Goal: Task Accomplishment & Management: Manage account settings

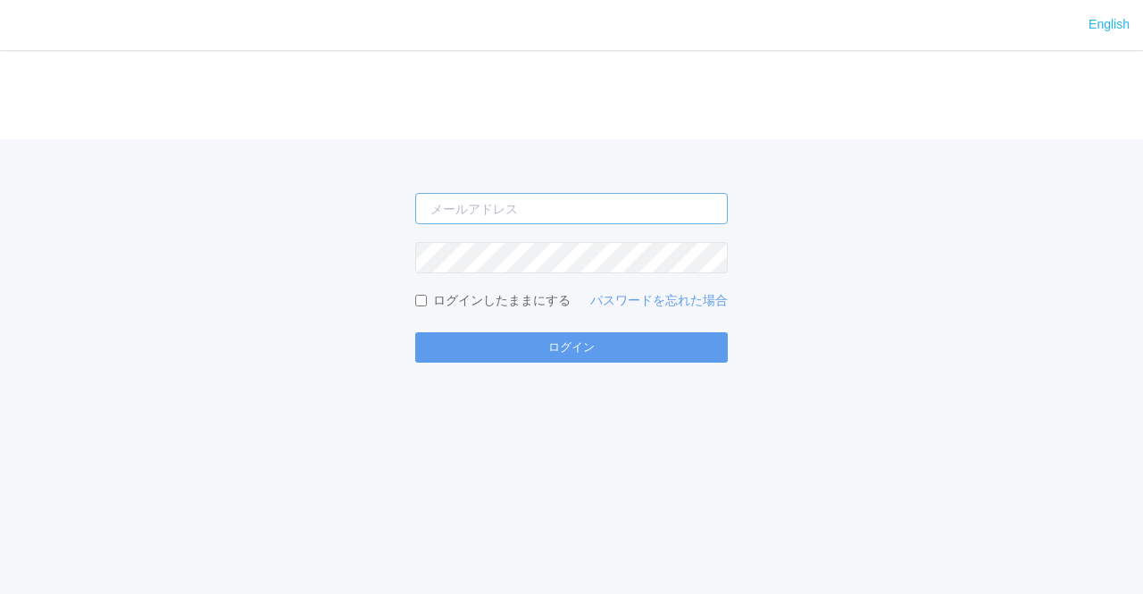
click at [623, 222] on input "email" at bounding box center [571, 208] width 313 height 31
type input "[PERSON_NAME][EMAIL_ADDRESS][DOMAIN_NAME]"
click at [415, 332] on button "ログイン" at bounding box center [571, 347] width 313 height 30
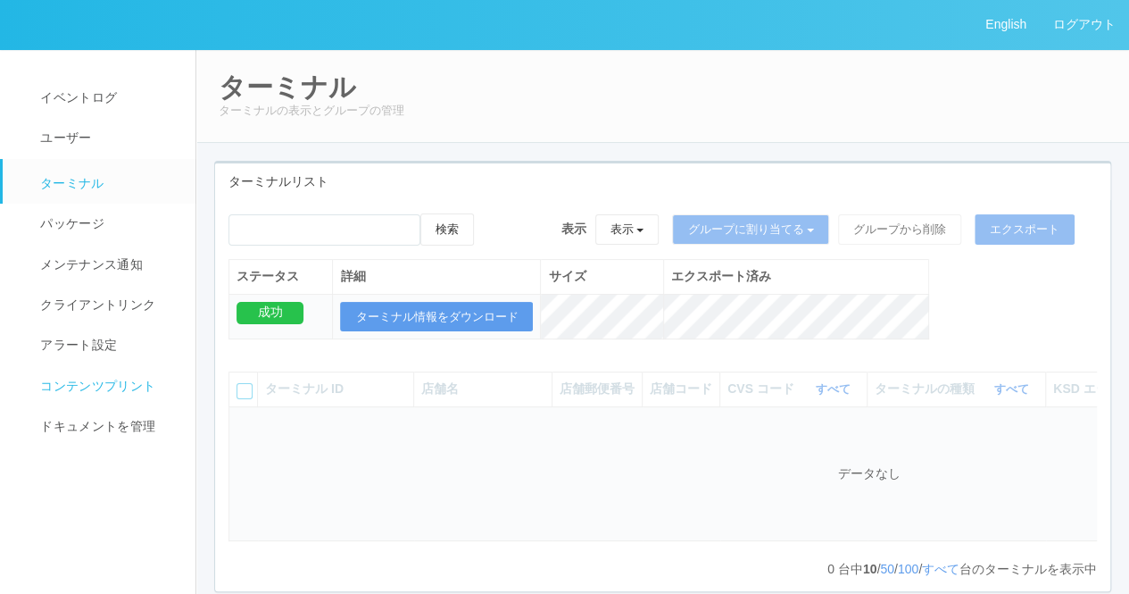
click at [54, 391] on span "コンテンツプリント" at bounding box center [96, 386] width 120 height 14
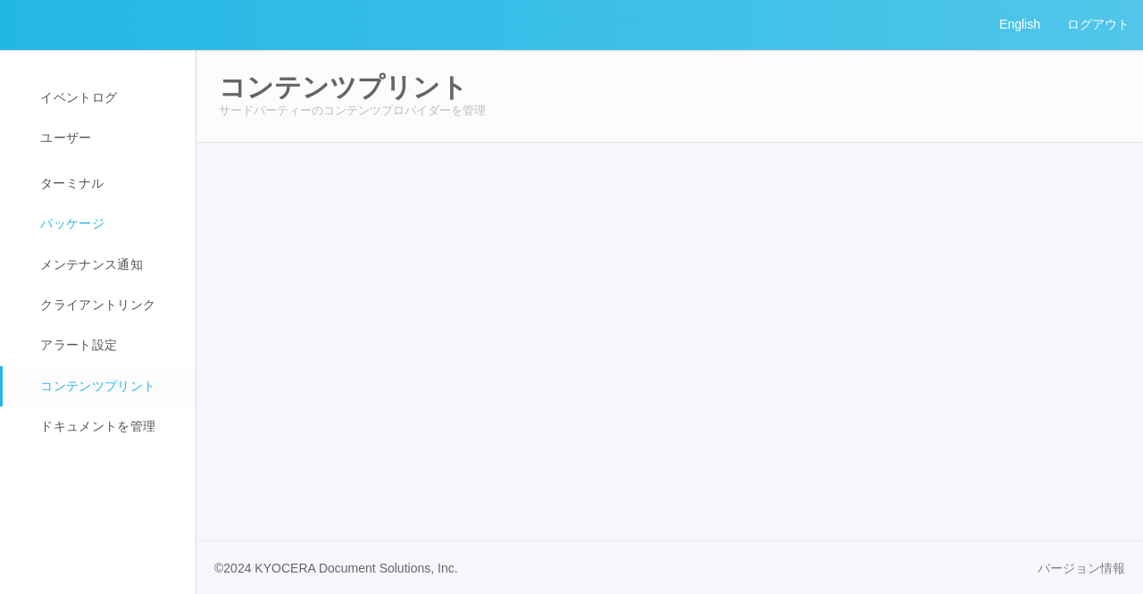
click at [50, 226] on span "パッケージ" at bounding box center [70, 223] width 69 height 14
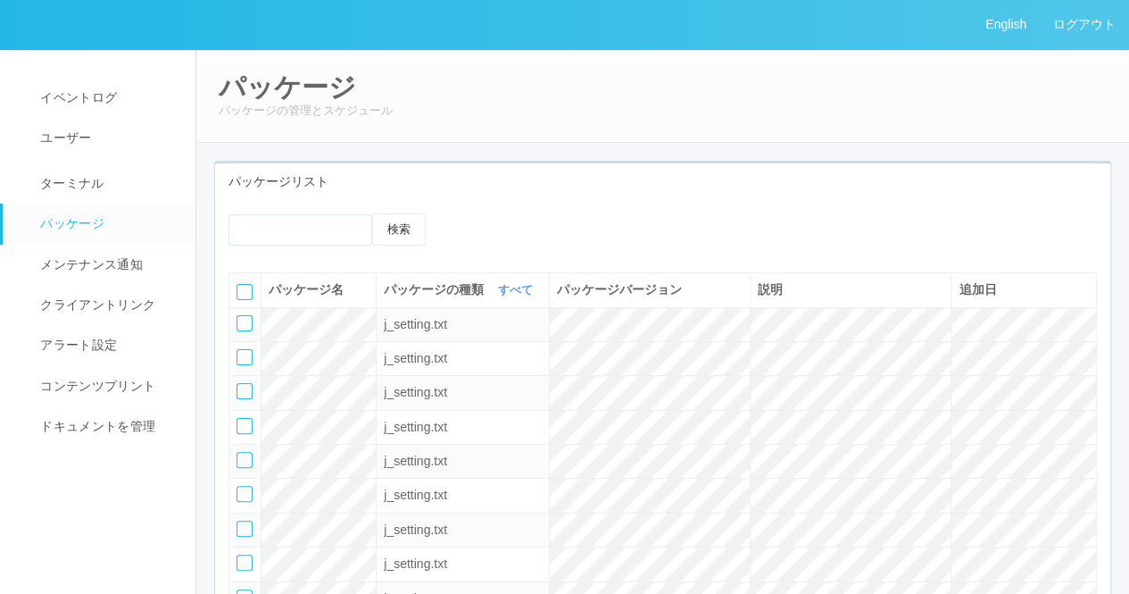
click at [639, 161] on div "パッケージリスト 検索 パッケージ名 パッケージの種類 すべて 表示 すべて キオスク KSD エージェント j_setting.txt パッケージバージョン…" at bounding box center [662, 438] width 897 height 554
click at [213, 30] on link at bounding box center [209, 15] width 27 height 30
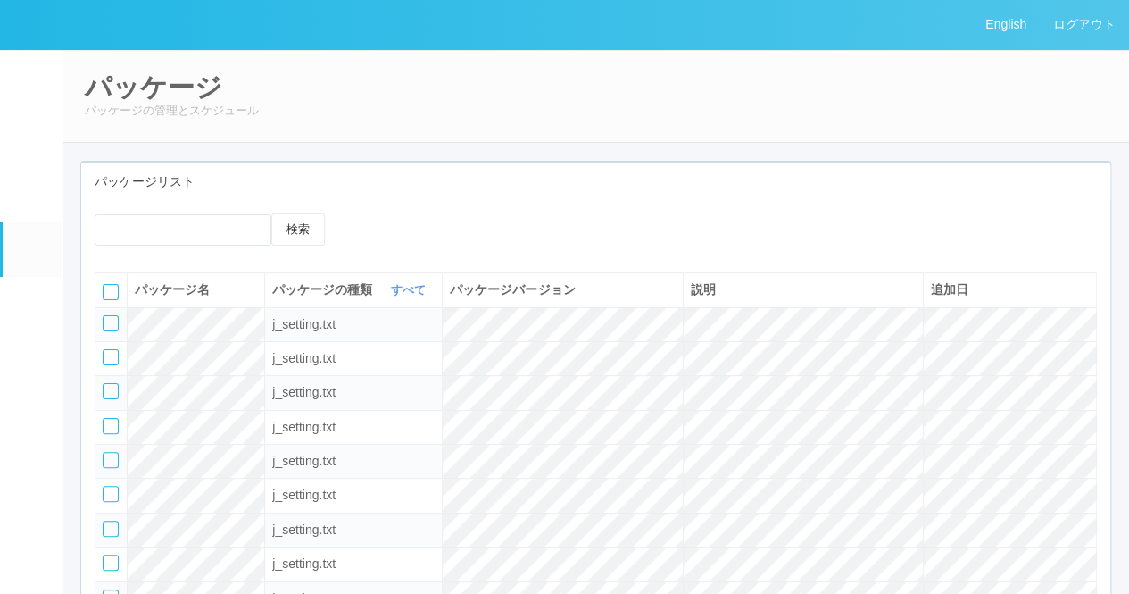
click at [643, 103] on p "パッケージの管理とスケジュール" at bounding box center [596, 111] width 1022 height 18
click at [581, 227] on div at bounding box center [466, 219] width 257 height 13
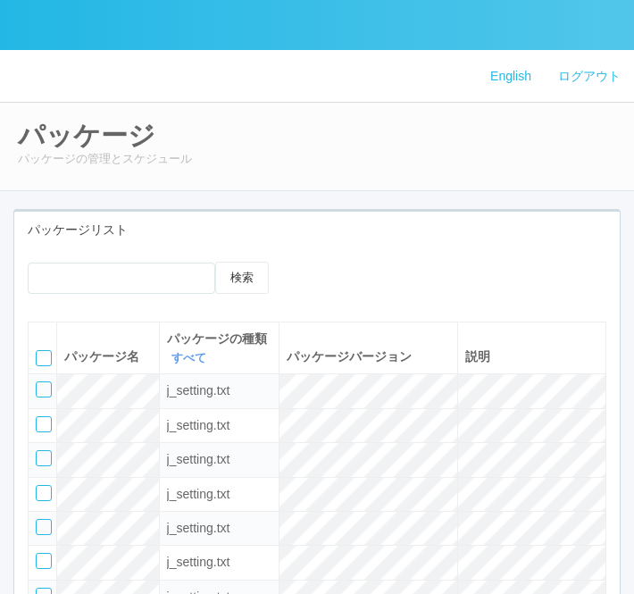
click at [500, 300] on div "検索" at bounding box center [316, 285] width 605 height 46
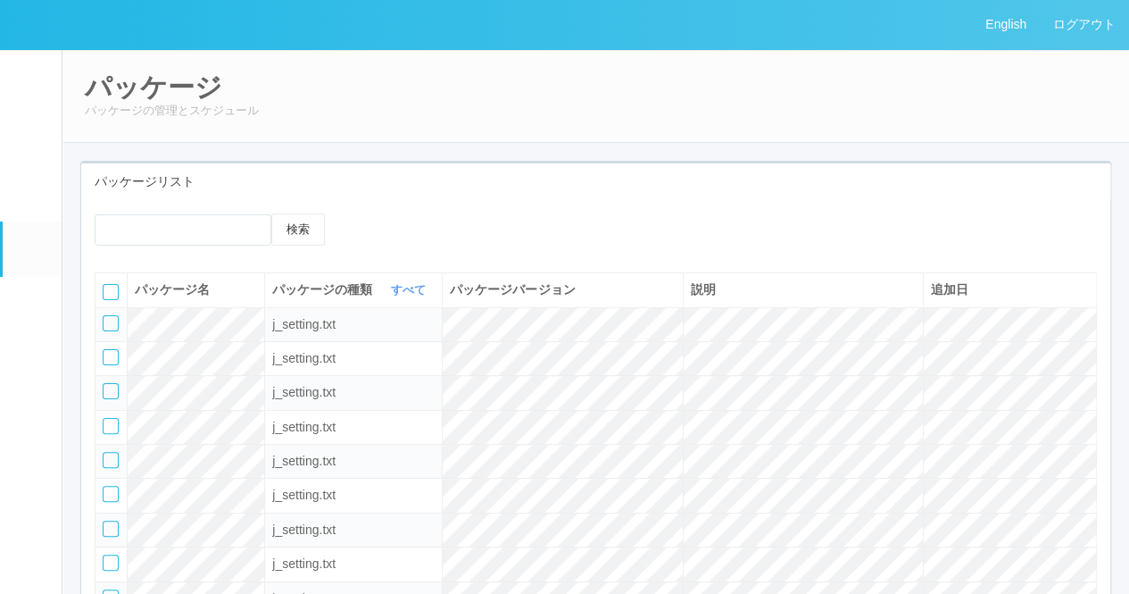
click at [287, 174] on div "パッケージリスト" at bounding box center [595, 181] width 1029 height 37
click at [32, 196] on em at bounding box center [30, 189] width 22 height 21
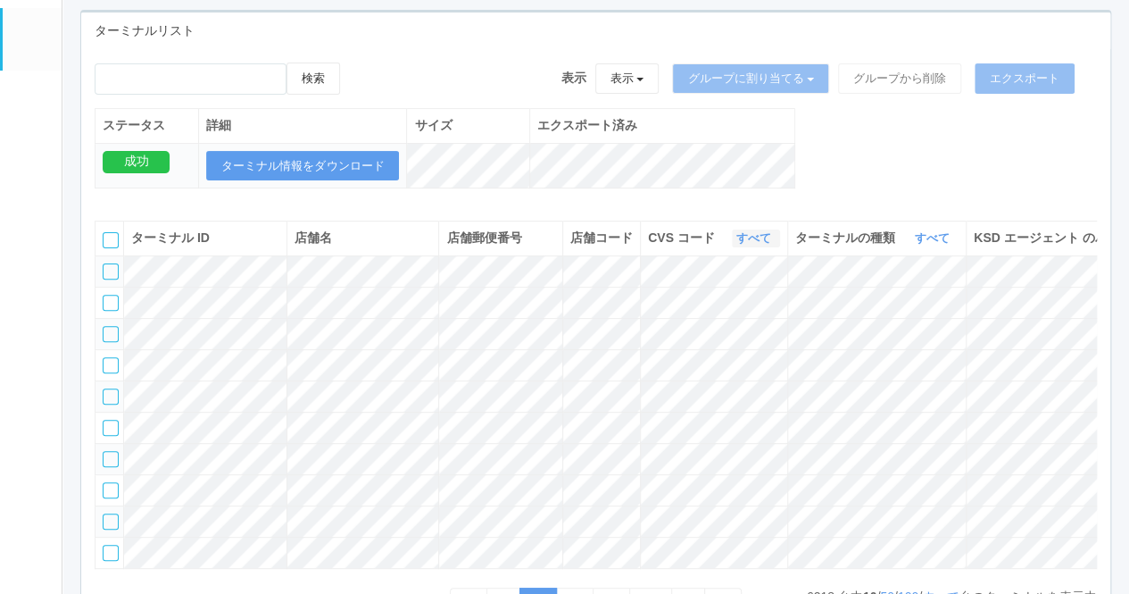
scroll to position [179, 0]
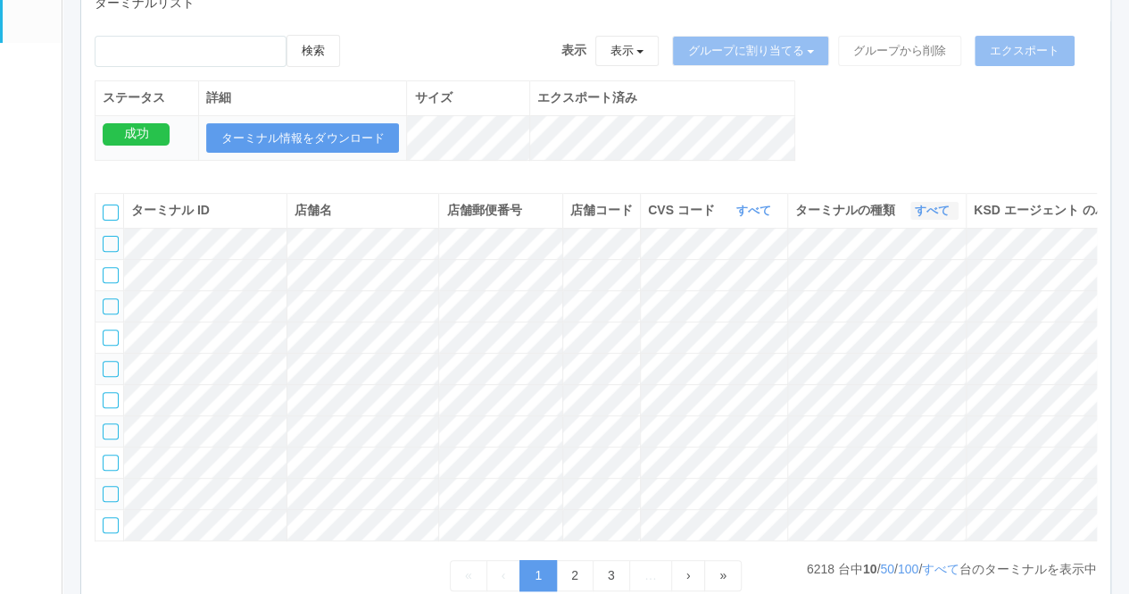
click at [950, 217] on icon "button" at bounding box center [952, 210] width 4 height 13
click at [882, 292] on span "キオスク" at bounding box center [864, 285] width 59 height 14
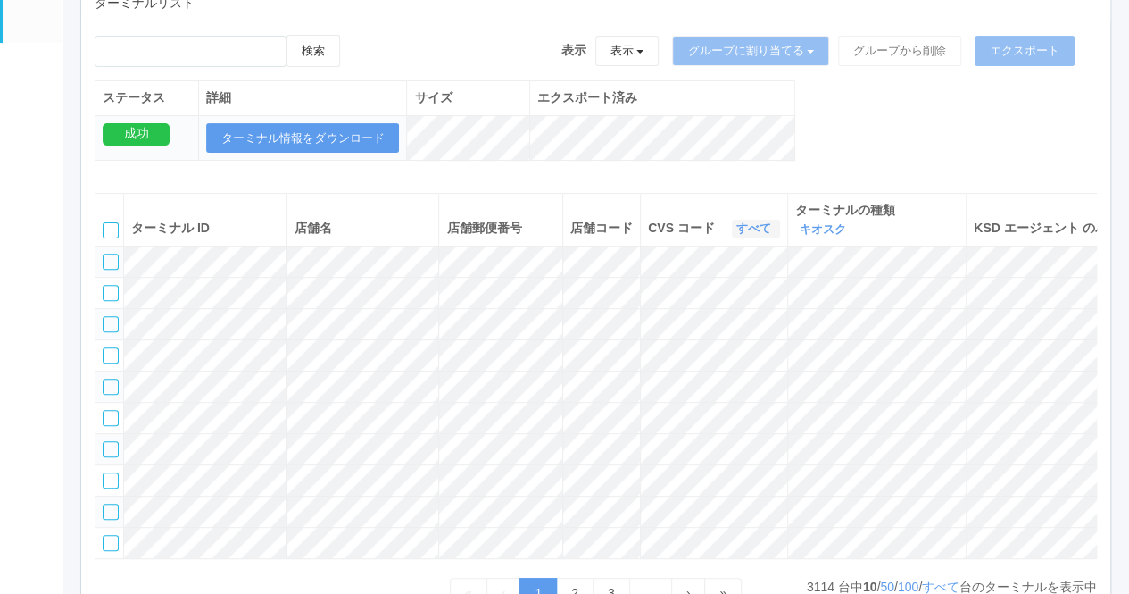
click at [749, 226] on link "すべて" at bounding box center [756, 227] width 39 height 13
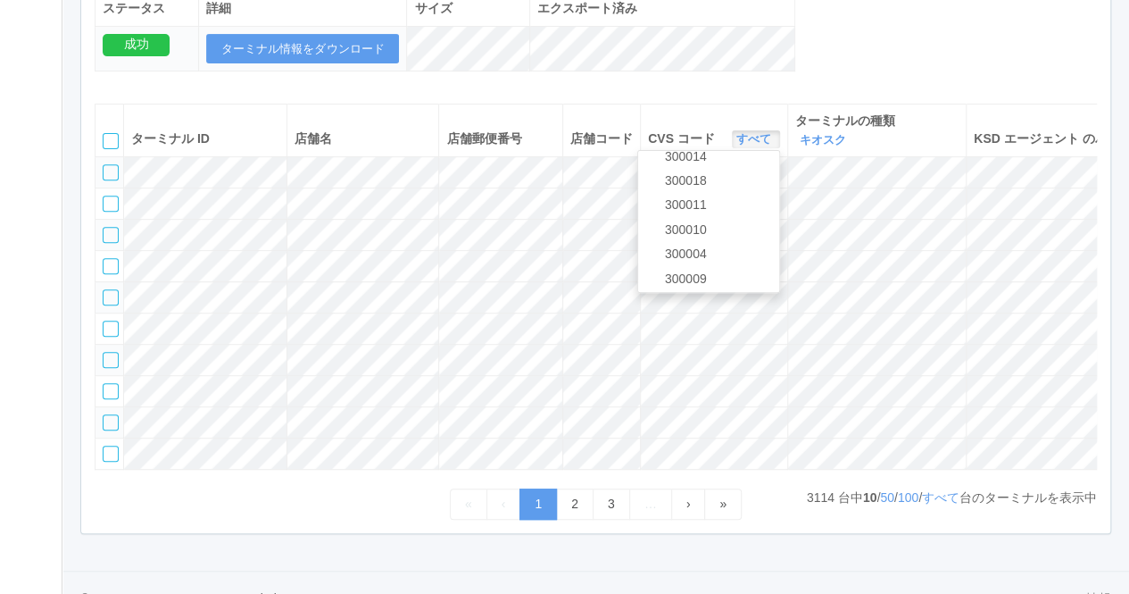
scroll to position [413, 0]
drag, startPoint x: 809, startPoint y: 62, endPoint x: 833, endPoint y: 136, distance: 77.9
click at [809, 62] on div "検索 表示 表示 すべてのターミナル 未割り当てのターミナル グループを追加 グループ名を編集 アーカイブ済みのターミナル グループに割り当てる グループを追…" at bounding box center [595, 18] width 1029 height 145
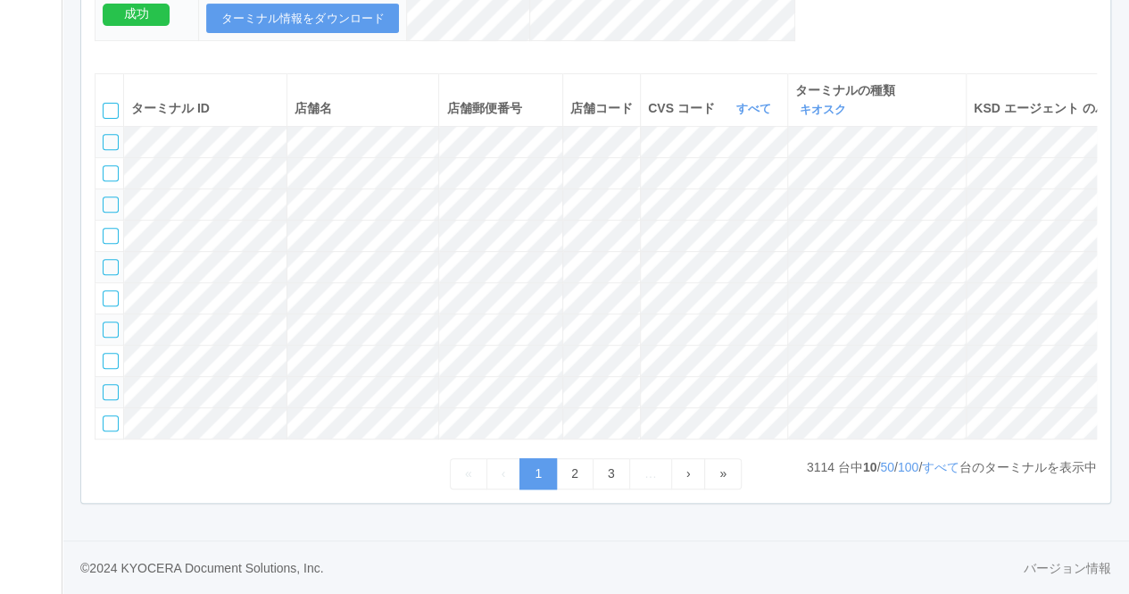
scroll to position [357, 0]
click at [922, 474] on link "すべて" at bounding box center [941, 467] width 38 height 14
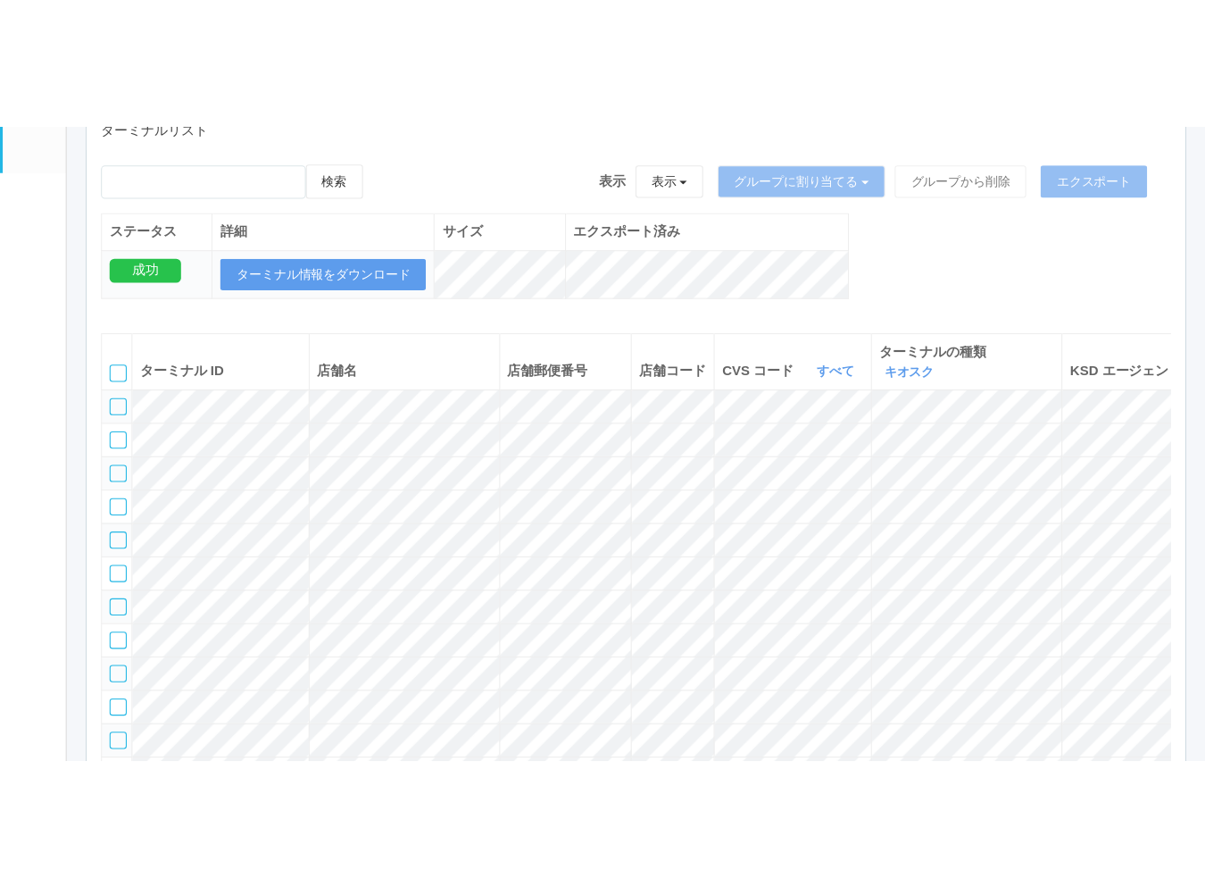
scroll to position [0, 0]
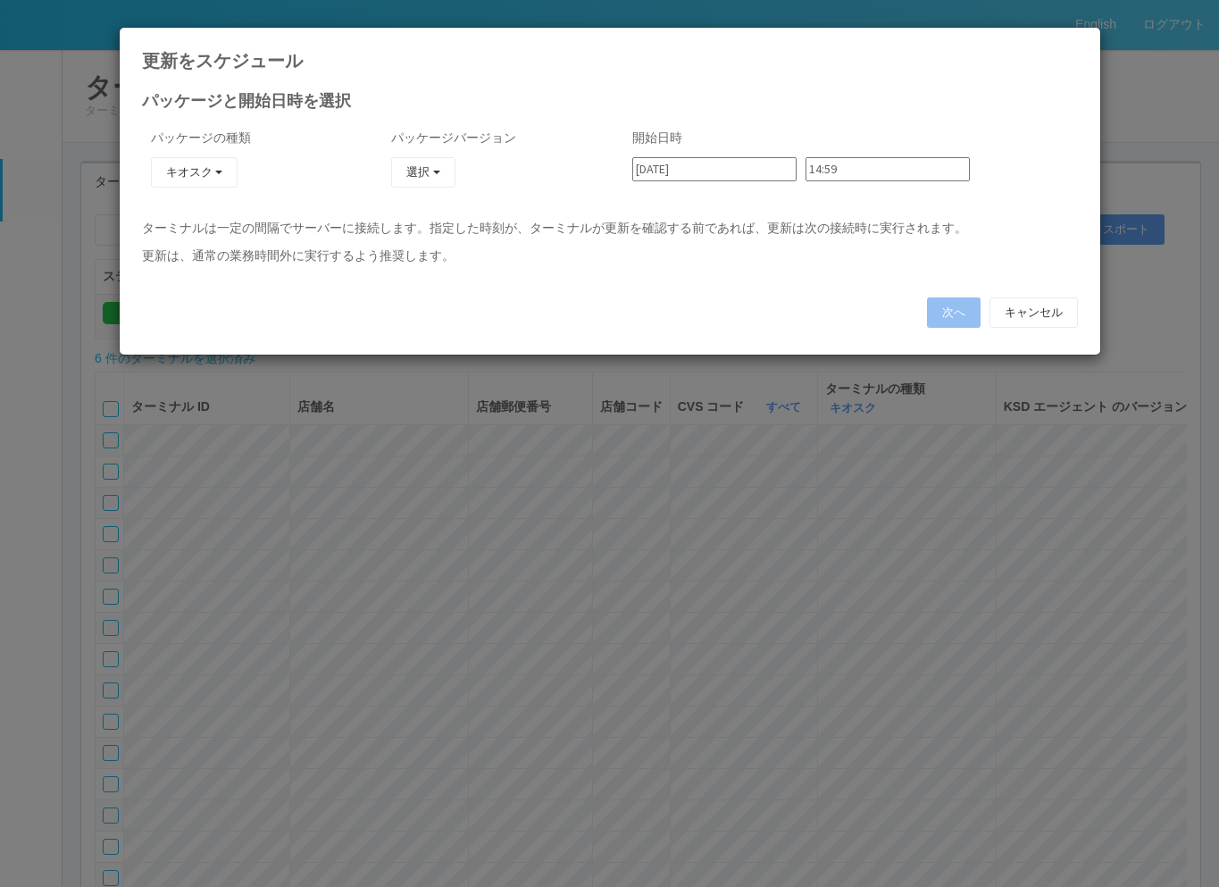
type input "23:30"
click at [410, 33] on div "更新をスケジュール" at bounding box center [610, 49] width 980 height 43
type input "23:36"
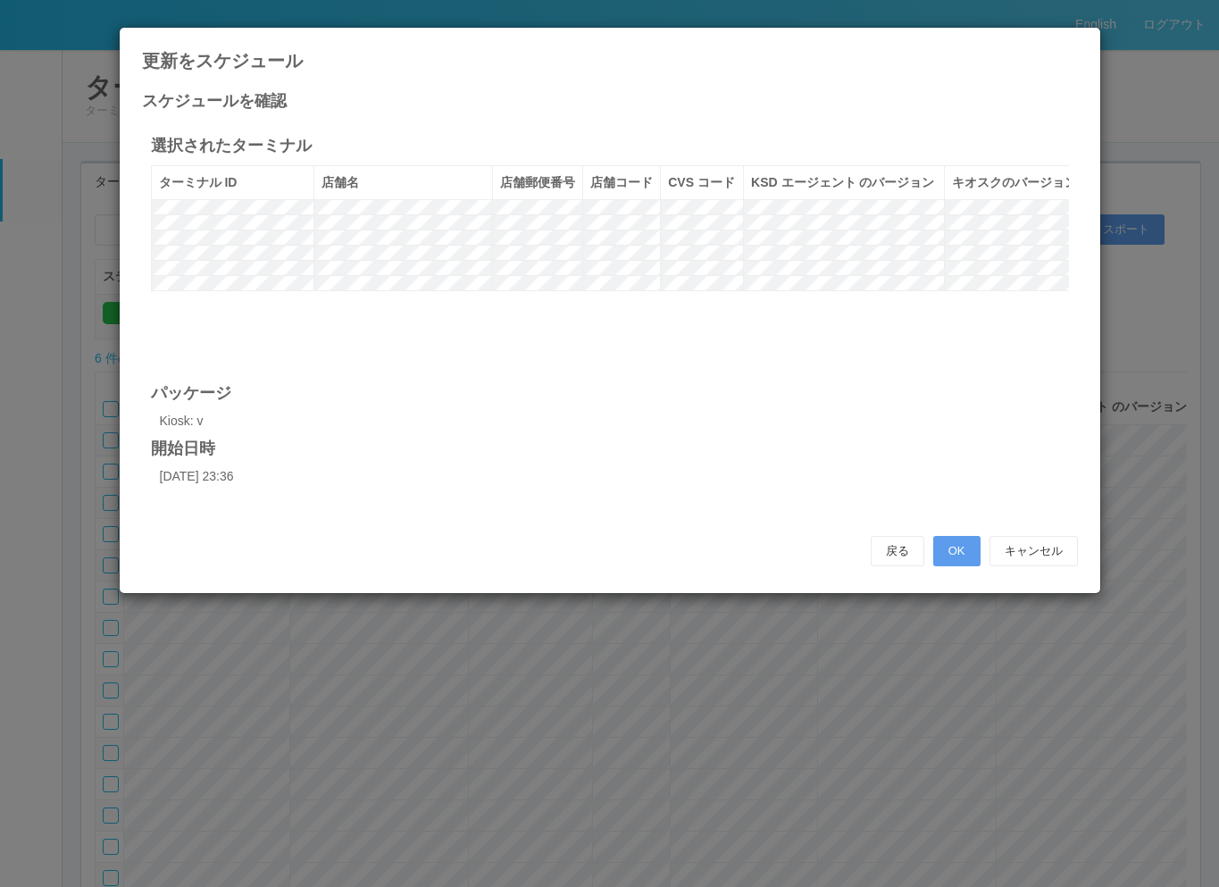
click at [488, 61] on h4 "更新をスケジュール" at bounding box center [610, 61] width 936 height 20
drag, startPoint x: 1013, startPoint y: 458, endPoint x: 1022, endPoint y: 556, distance: 98.7
click at [1013, 461] on div "選択されたターミナル ターミナル ID 店舗名 店舗郵便番号 店舗コード CVS コード KSD エージェント のバージョン キオスクのバージョン パッケージ…" at bounding box center [610, 317] width 936 height 394
click at [1024, 547] on button "キャンセル" at bounding box center [1033, 551] width 88 height 30
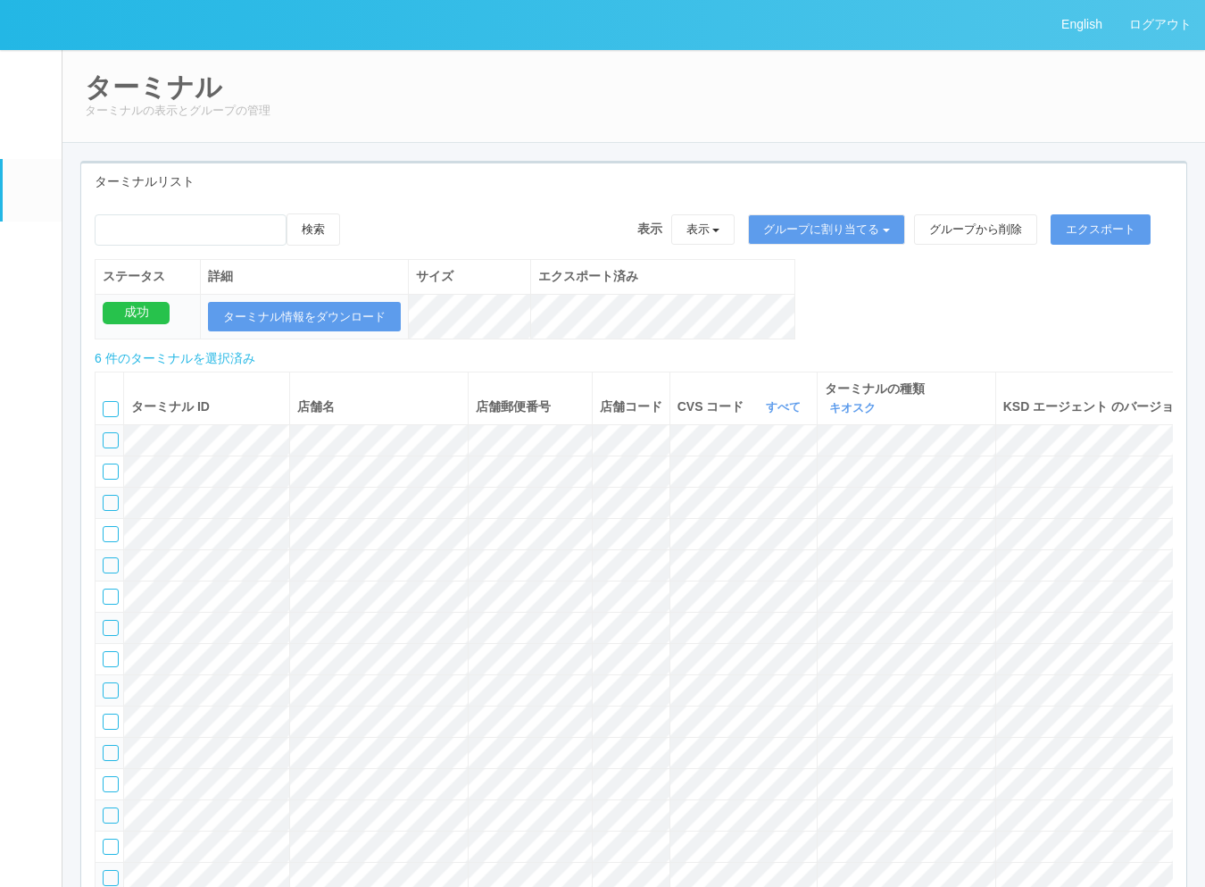
click at [1019, 320] on div "検索 表示 表示 すべてのターミナル 未割り当てのターミナル グループを追加 グループ名を編集 アーカイブ済みのターミナル グループに割り当てる グループを追…" at bounding box center [633, 285] width 1105 height 145
click at [942, 316] on div "検索 表示 表示 すべてのターミナル 未割り当てのターミナル グループを追加 グループ名を編集 アーカイブ済みのターミナル グループに割り当てる グループを追…" at bounding box center [633, 285] width 1105 height 145
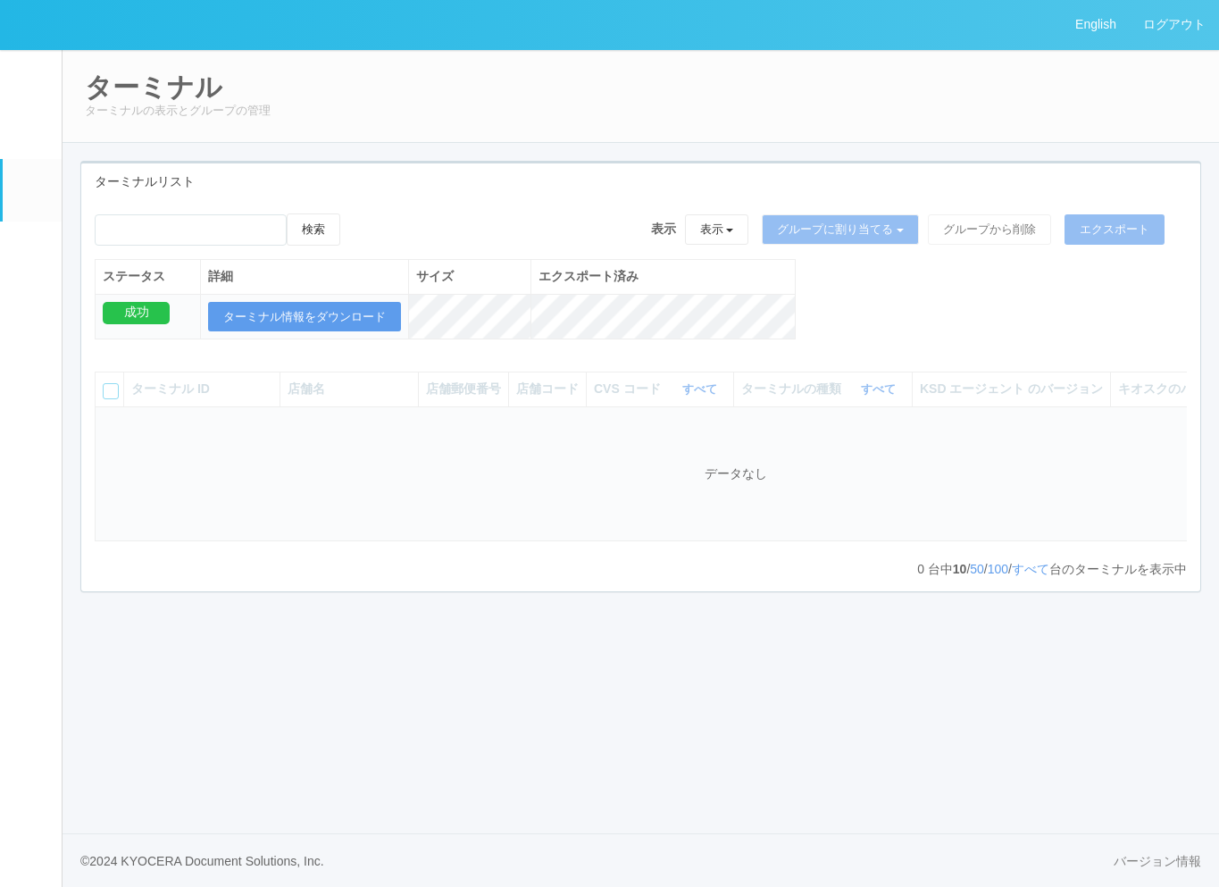
click at [31, 80] on em at bounding box center [31, 80] width 0 height 0
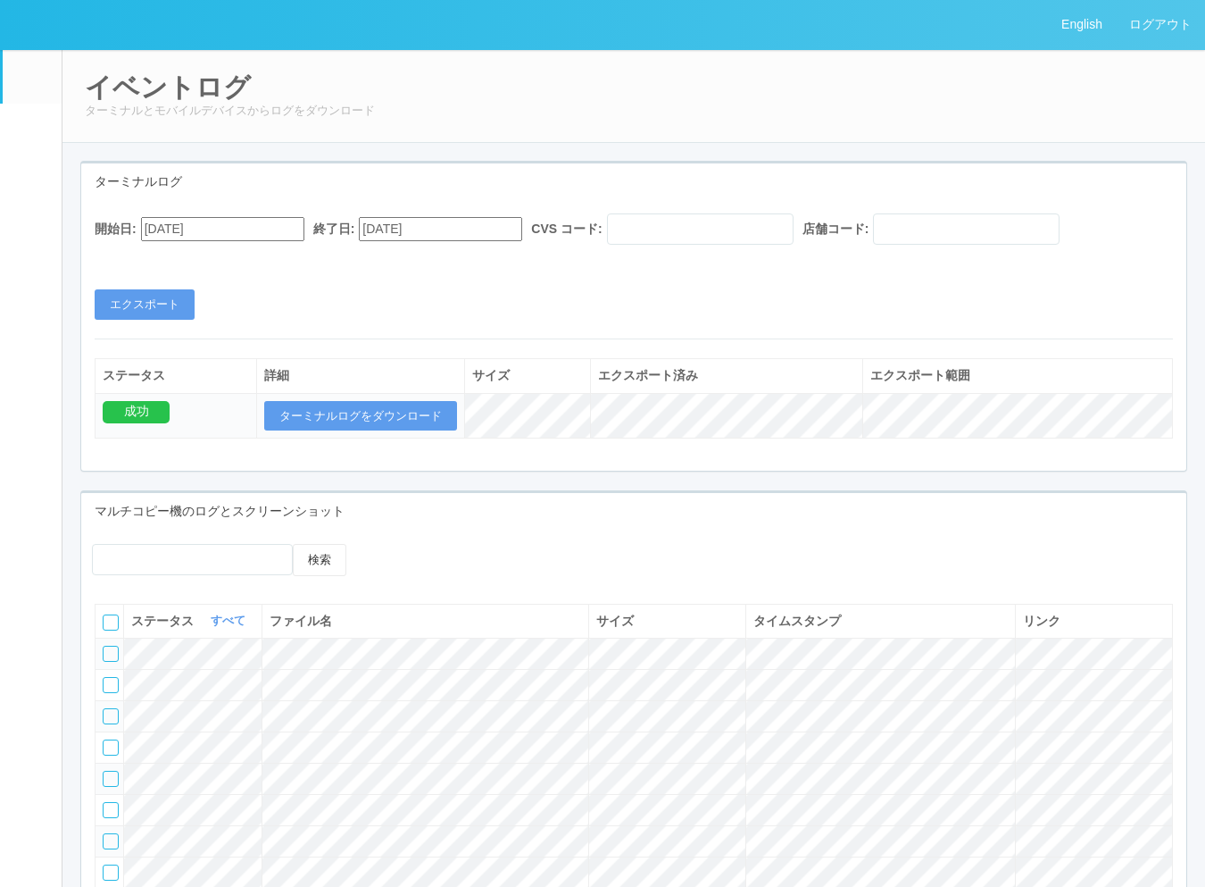
click at [12, 358] on link "クライアントリンク" at bounding box center [32, 358] width 59 height 54
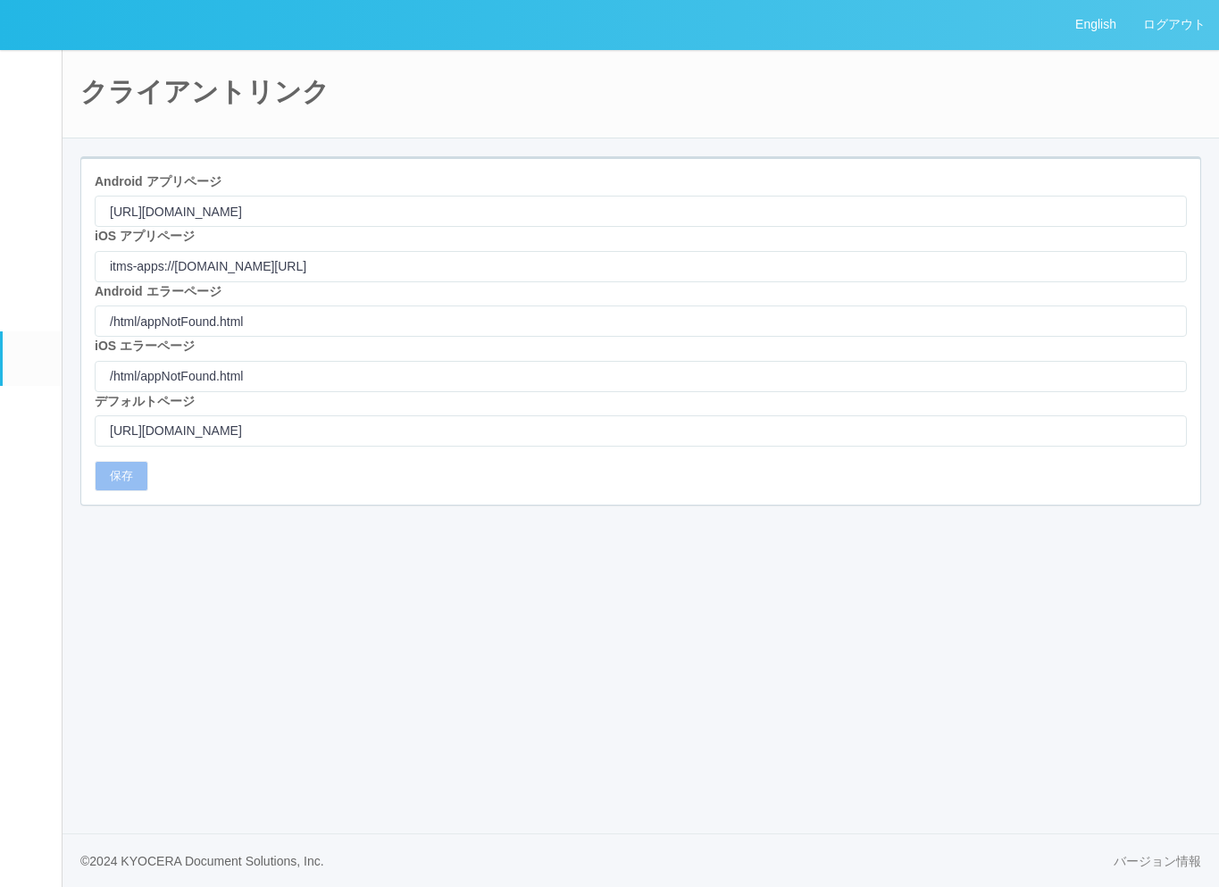
click at [31, 253] on em at bounding box center [31, 253] width 0 height 0
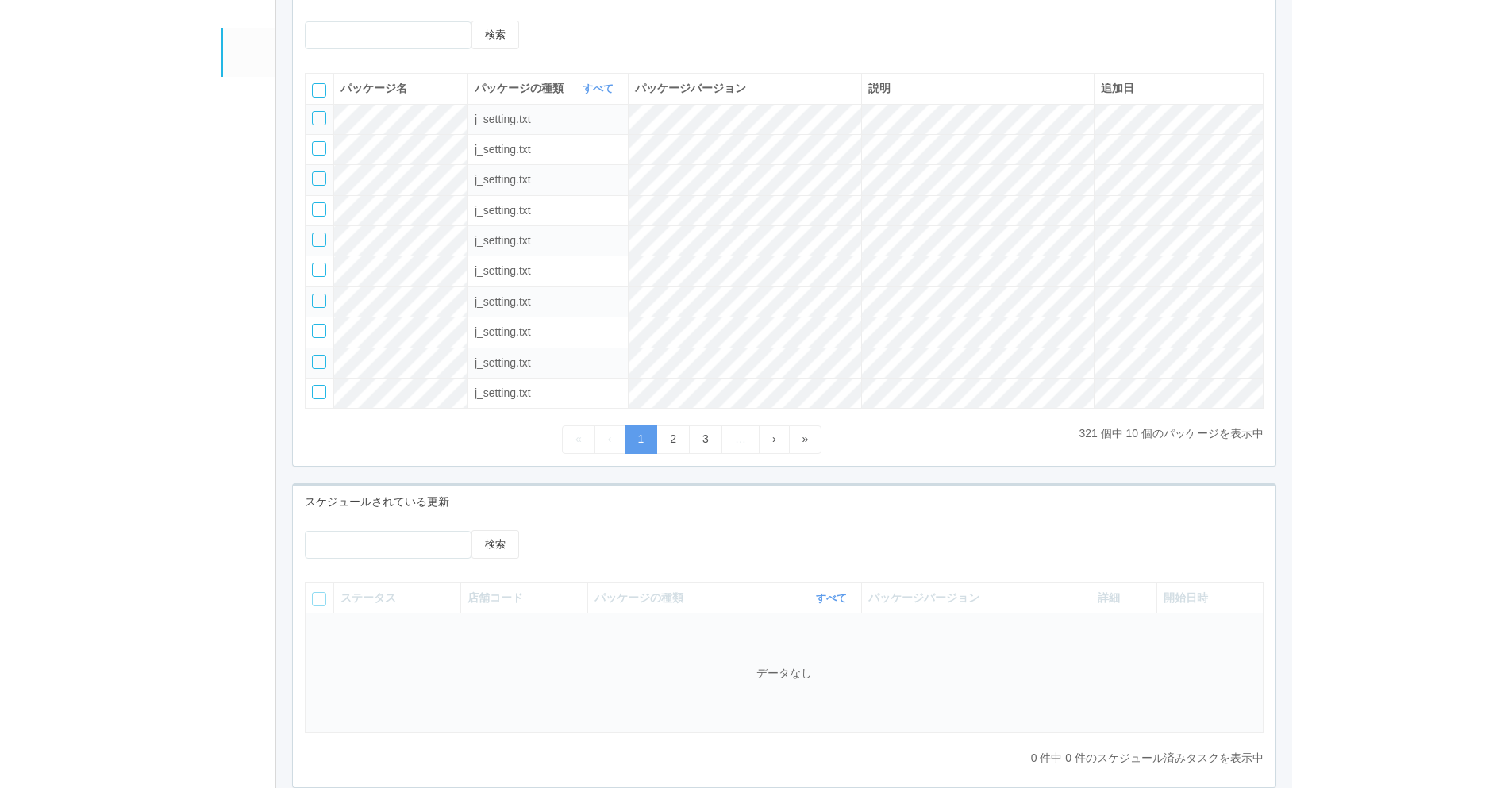
scroll to position [258, 0]
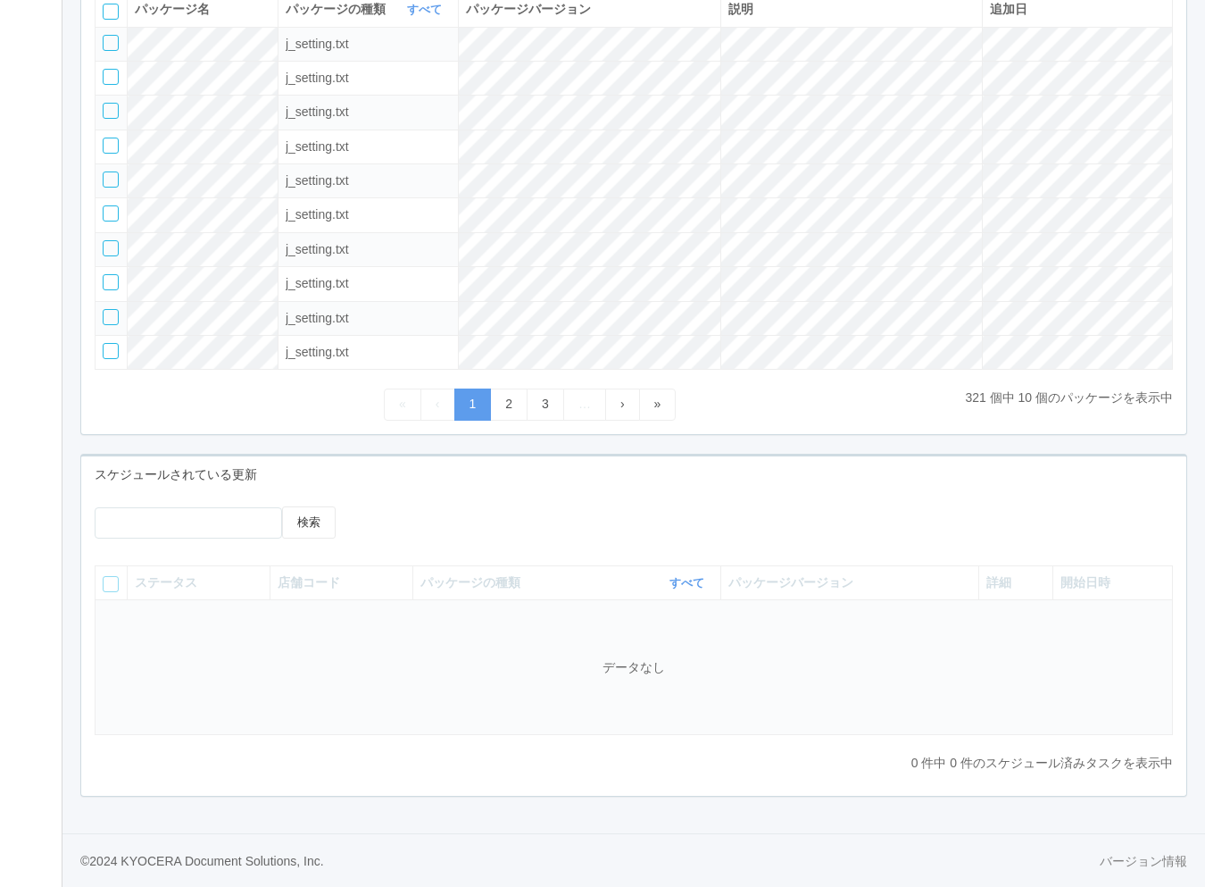
click at [587, 496] on div "検索 ステータス 店舗コード パッケージの種類 すべて 表示 すべて キオスク KSD エージェント j_setting.txt パッケージバージョン 詳細 …" at bounding box center [633, 644] width 1105 height 303
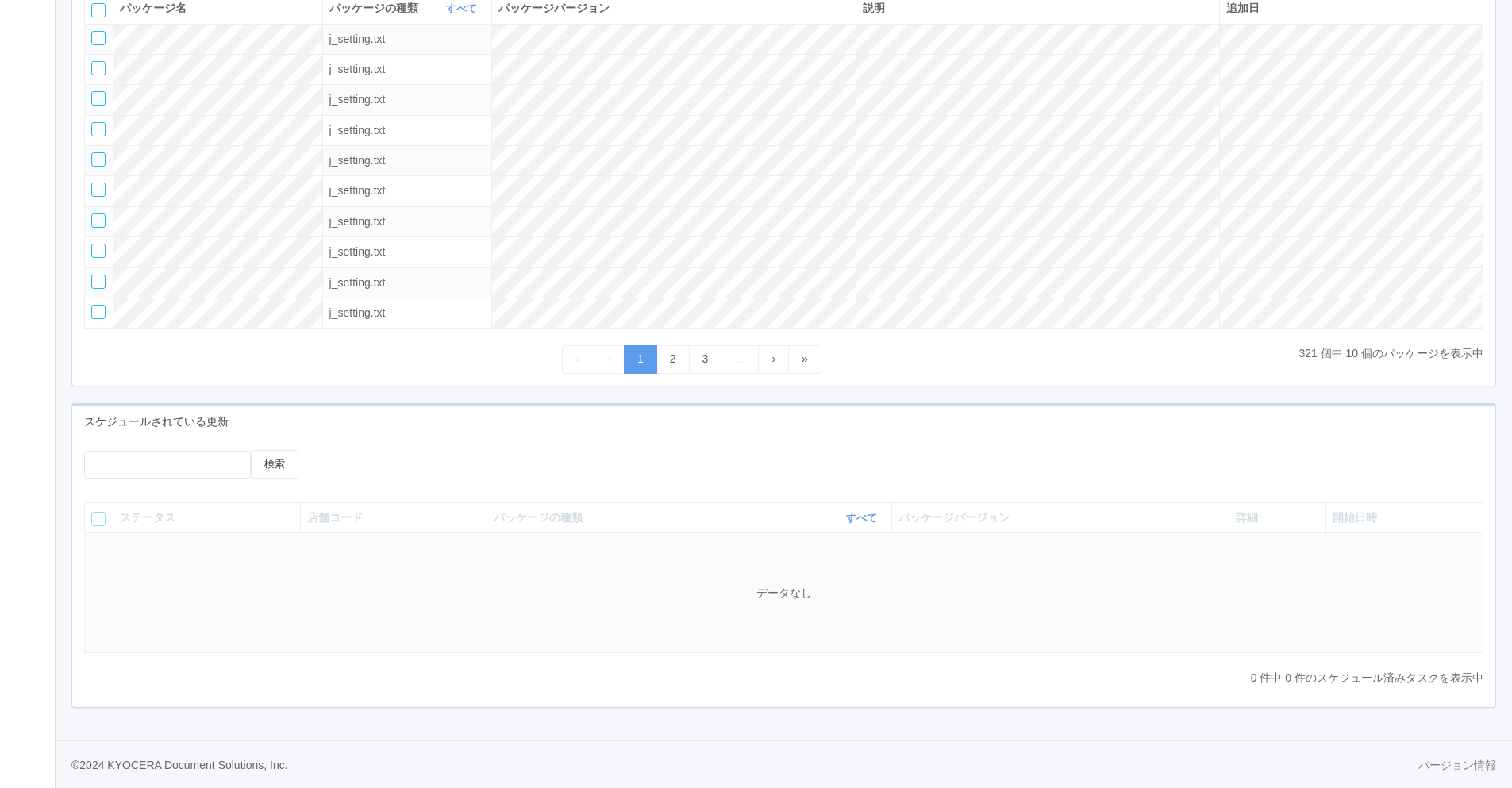
click at [644, 462] on div at bounding box center [494, 455] width 320 height 12
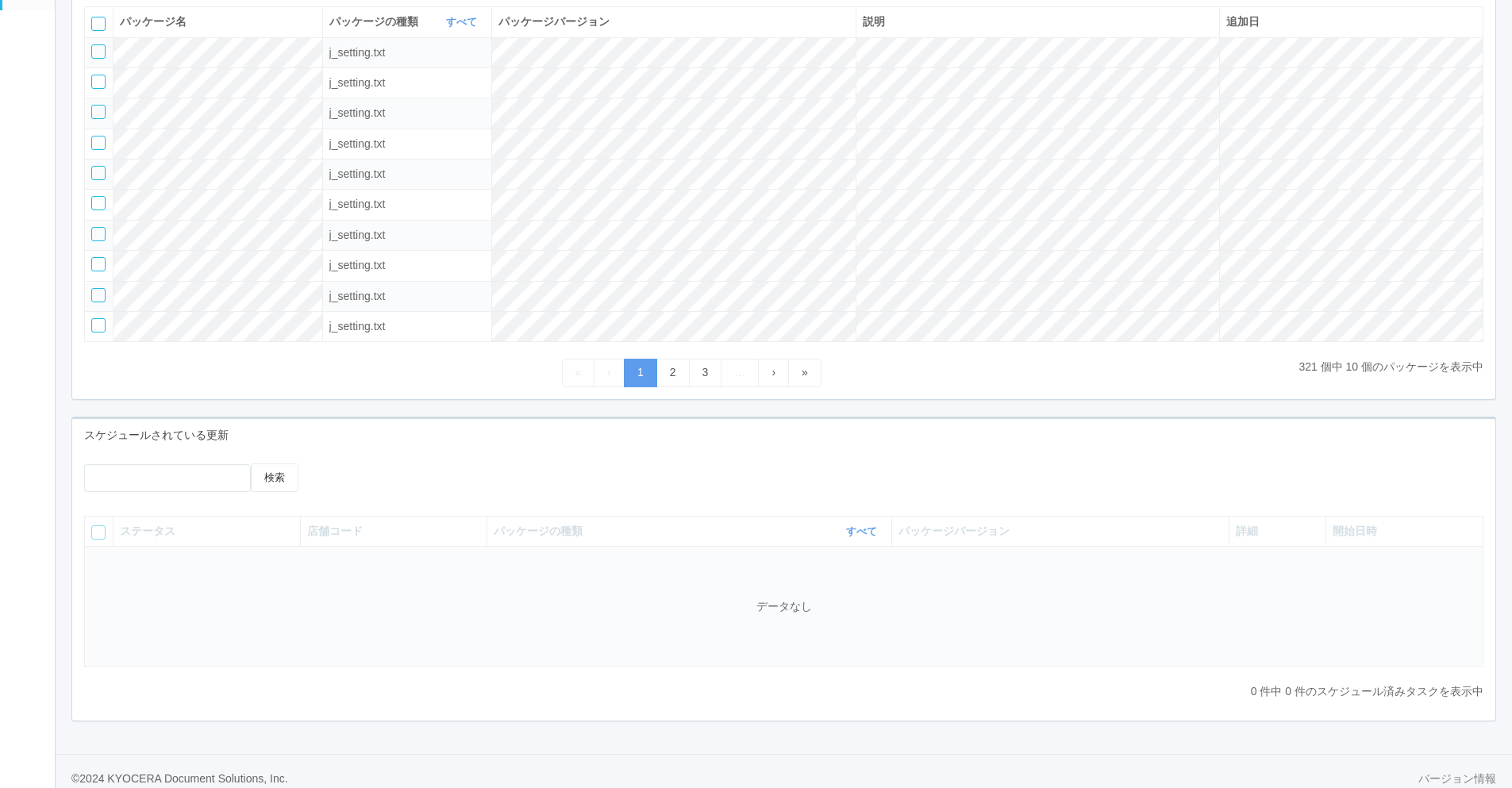
scroll to position [238, 0]
click at [686, 514] on div "ステータス 店舗コード パッケージの種類 すべて 表示 すべて キオスク KSD エージェント j_setting.txt パッケージバージョン 詳細 開始日…" at bounding box center [783, 603] width 1423 height 204
click at [508, 485] on div at bounding box center [488, 473] width 356 height 24
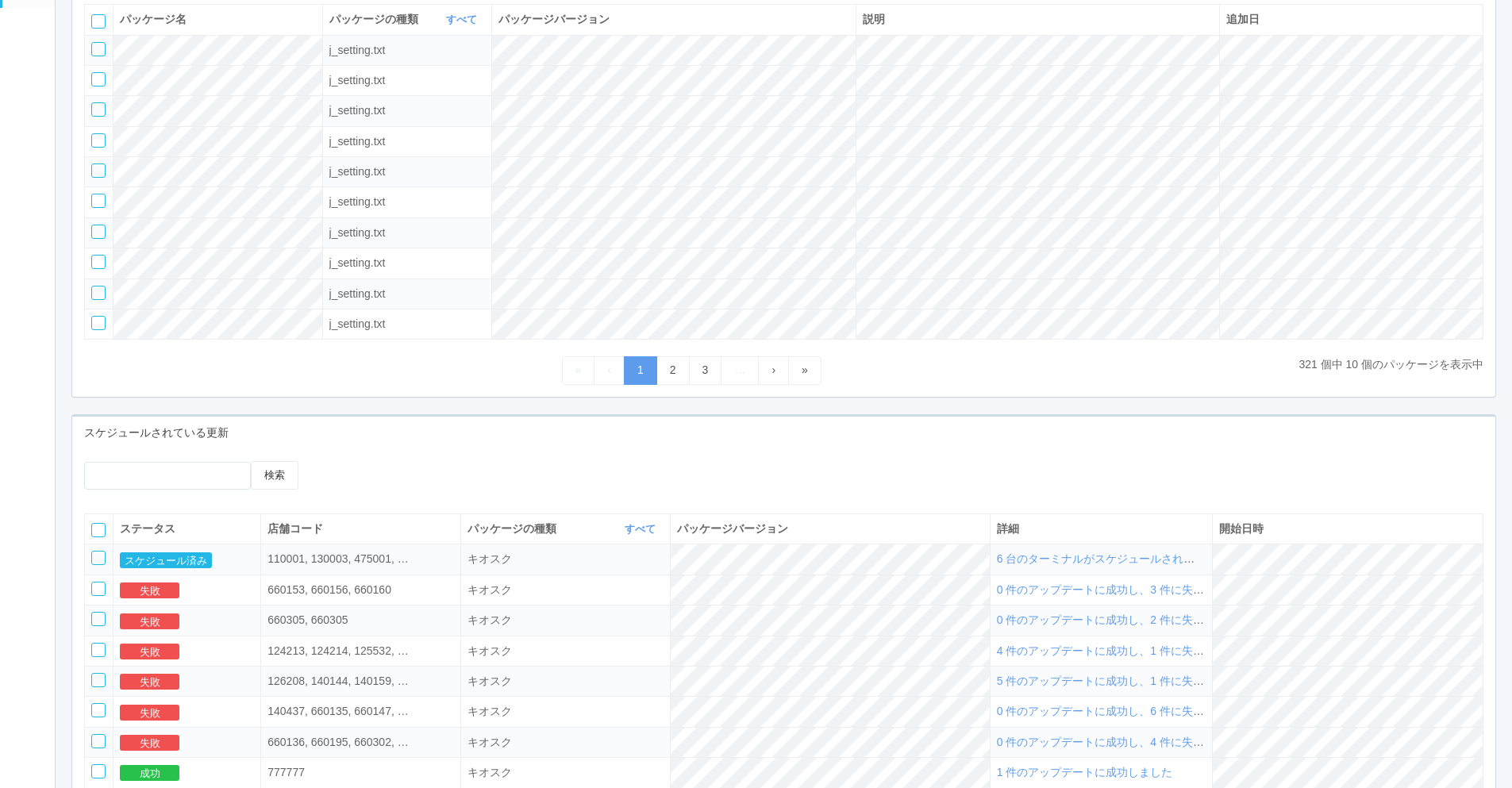
drag, startPoint x: 1093, startPoint y: 567, endPoint x: 1035, endPoint y: 568, distance: 58.0
click at [1083, 565] on span "6 台のターミナルがスケジュールされました" at bounding box center [1107, 558] width 220 height 12
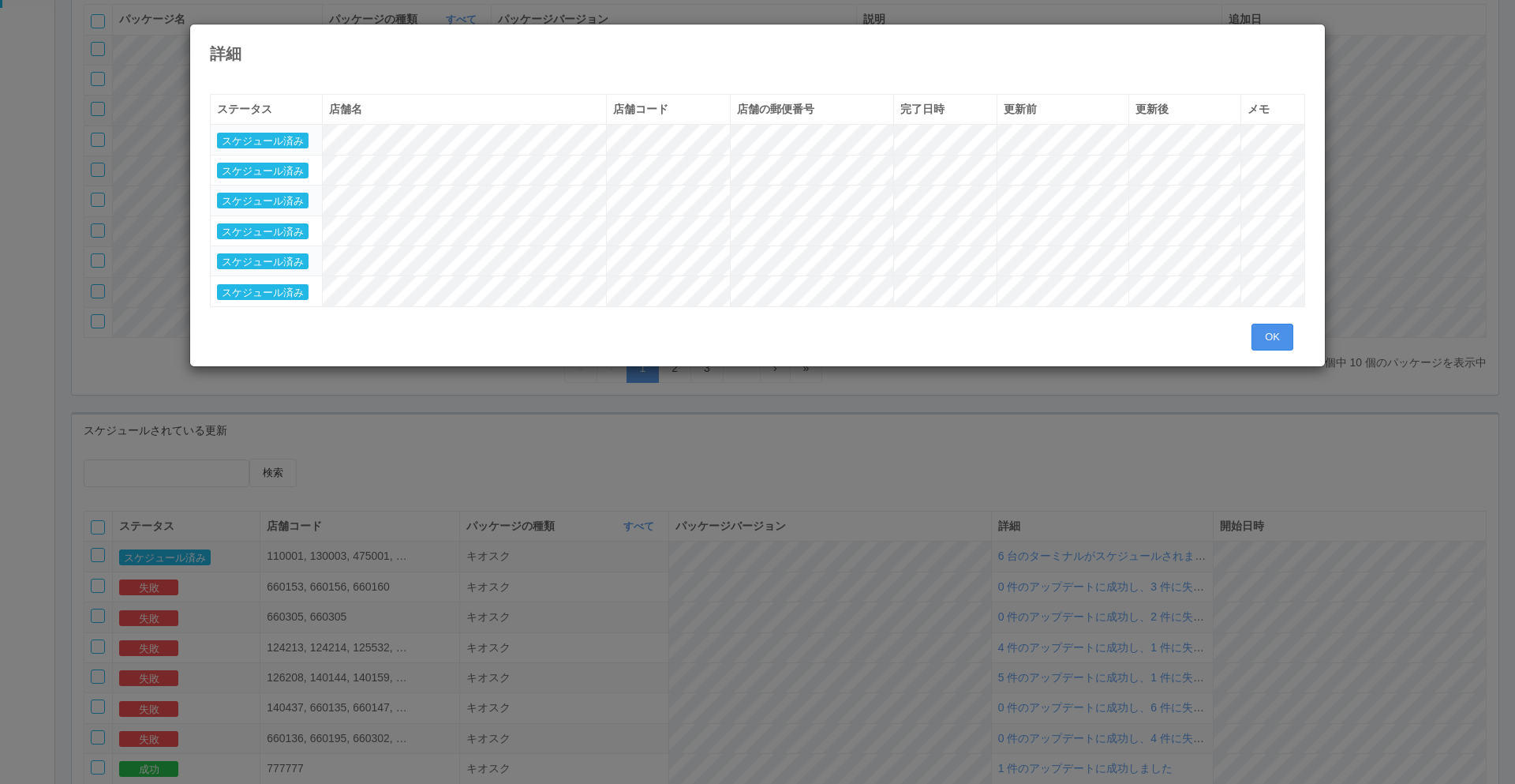
click at [1077, 332] on button "OK" at bounding box center [1272, 337] width 42 height 27
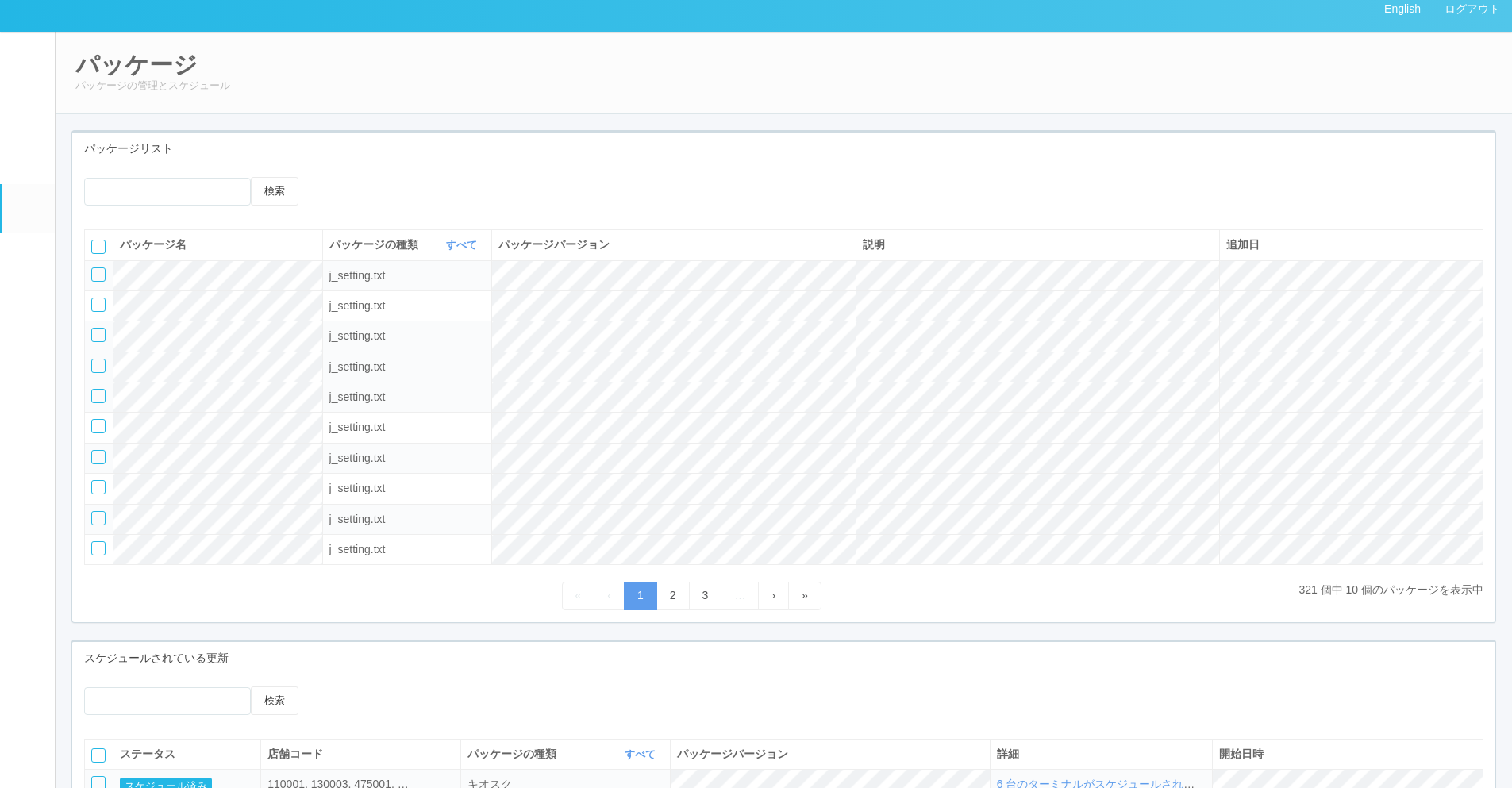
scroll to position [0, 0]
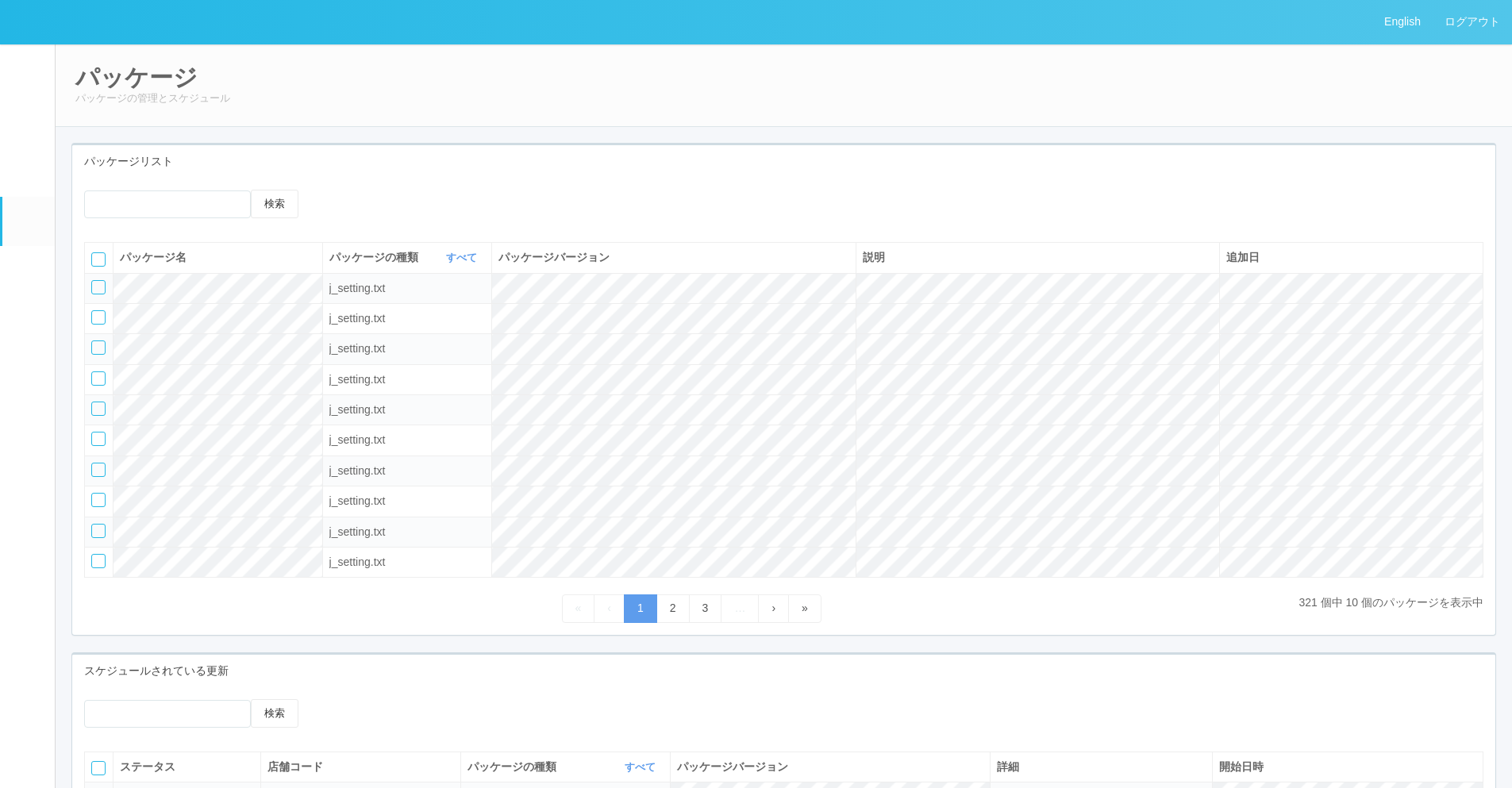
click at [577, 170] on div "パッケージリスト" at bounding box center [783, 161] width 1423 height 33
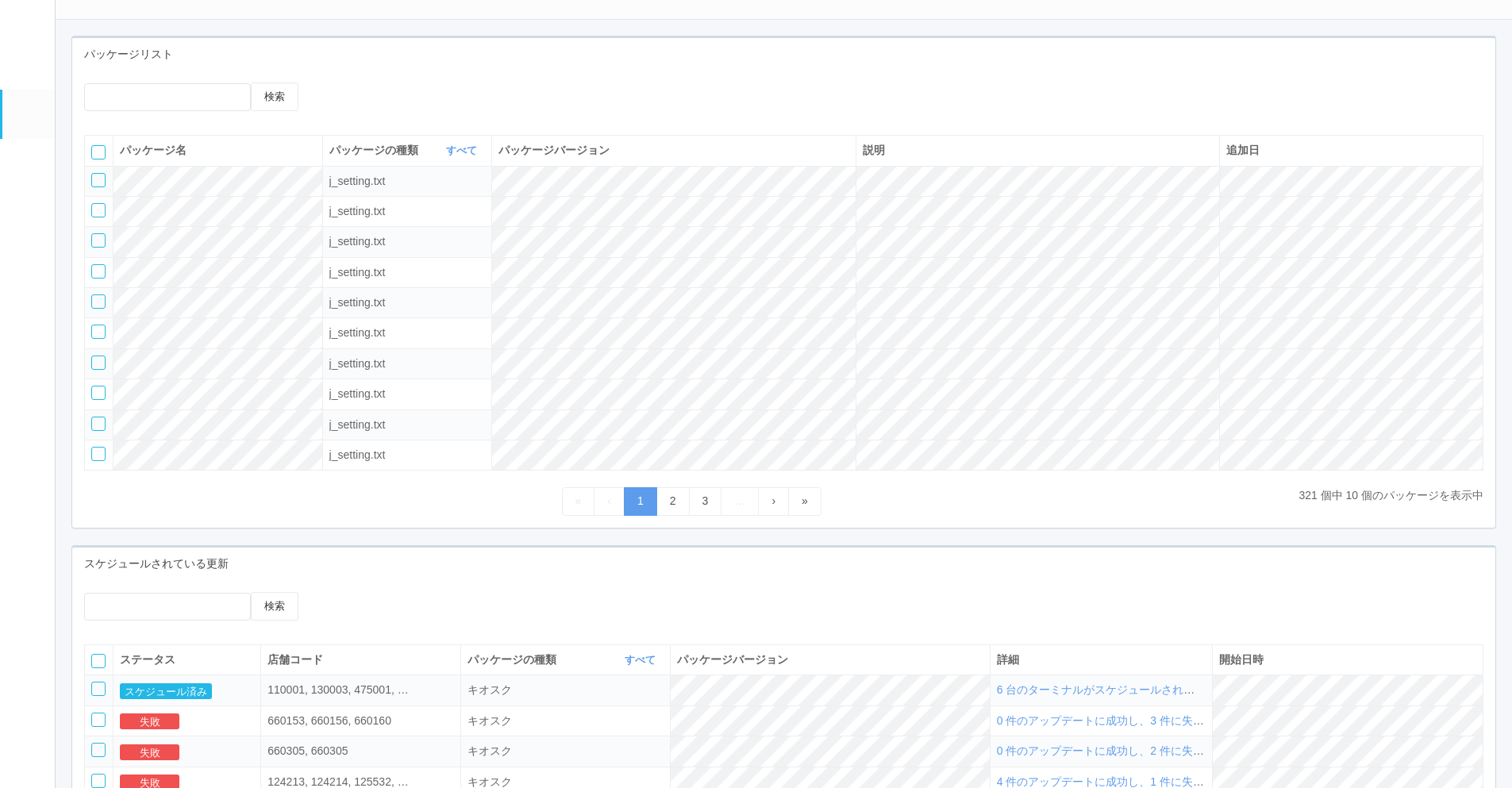
scroll to position [79, 0]
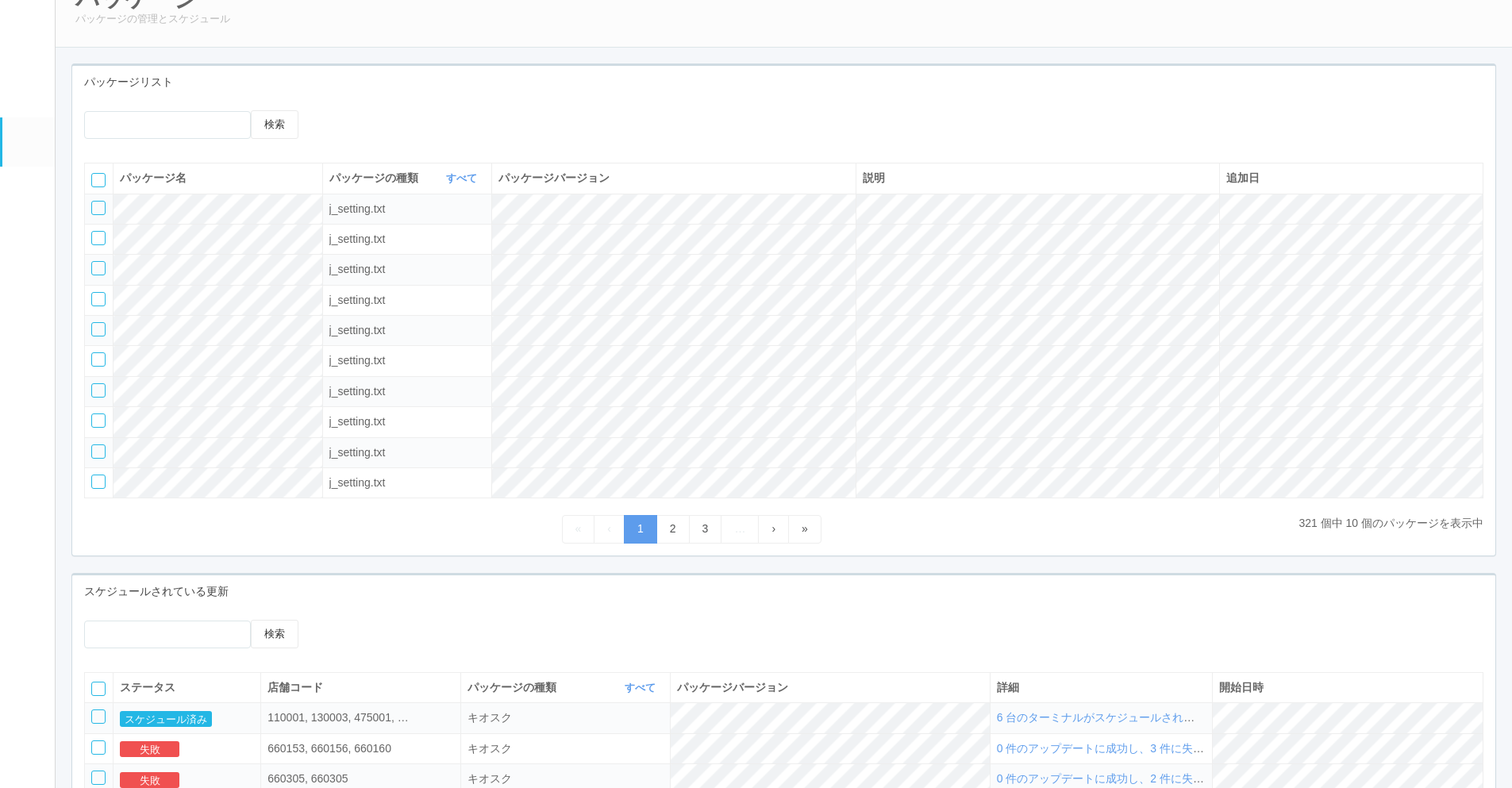
click at [30, 95] on em at bounding box center [27, 88] width 20 height 19
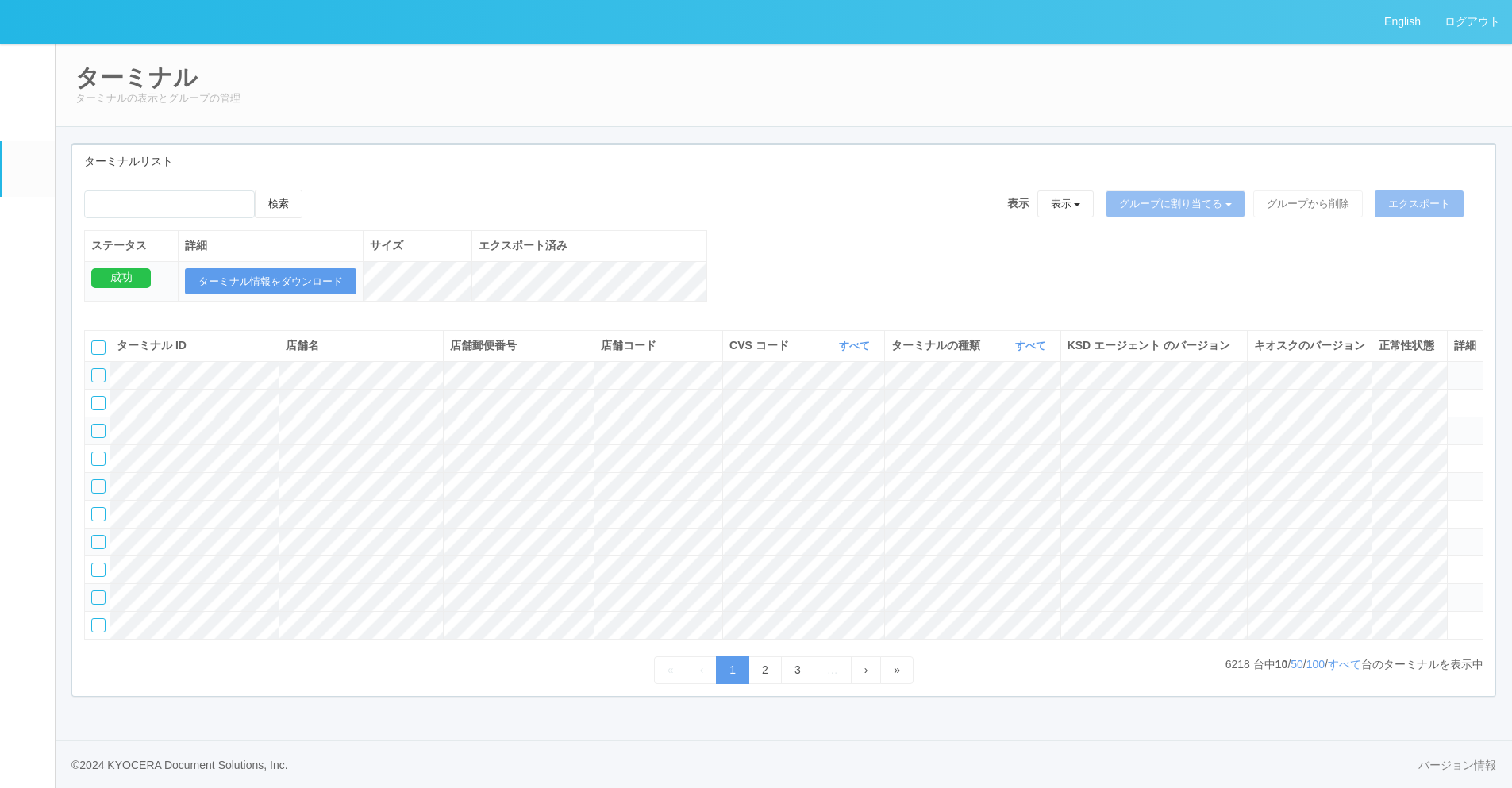
click at [28, 225] on em at bounding box center [28, 225] width 0 height 0
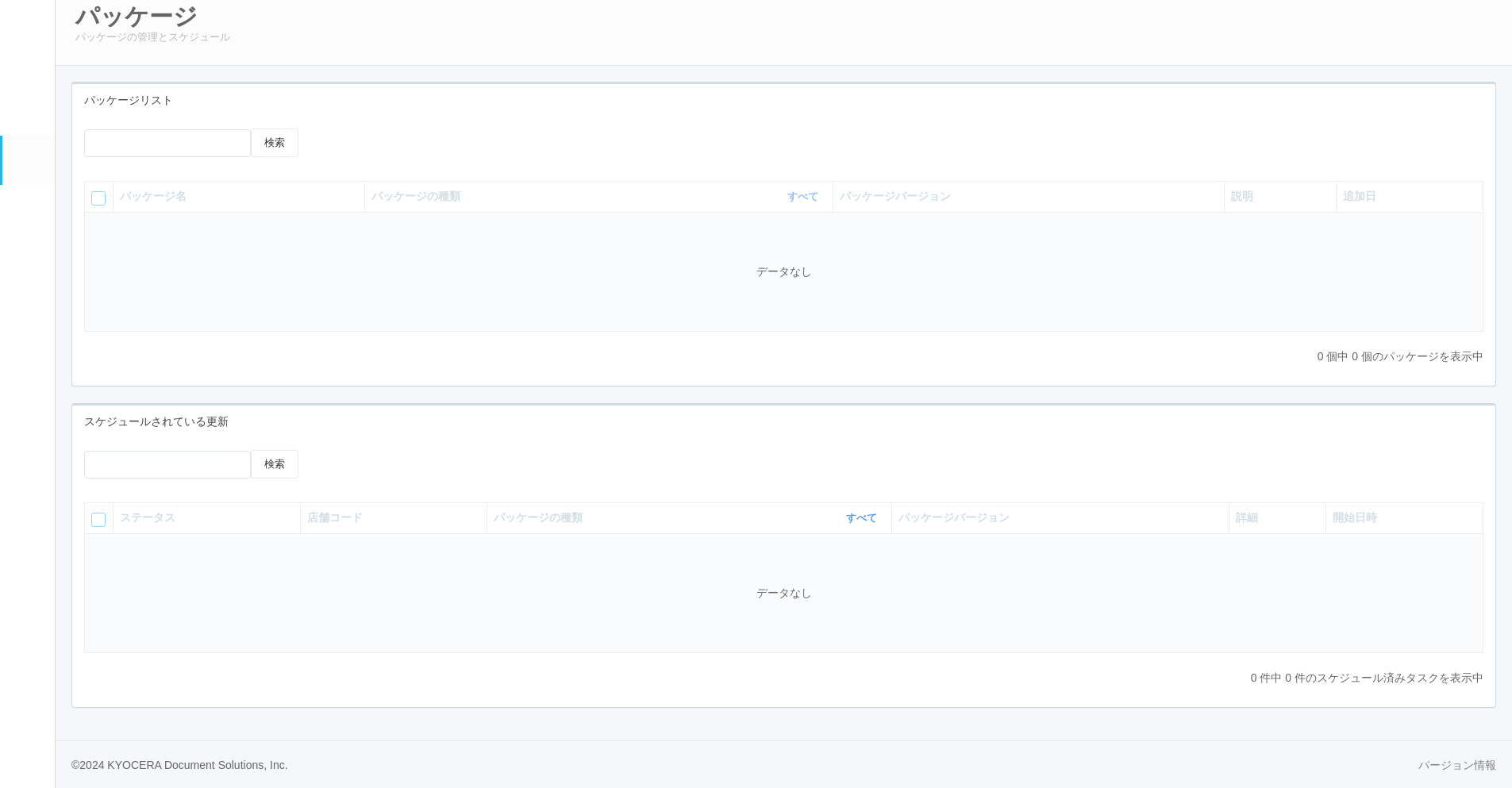
scroll to position [79, 0]
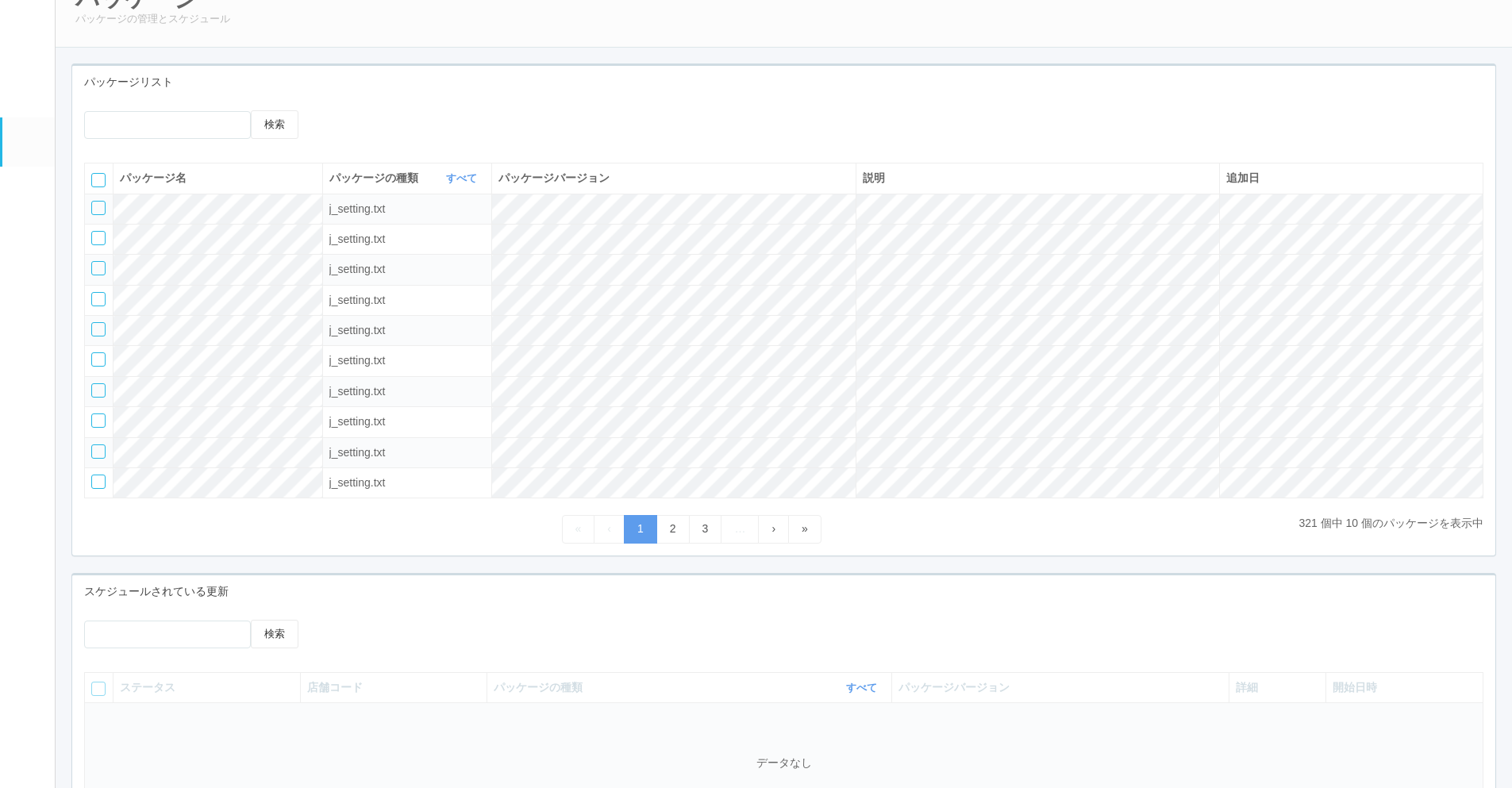
click at [22, 92] on em at bounding box center [27, 88] width 20 height 19
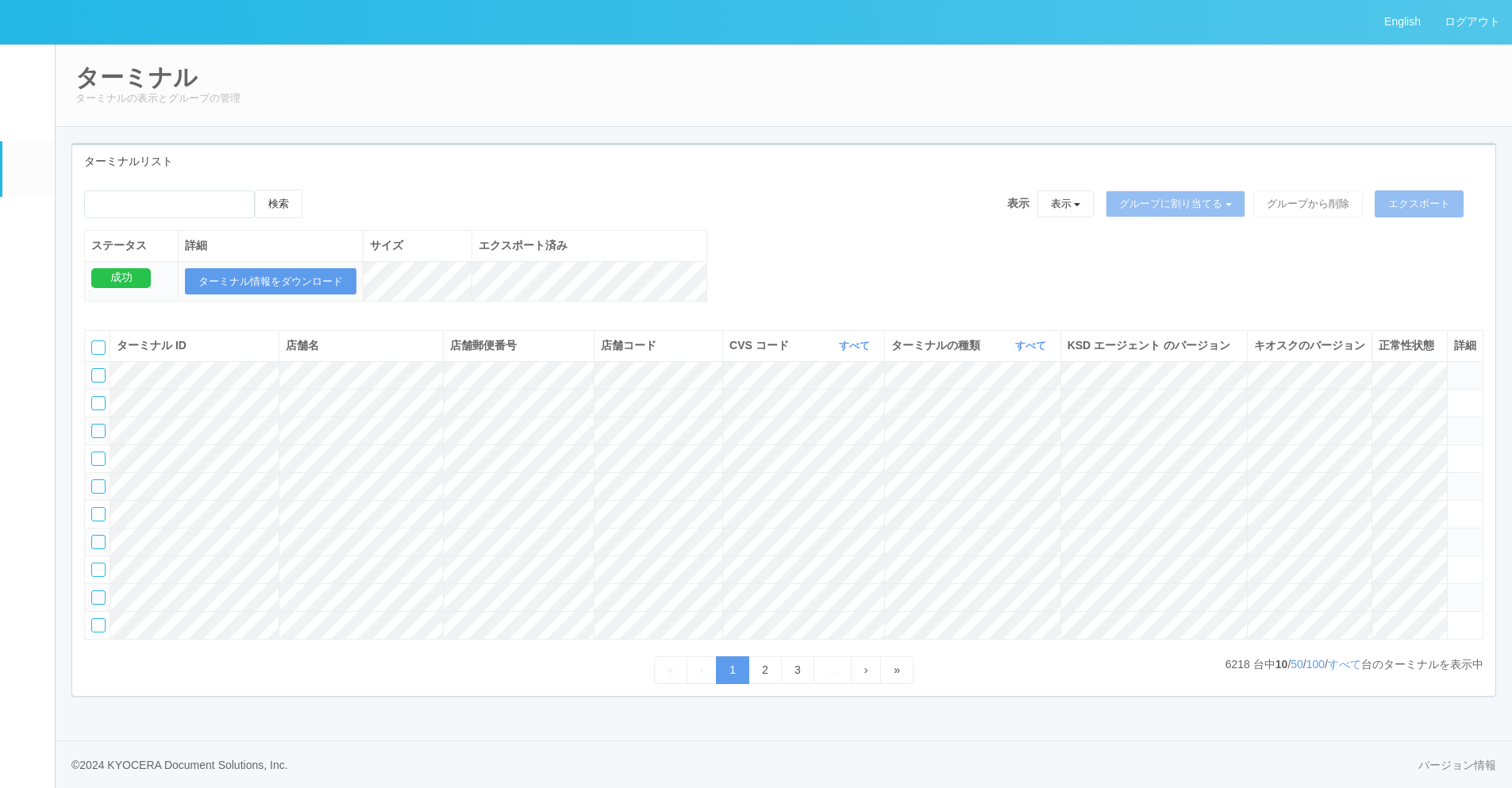
click at [783, 189] on div "検索 表示 表示 すべてのターミナル 未割り当てのターミナル グループを追加 グループ名を編集 アーカイブ済みのターミナル グループに割り当てる グループを追…" at bounding box center [783, 253] width 1423 height 129
click at [860, 339] on link "すべて" at bounding box center [856, 345] width 35 height 12
click at [997, 337] on div "ターミナルの種類 すべて 表示 すべて キオスク マルチコピー機" at bounding box center [972, 345] width 163 height 17
click at [1028, 339] on link "すべて" at bounding box center [1032, 345] width 35 height 12
click at [863, 189] on div "検索 表示 表示 すべてのターミナル 未割り当てのターミナル グループを追加 グループ名を編集 アーカイブ済みのターミナル グループに割り当てる グループを追…" at bounding box center [783, 253] width 1423 height 129
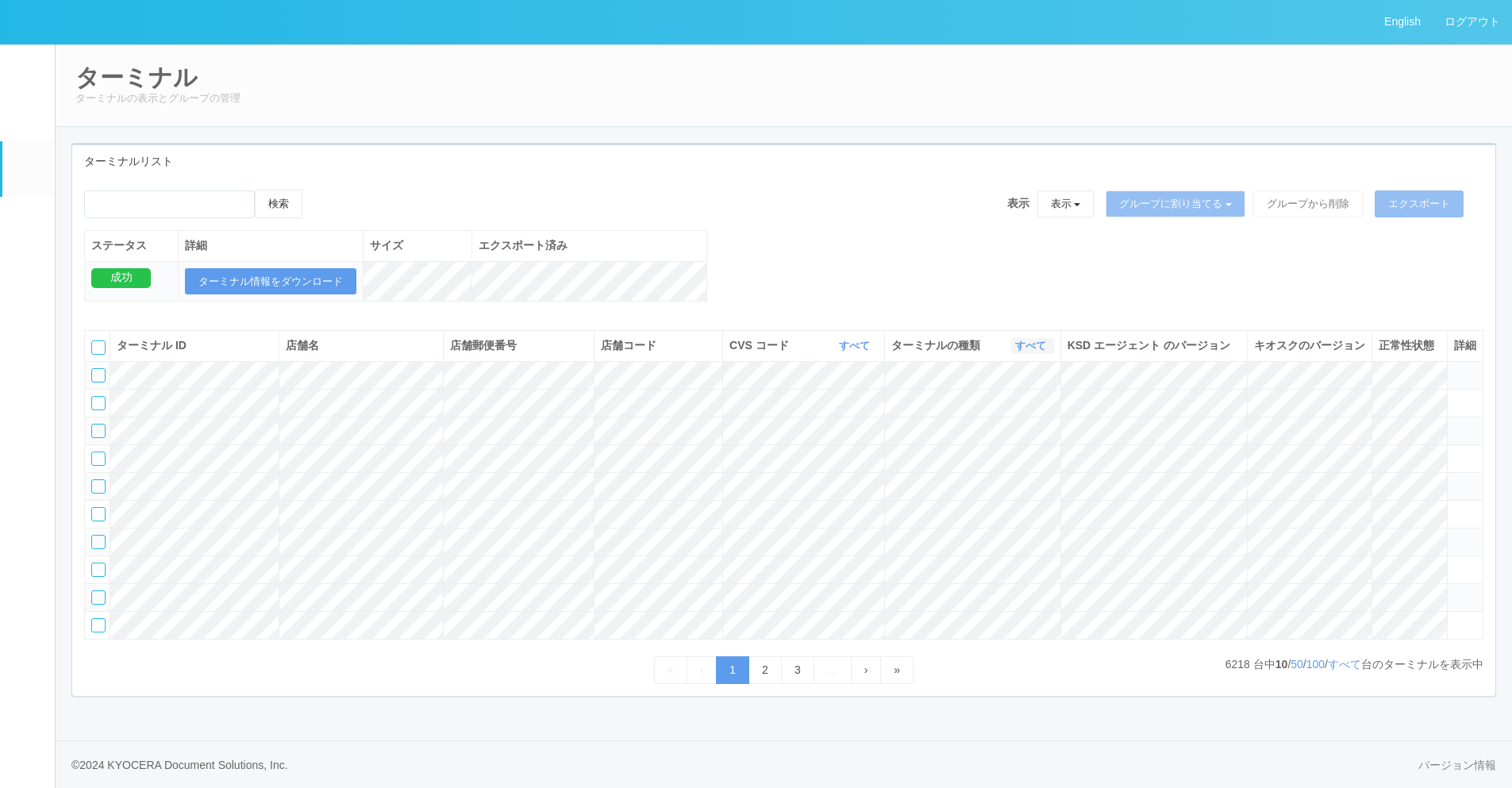
click at [1037, 337] on div "ターミナルの種類 すべて 表示 すべて キオスク マルチコピー機" at bounding box center [972, 345] width 163 height 17
click at [1034, 339] on link "すべて" at bounding box center [1032, 345] width 35 height 12
click at [992, 405] on span "キオスク" at bounding box center [970, 411] width 52 height 12
click at [845, 339] on link "すべて" at bounding box center [856, 345] width 35 height 12
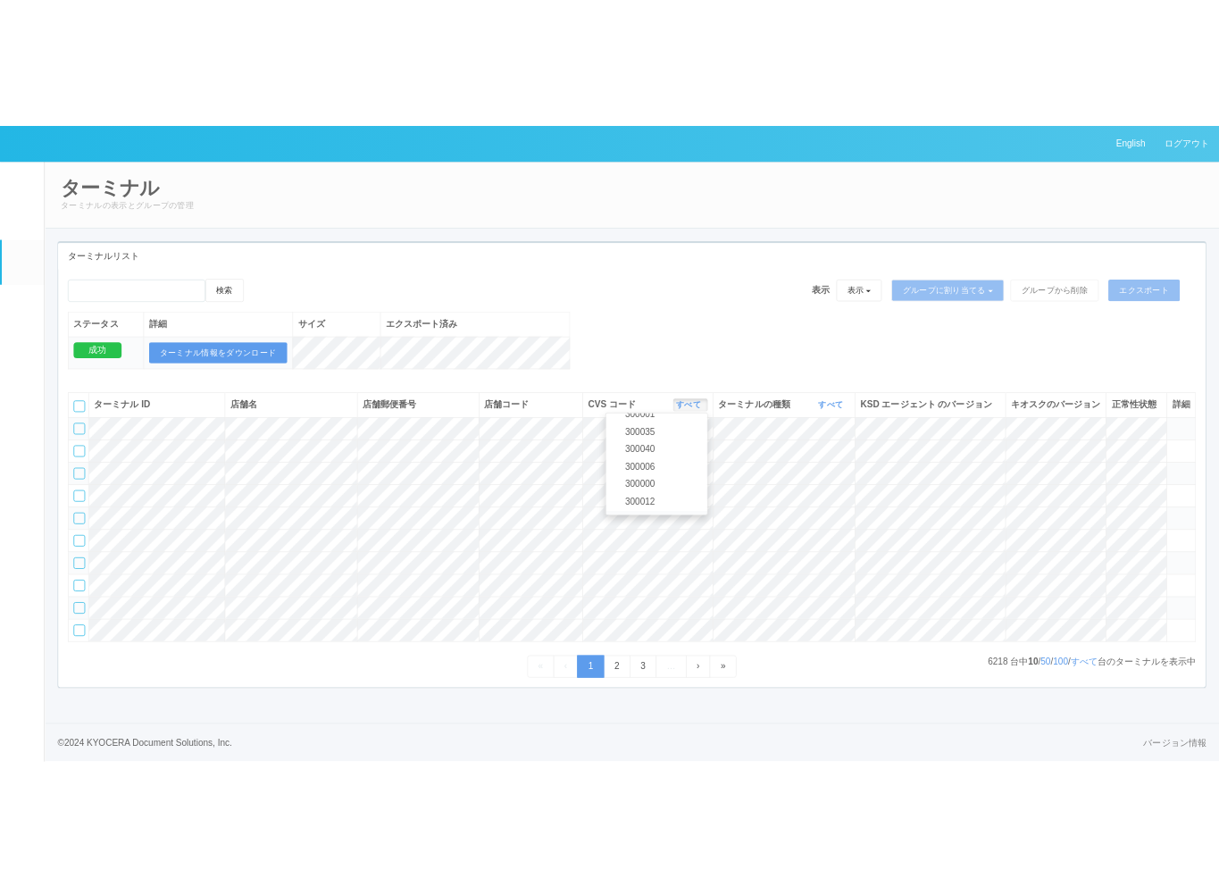
scroll to position [770, 0]
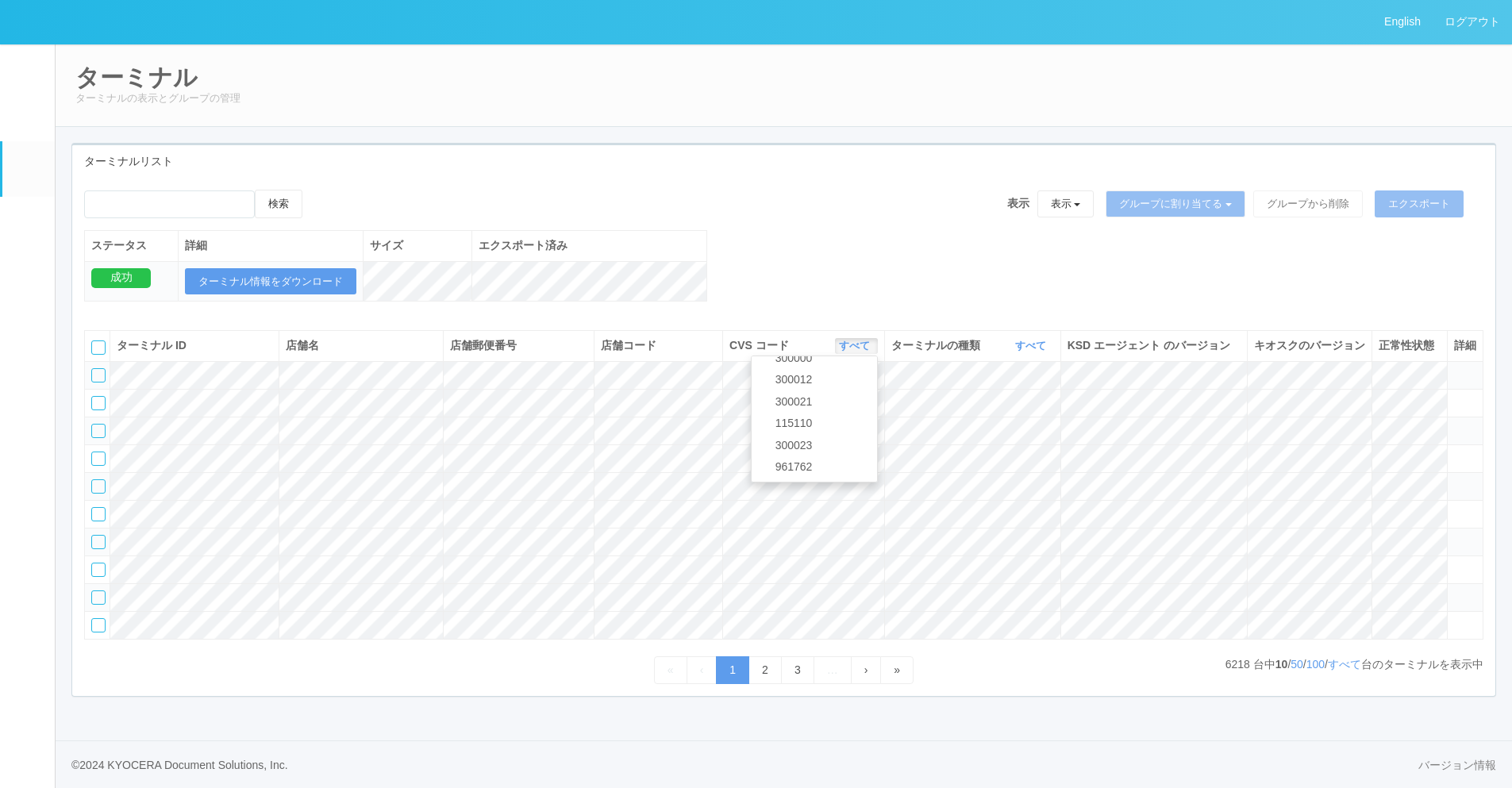
click at [860, 208] on div "検索 表示 表示 すべてのターミナル 未割り当てのターミナル グループを追加 グループ名を編集 アーカイブ済みのターミナル グループに割り当てる グループを追…" at bounding box center [783, 253] width 1423 height 129
click at [1034, 339] on link "すべて" at bounding box center [1032, 345] width 35 height 12
click at [930, 189] on div "検索 表示 表示 すべてのターミナル 未割り当てのターミナル グループを追加 グループ名を編集 アーカイブ済みのターミナル グループに割り当てる グループを追…" at bounding box center [783, 253] width 1423 height 129
click at [1083, 670] on link "すべて" at bounding box center [1345, 664] width 34 height 12
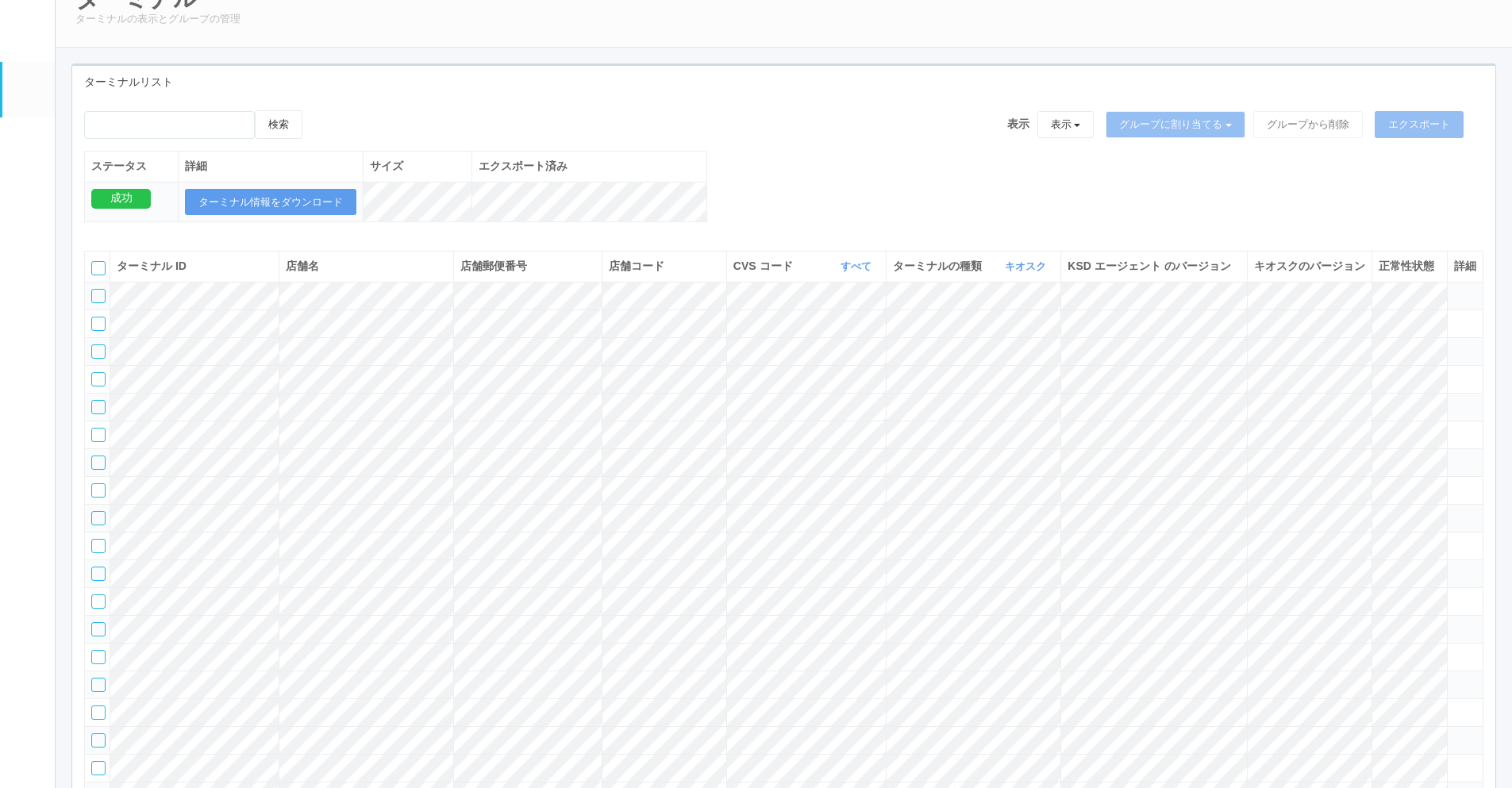
drag, startPoint x: 1006, startPoint y: 92, endPoint x: 929, endPoint y: 103, distance: 77.8
click at [988, 97] on div "ターミナルリスト" at bounding box center [783, 82] width 1423 height 33
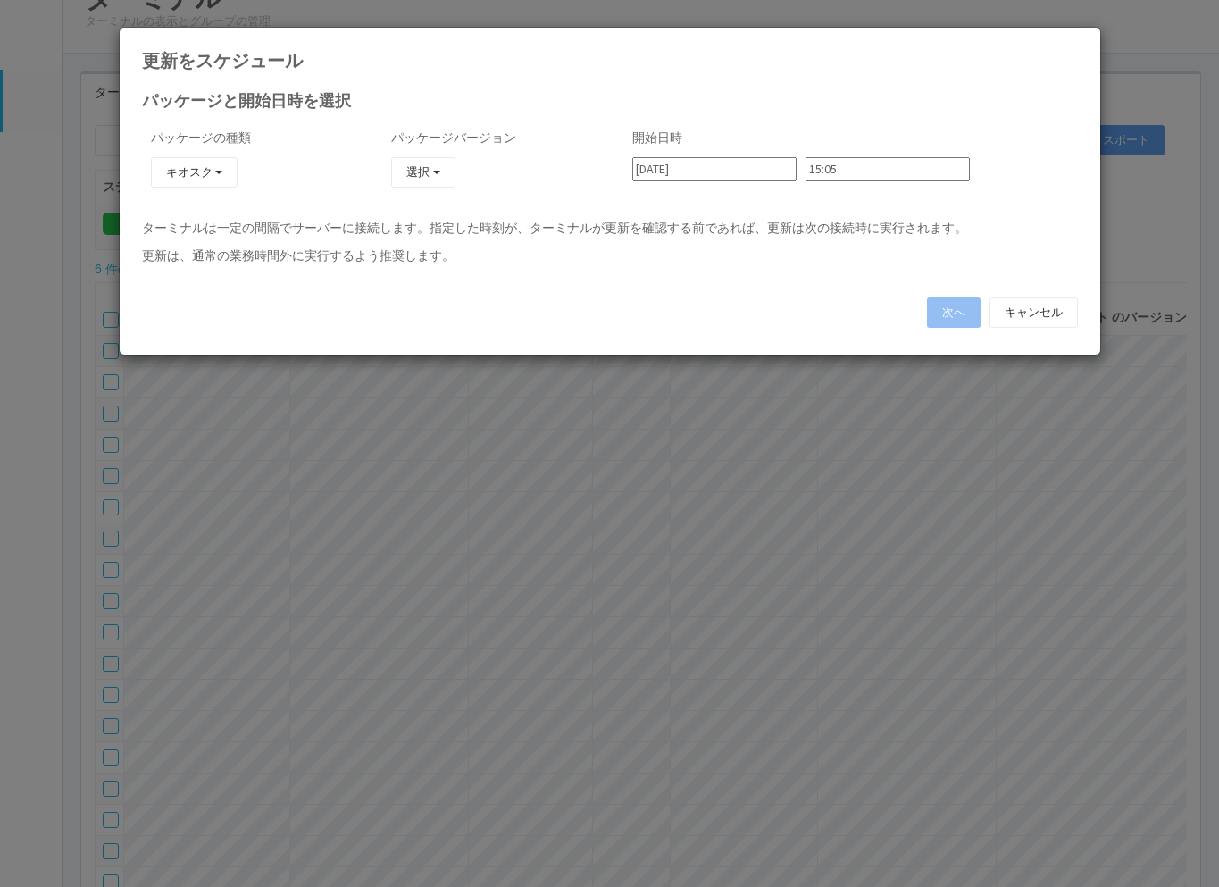
type input "23:36"
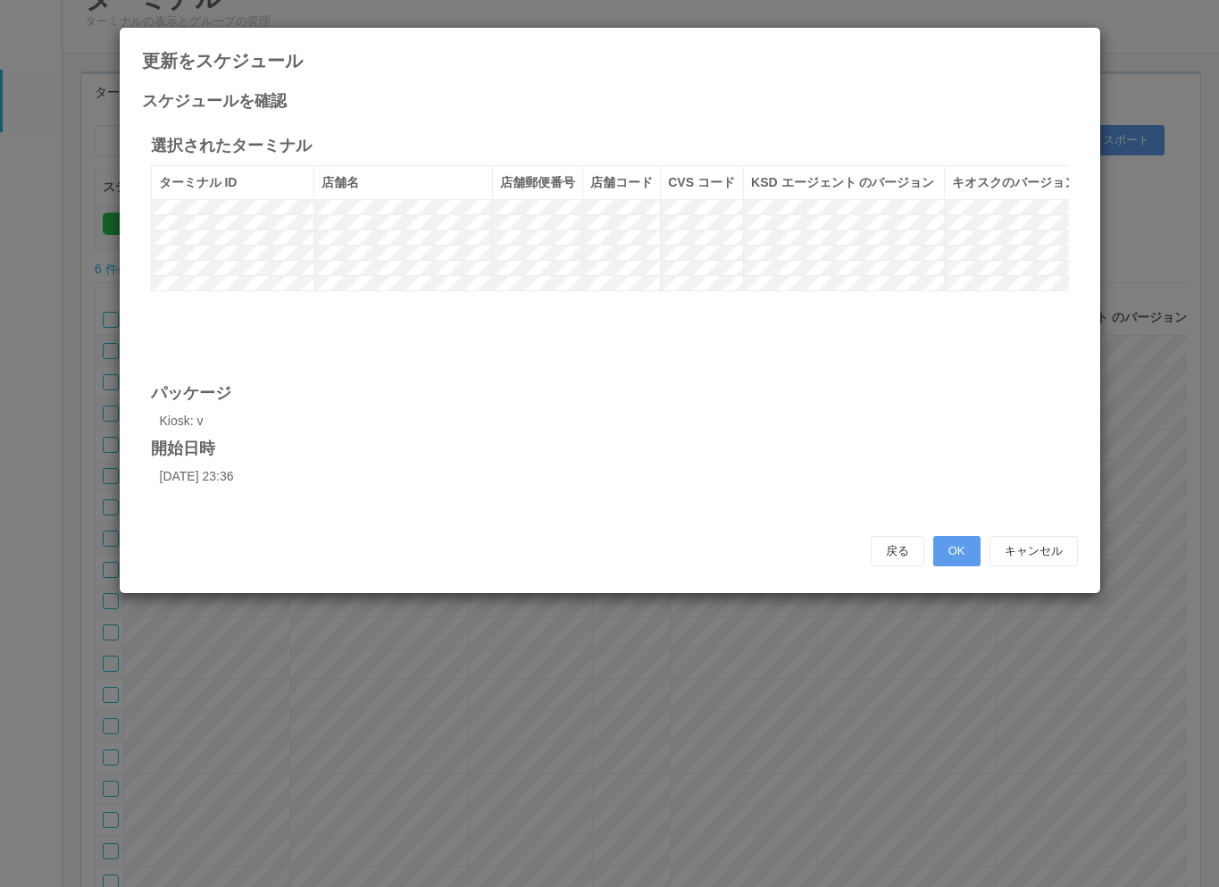
click at [590, 440] on h4 "開始日時" at bounding box center [610, 449] width 918 height 18
click at [813, 683] on div "更新をスケジュール スケジュールを確認 選択されたターミナル ターミナル ID 店舗名 店舗郵便番号 店舗コード CVS コード KSD エージェント のバー…" at bounding box center [609, 443] width 1219 height 887
click at [813, 671] on div "更新をスケジュール スケジュールを確認 選択されたターミナル ターミナル ID 店舗名 店舗郵便番号 店舗コード CVS コード KSD エージェント のバー…" at bounding box center [609, 443] width 1219 height 887
click at [638, 484] on div "選択されたターミナル ターミナル ID 店舗名 店舗郵便番号 店舗コード CVS コード KSD エージェント のバージョン キオスクのバージョン パッケージ…" at bounding box center [610, 317] width 936 height 394
click at [963, 554] on div "戻る OK キャンセル" at bounding box center [610, 551] width 963 height 48
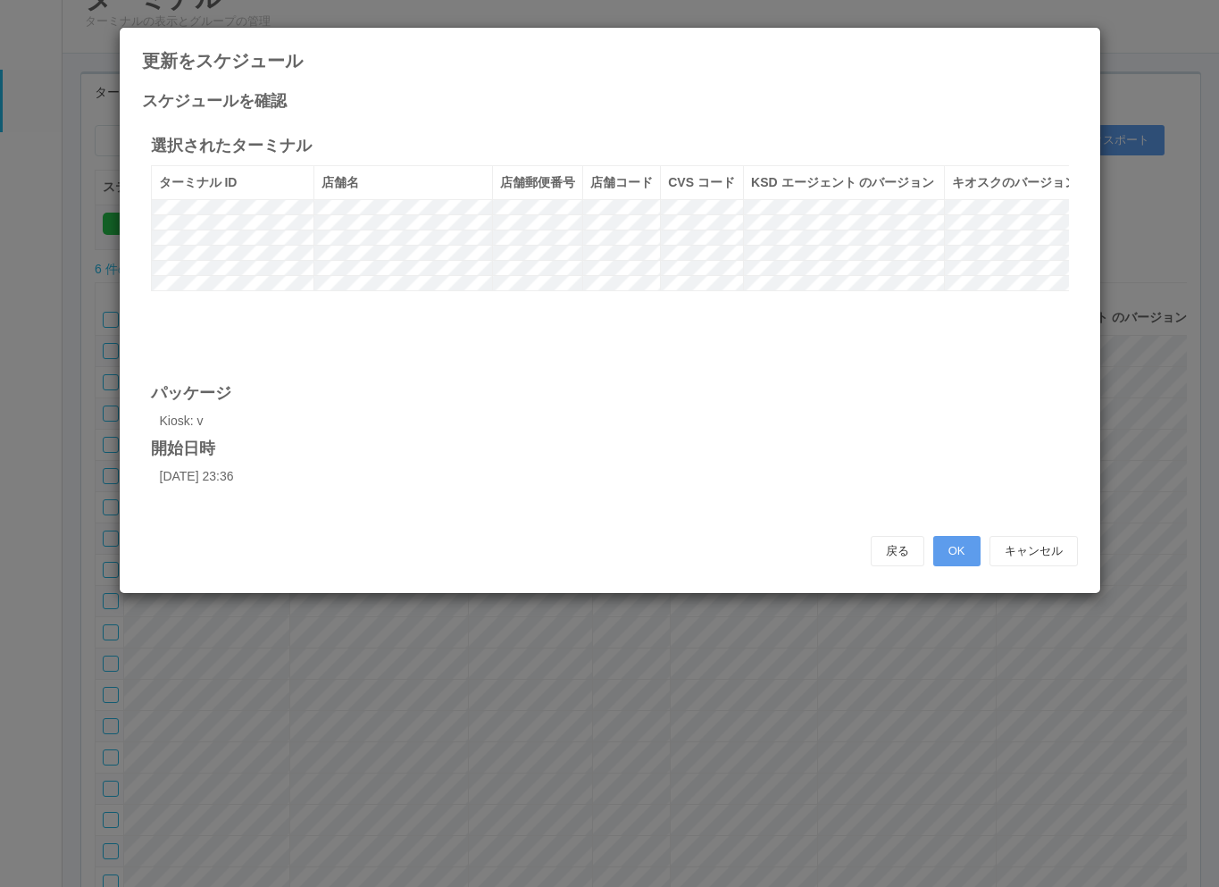
click at [24, 148] on link "パッケージ" at bounding box center [32, 159] width 59 height 54
click at [31, 163] on em at bounding box center [31, 163] width 0 height 0
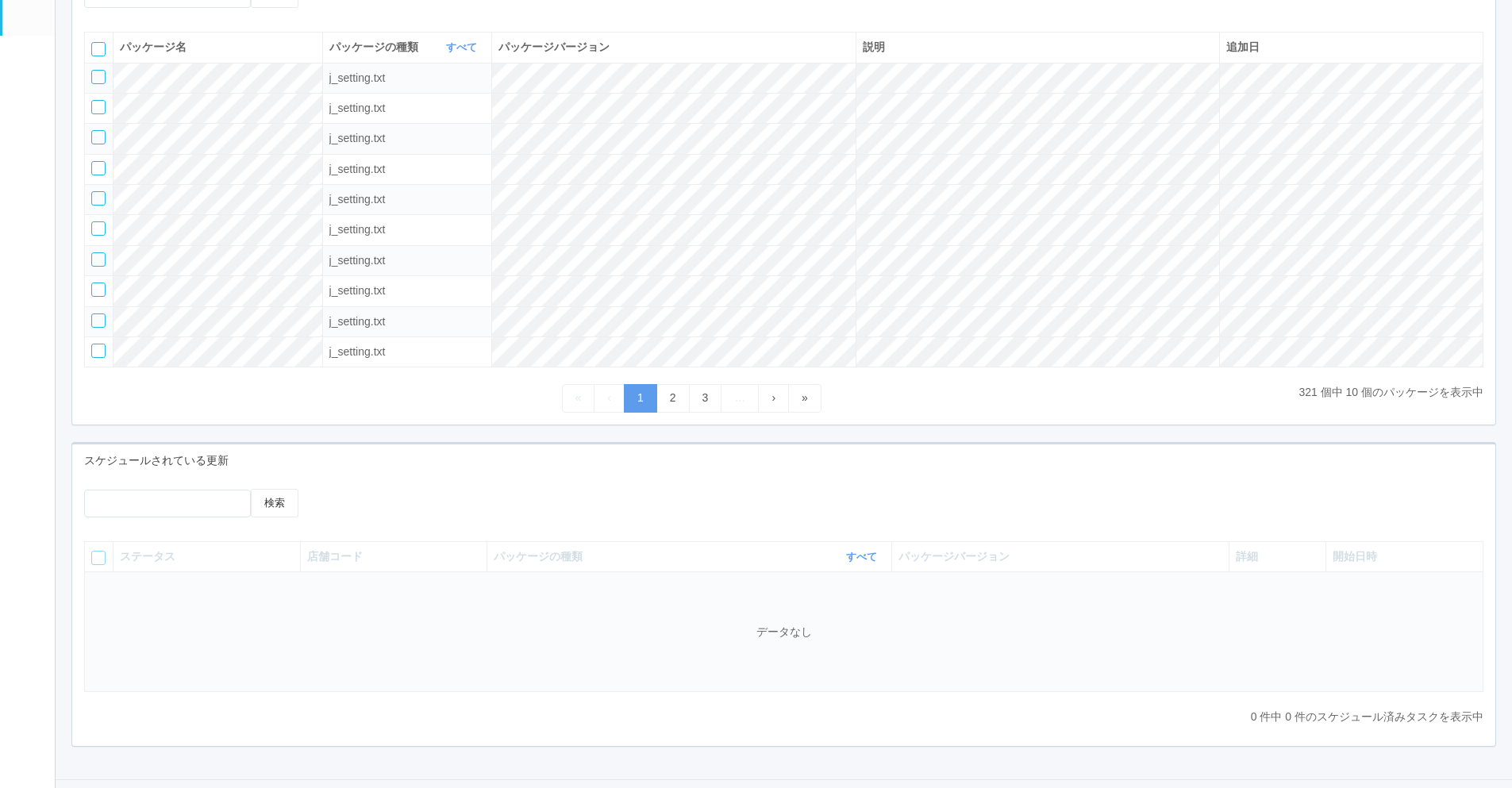
scroll to position [238, 0]
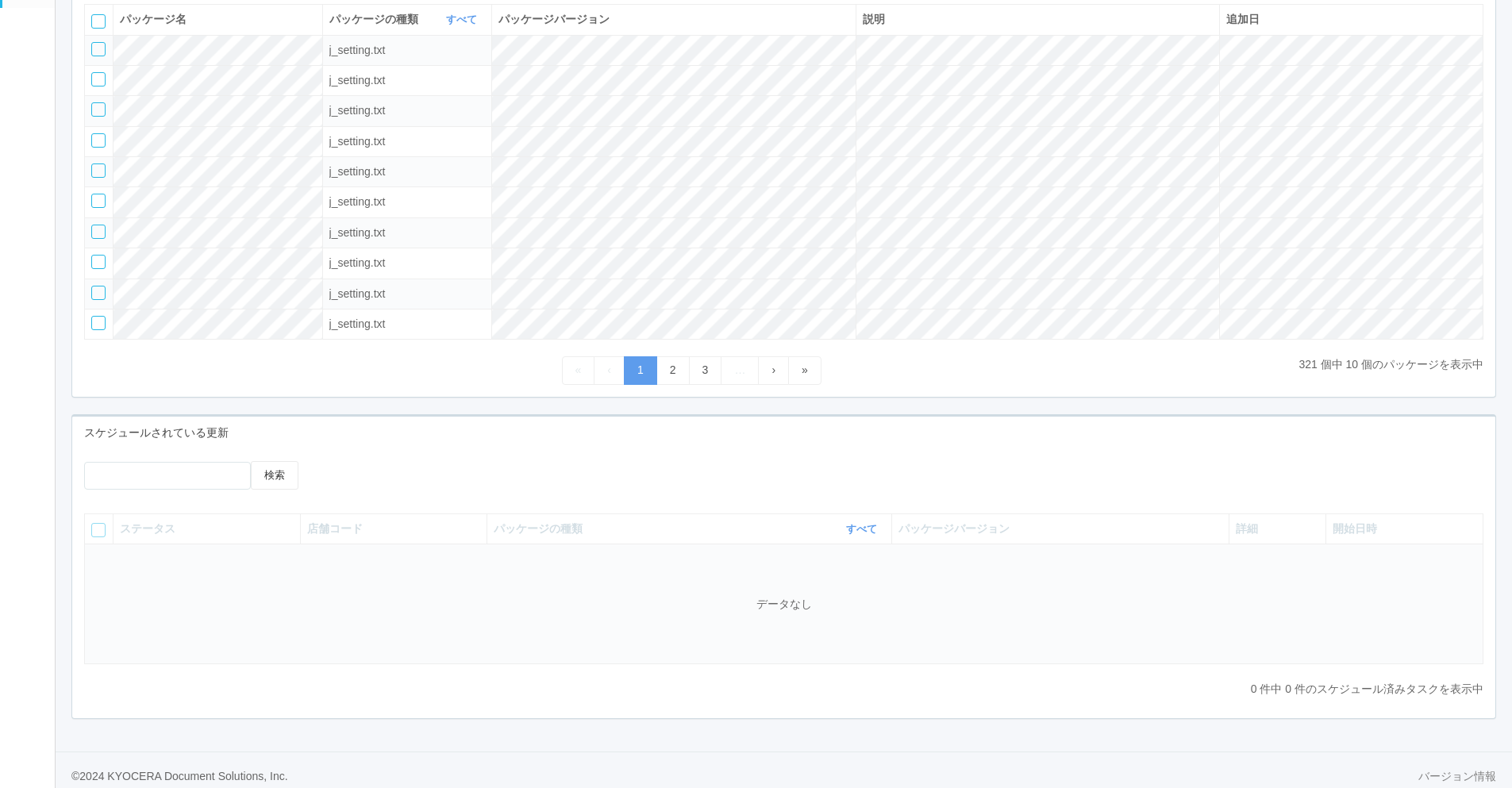
click at [500, 472] on div at bounding box center [494, 466] width 320 height 12
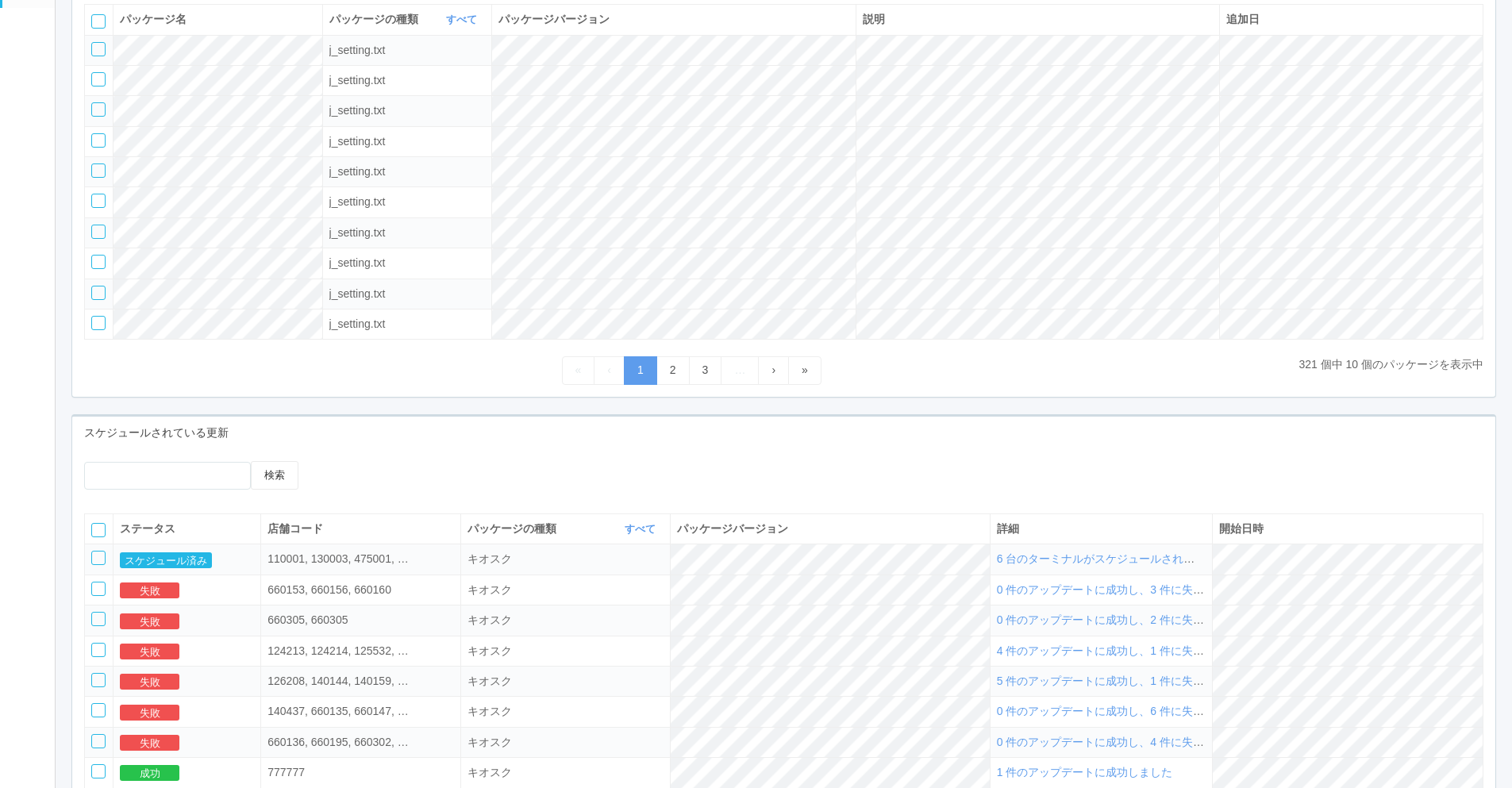
click at [514, 362] on div "« ‹ 1 2 3 … › »" at bounding box center [692, 370] width 1214 height 28
click at [483, 361] on div "« ‹ 1 2 3 … › »" at bounding box center [692, 370] width 1214 height 28
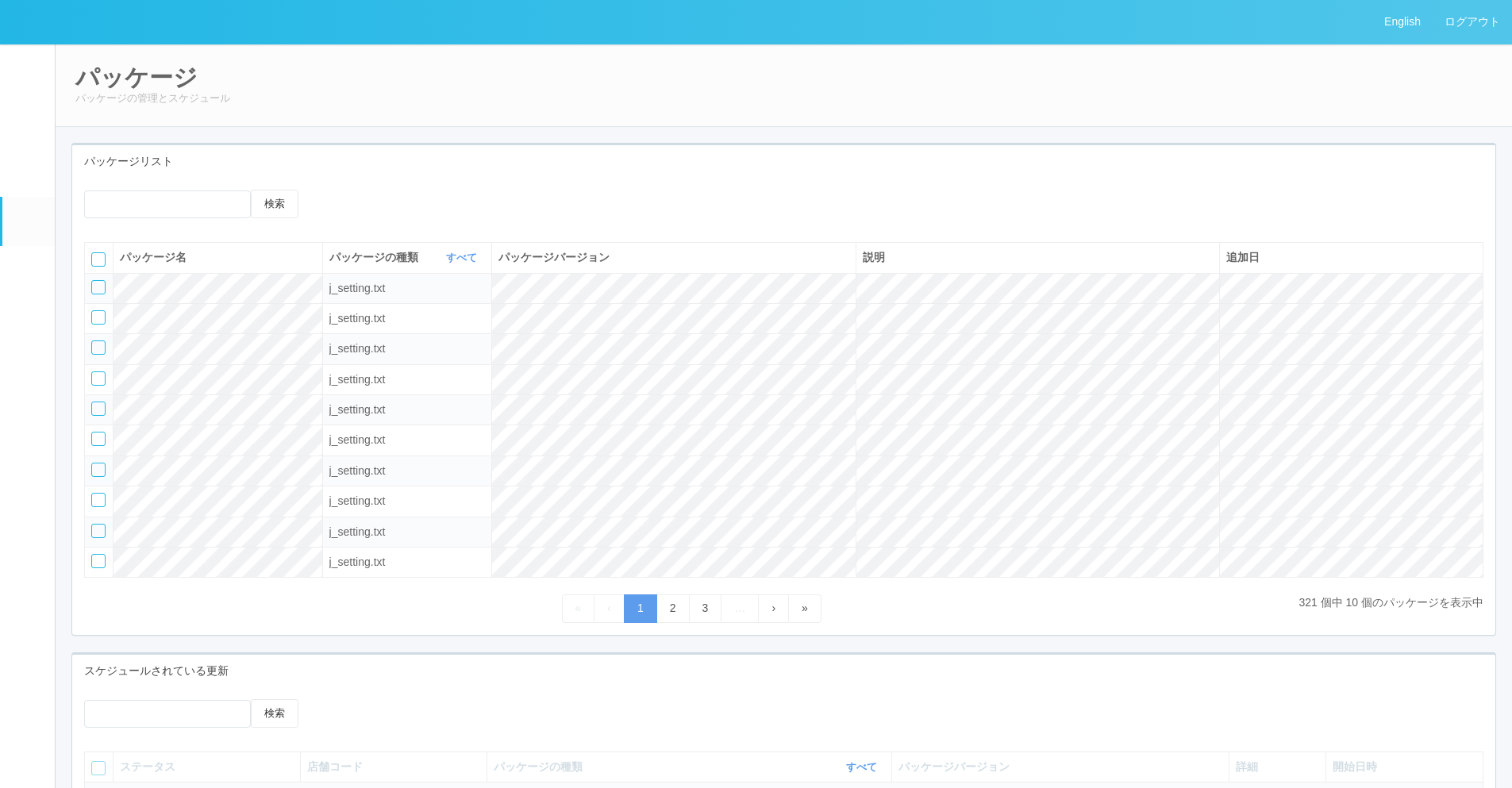
scroll to position [70, 0]
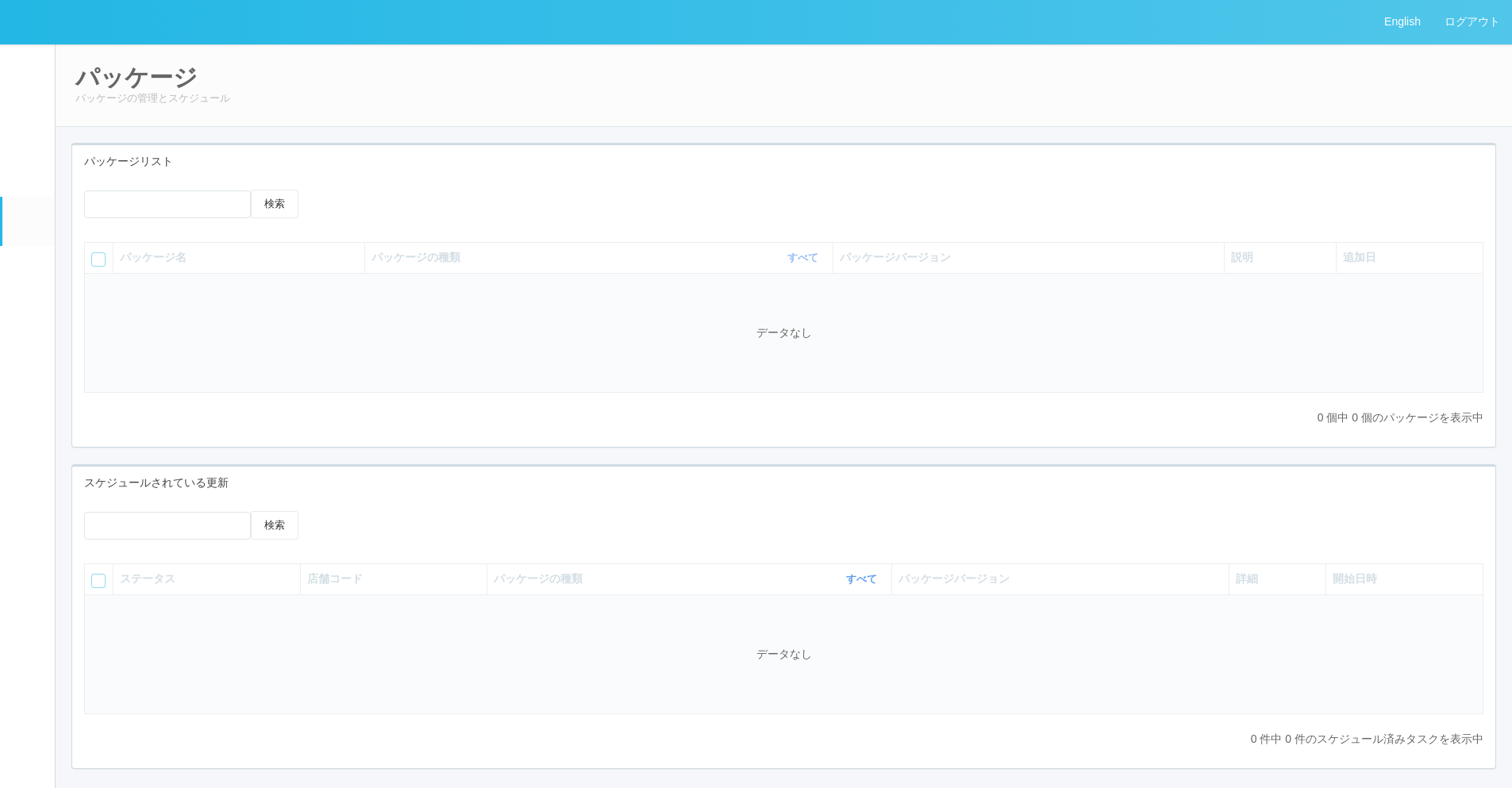
scroll to position [70, 0]
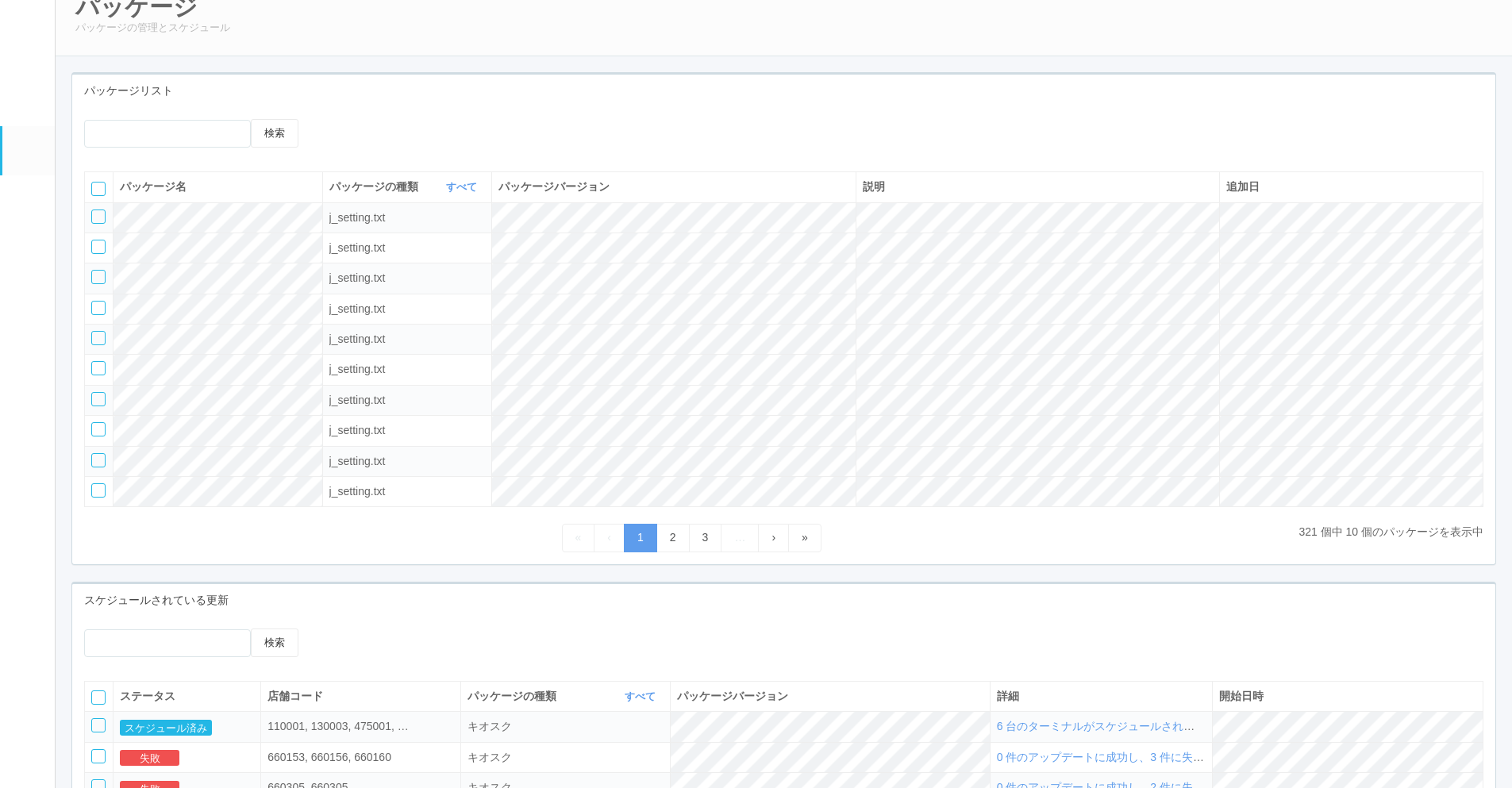
click at [422, 51] on div "パッケージ パッケージの管理とスケジュール" at bounding box center [784, 15] width 1458 height 84
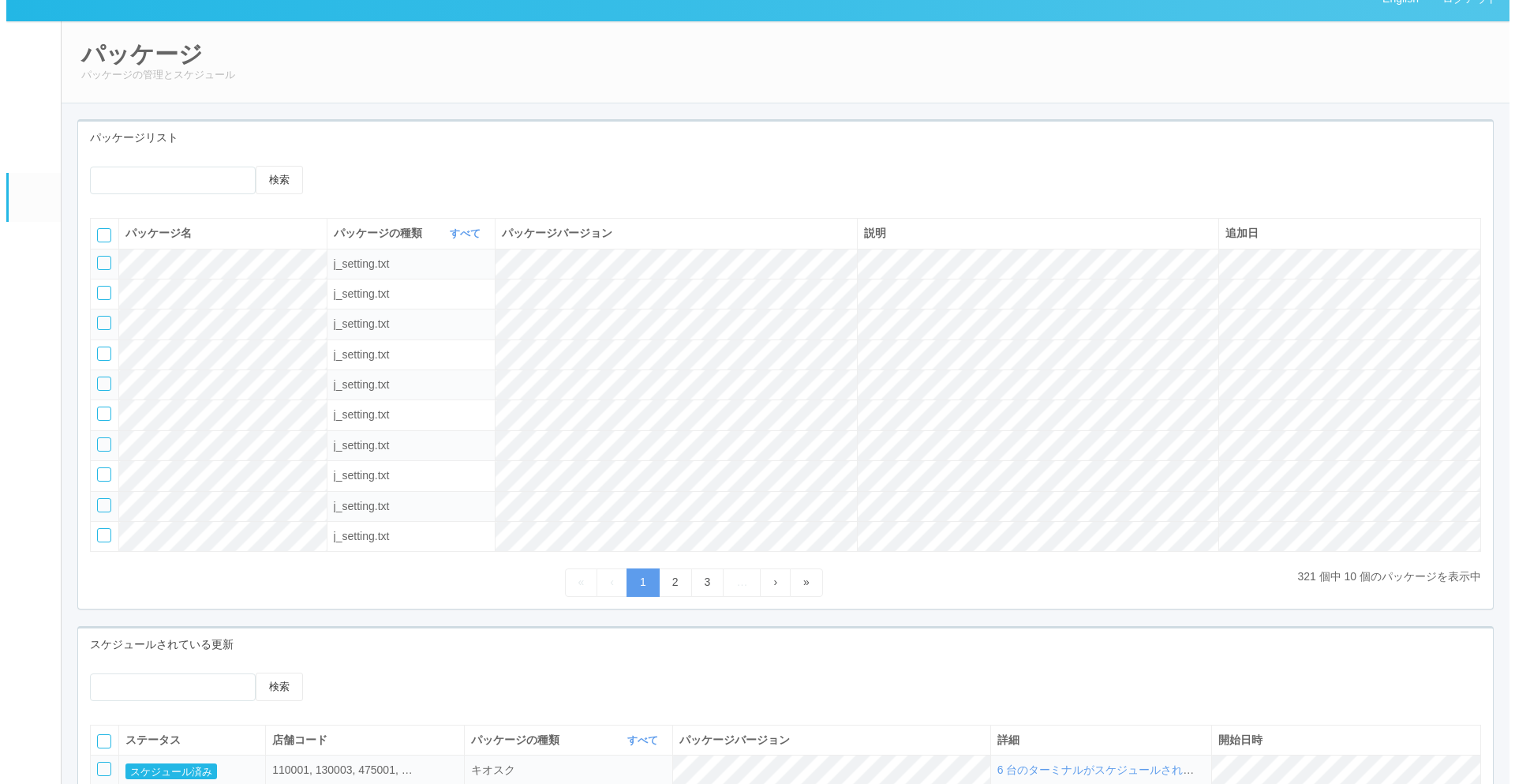
scroll to position [0, 0]
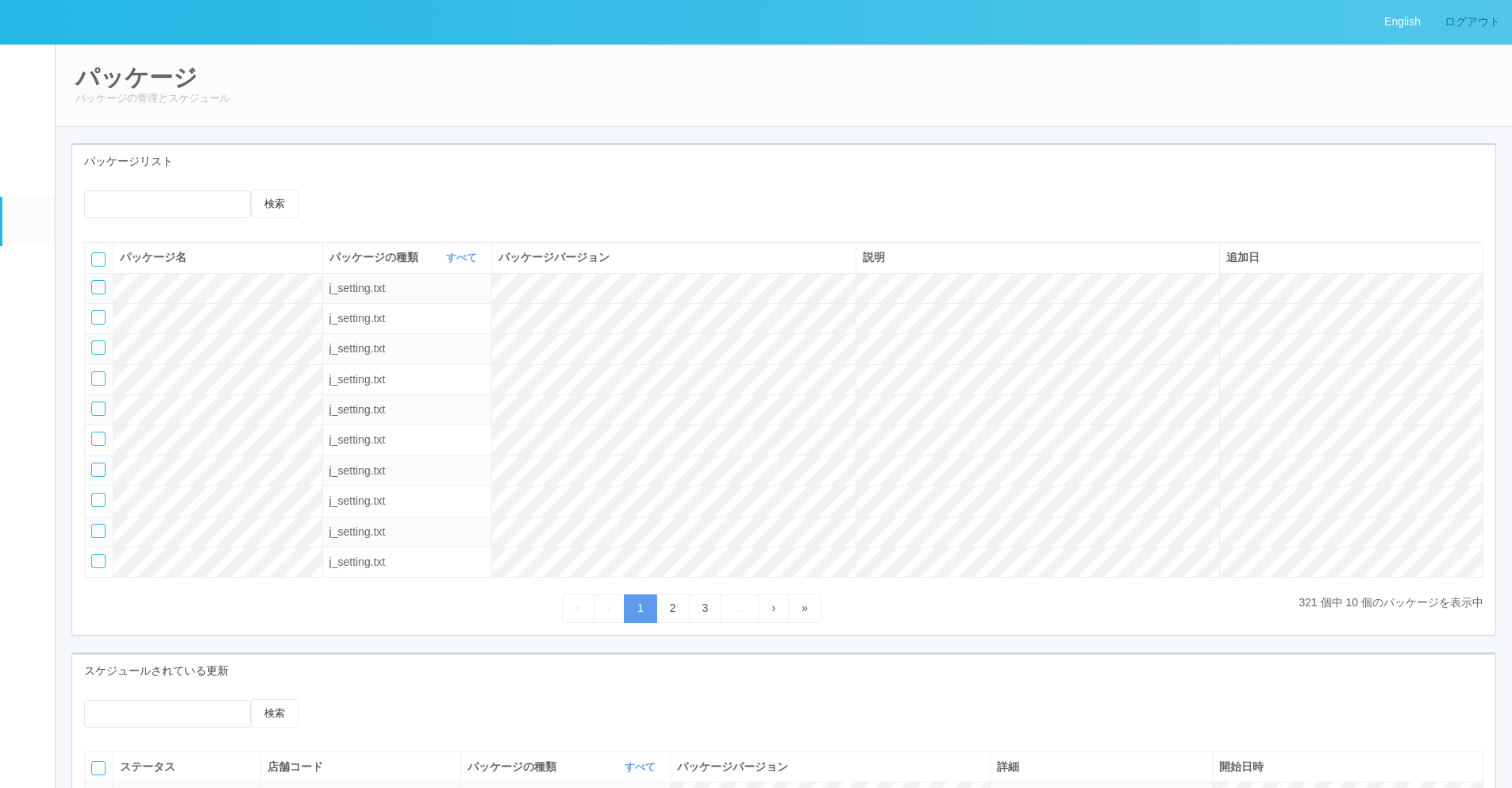
click at [1476, 26] on link "ログアウト" at bounding box center [1472, 21] width 79 height 44
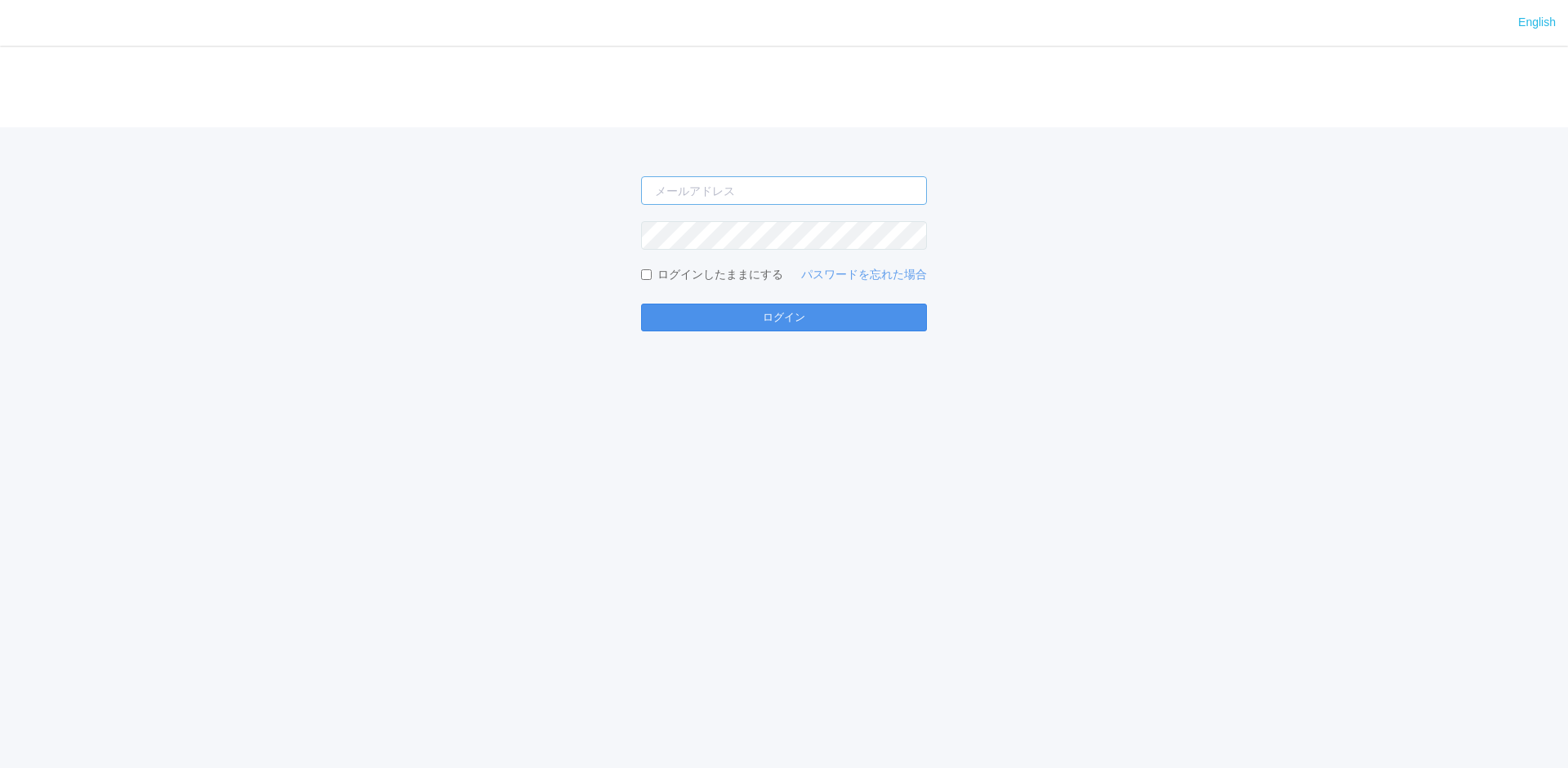
type input "[EMAIL_ADDRESS][DOMAIN_NAME]"
click at [854, 319] on button "ログイン" at bounding box center [784, 317] width 286 height 27
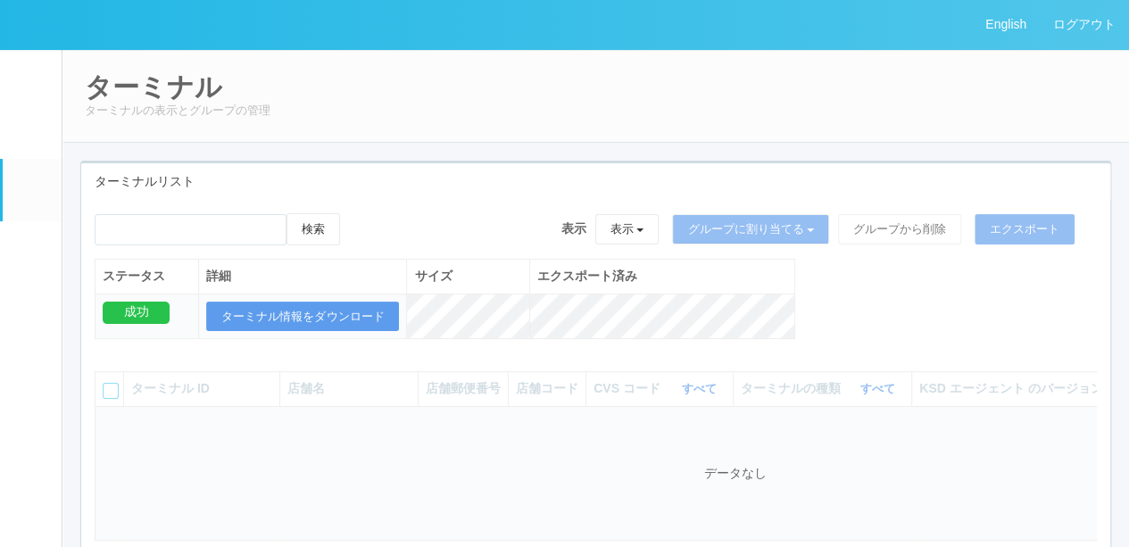
click at [863, 342] on div "検索 表示 表示 すべてのターミナル 未割り当てのターミナル グループを追加 グループ名を編集 アーカイブ済みのターミナル グループに割り当てる グループを追…" at bounding box center [595, 285] width 1029 height 145
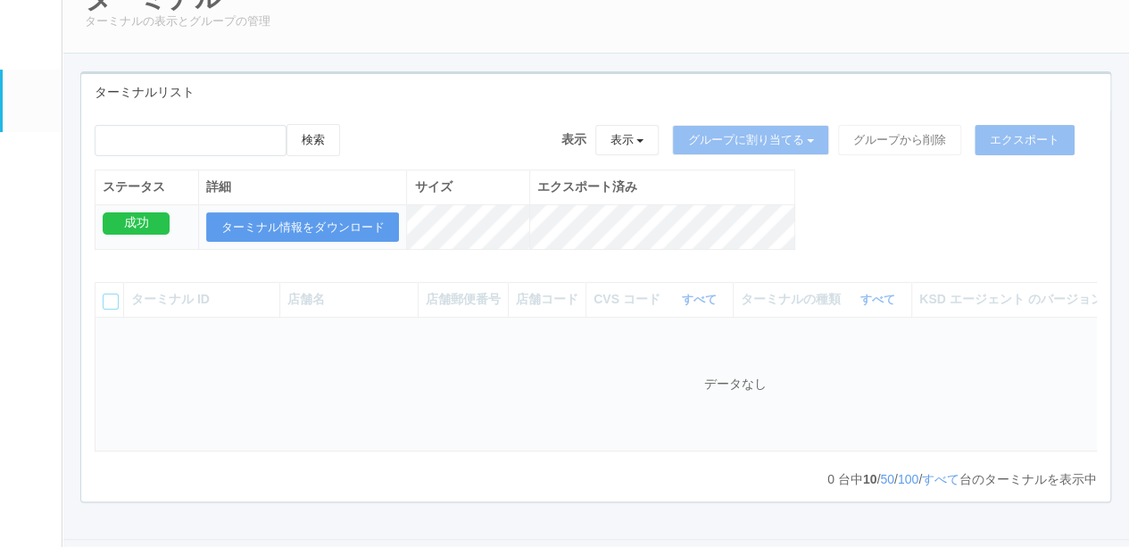
scroll to position [145, 0]
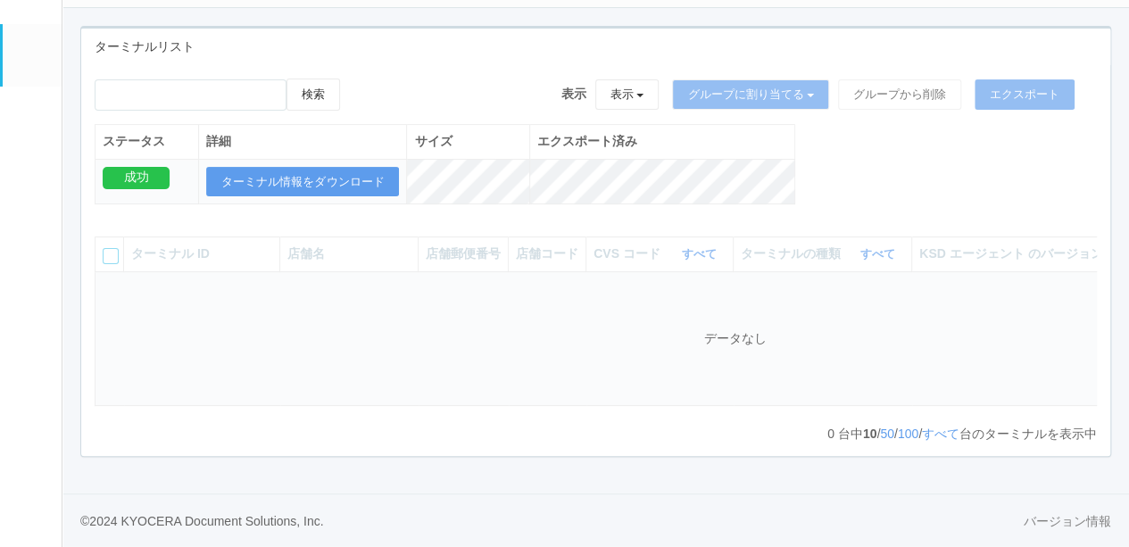
click at [19, 54] on em at bounding box center [30, 54] width 22 height 21
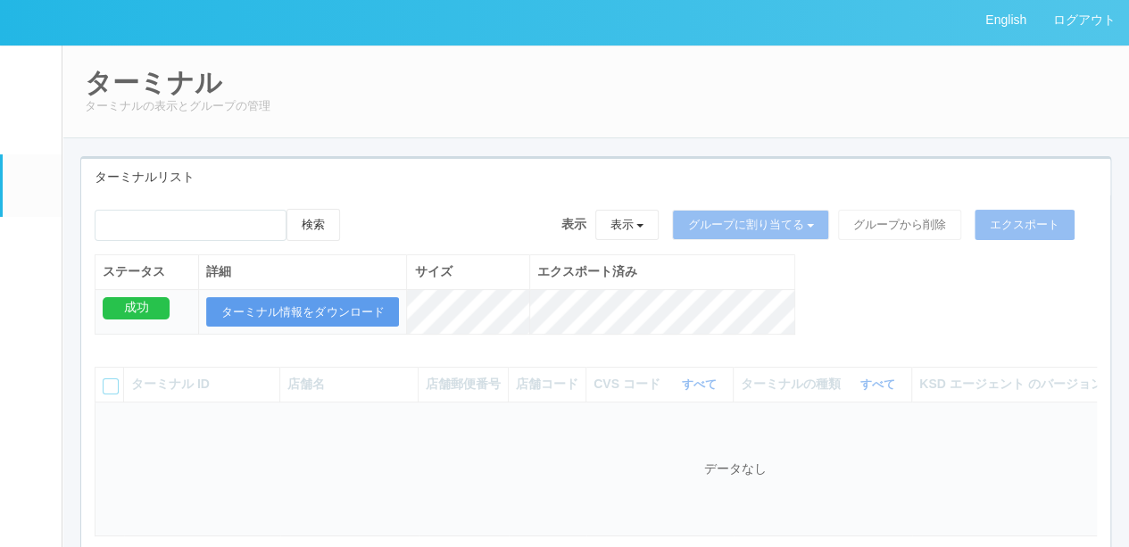
scroll to position [0, 0]
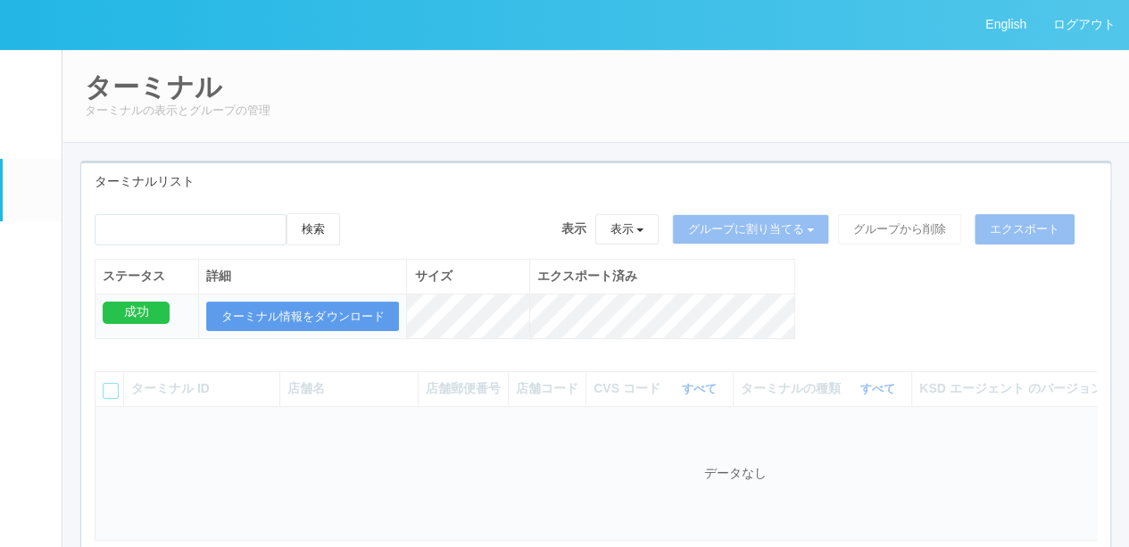
click at [400, 86] on h2 "ターミナル" at bounding box center [596, 86] width 1022 height 29
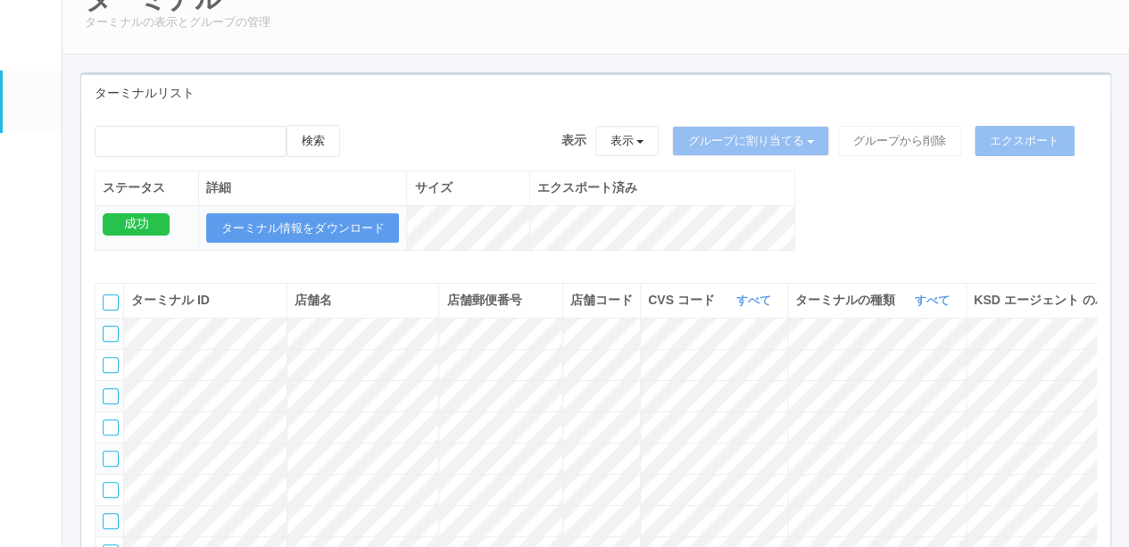
scroll to position [89, 0]
click at [925, 306] on link "すべて" at bounding box center [934, 299] width 39 height 13
click at [859, 381] on span "キオスク" at bounding box center [864, 374] width 59 height 14
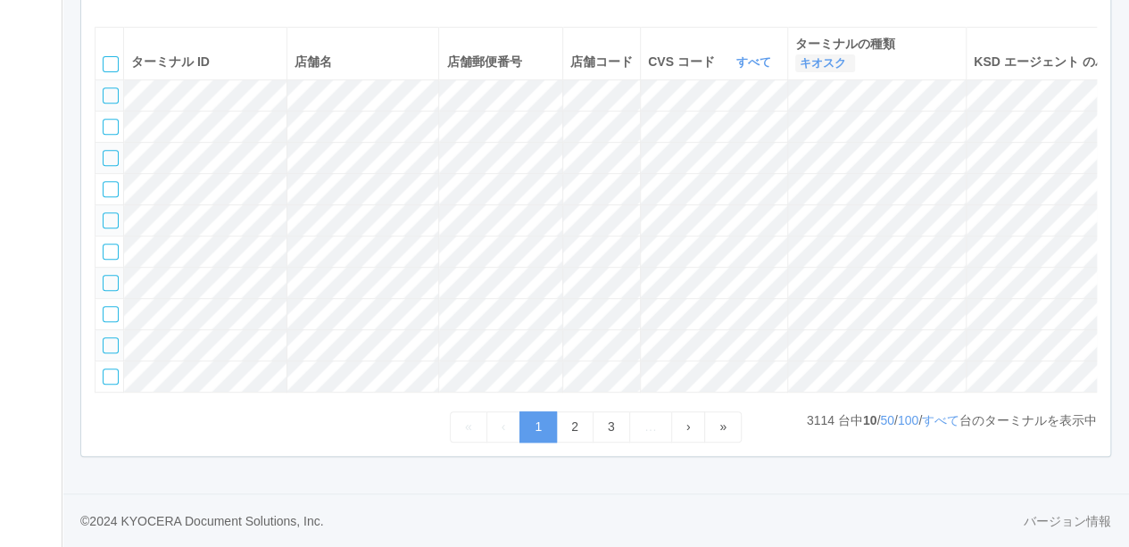
scroll to position [437, 0]
click at [929, 428] on link "すべて" at bounding box center [941, 420] width 38 height 14
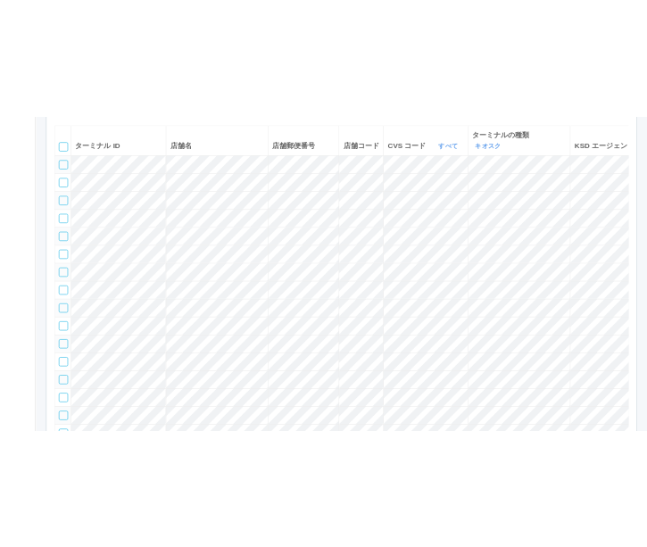
scroll to position [0, 0]
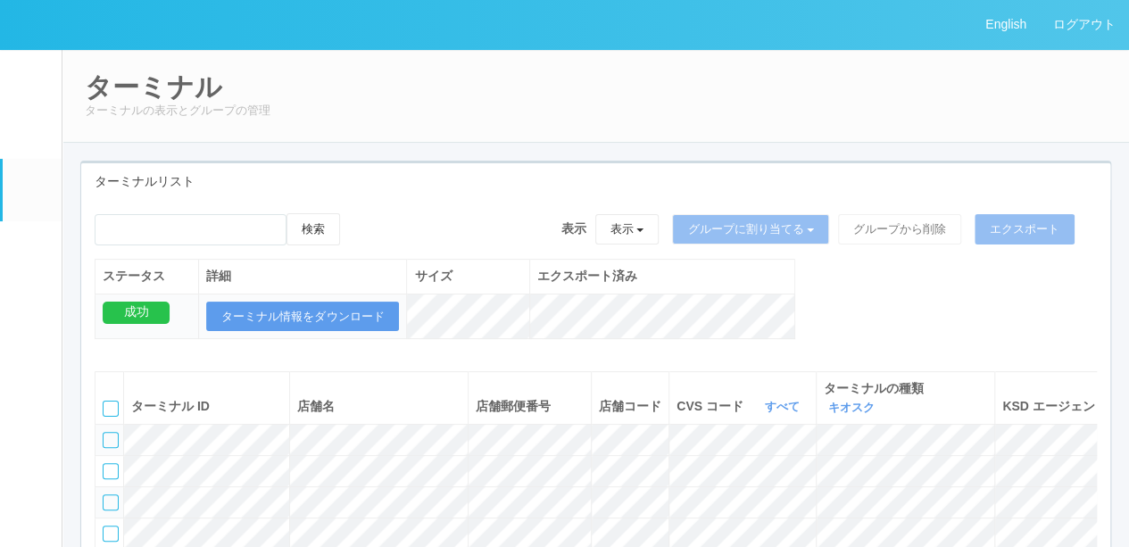
click at [479, 163] on div "ターミナルリスト" at bounding box center [595, 181] width 1029 height 37
click at [550, 172] on div "ターミナルリスト" at bounding box center [595, 181] width 1029 height 37
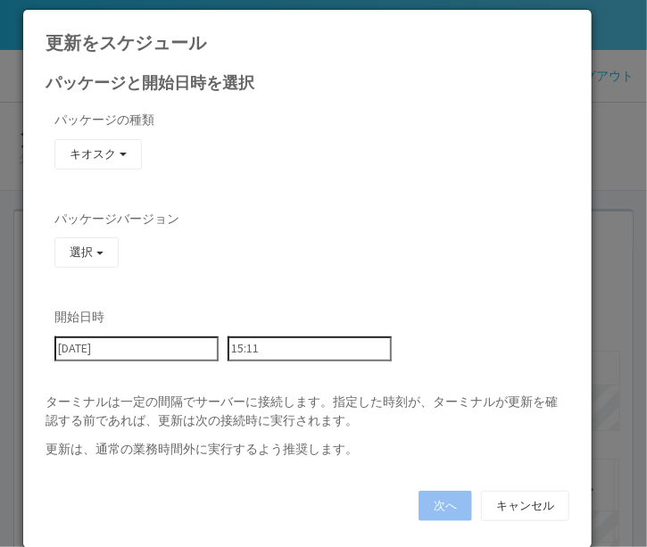
type input "23:36"
type input "23:42"
type input "23:48"
type input "23:54"
type input "[DATE]"
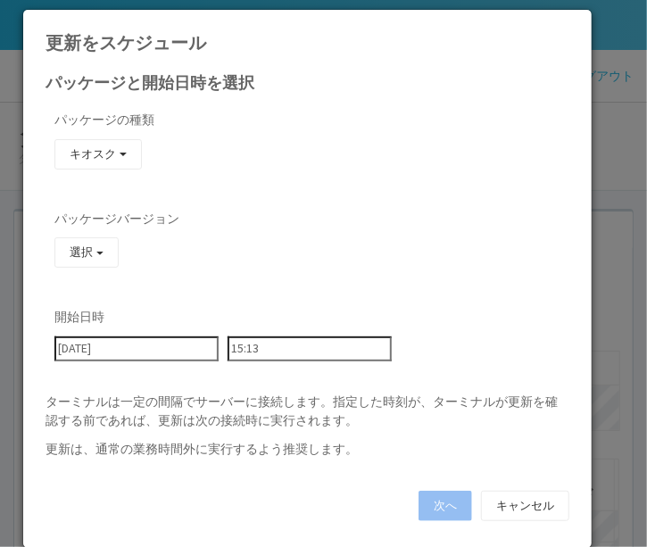
type input "00:00"
type input "[DATE]"
type input "00:06"
type input "15:09"
type input "[DATE]"
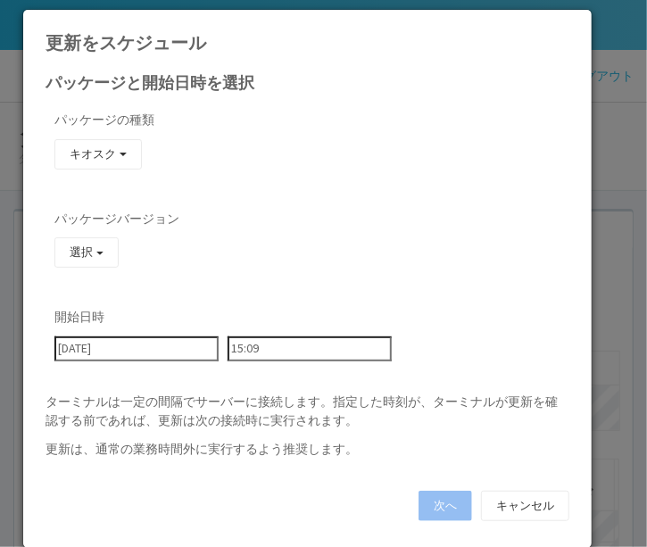
type input "00:12"
type input "[DATE]"
type input "00:18"
type input "[DATE]"
type input "00:24"
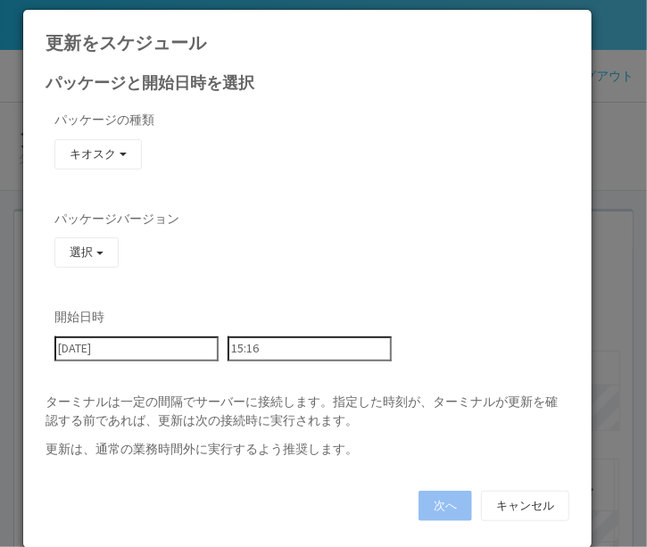
type input "[DATE]"
type input "00:30"
type input "[DATE]"
type input "00:36"
type input "[DATE]"
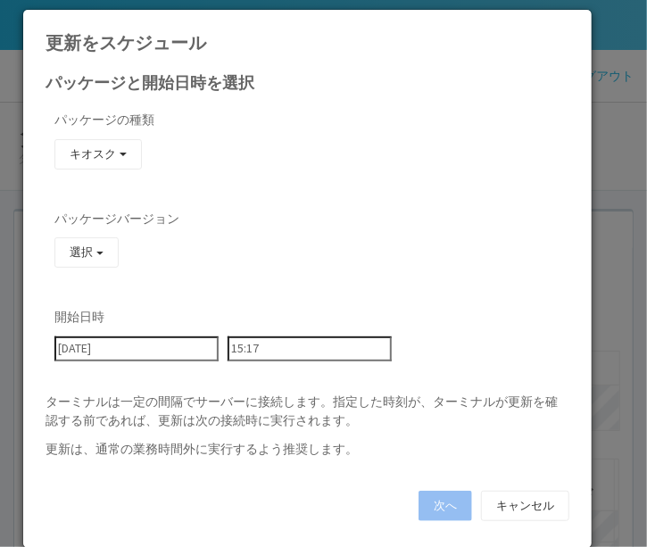
type input "00:42"
type input "[DATE]"
type input "00:48"
type input "[DATE]"
type input "00:54"
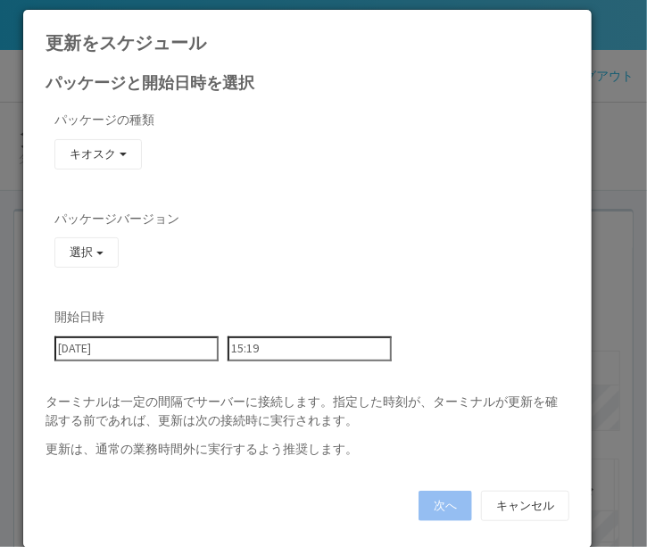
type input "[DATE]"
type input "01:00"
type input "[DATE]"
type input "01:06"
type input "[DATE]"
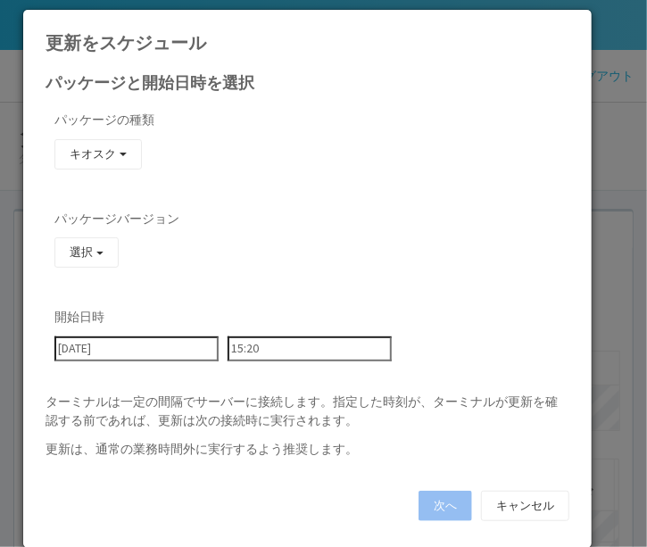
type input "01:12"
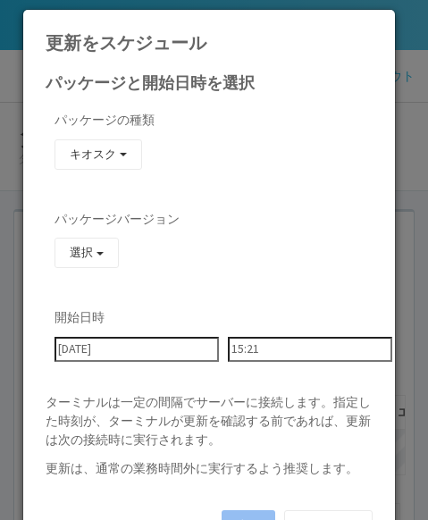
type input "[DATE]"
type input "01:18"
type input "[DATE]"
type input "01:24"
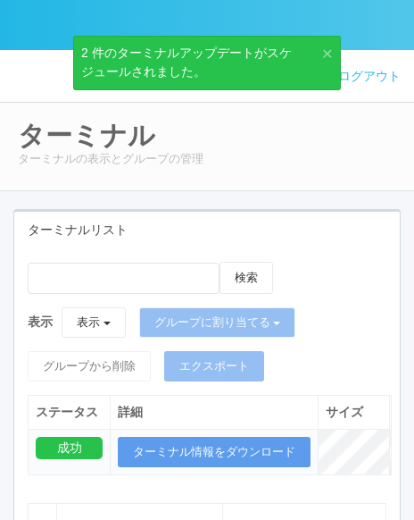
click at [333, 50] on link "×" at bounding box center [323, 53] width 20 height 19
click at [420, 97] on div "ターミナル ターミナルの表示とグループの管理" at bounding box center [207, 144] width 425 height 94
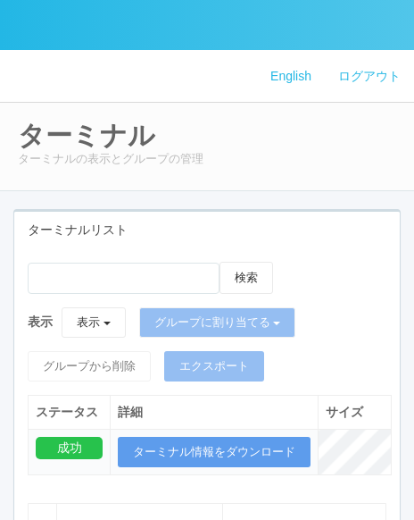
click at [420, 120] on div "ターミナル ターミナルの表示とグループの管理" at bounding box center [207, 144] width 425 height 94
click at [419, 97] on div "ターミナル ターミナルの表示とグループの管理" at bounding box center [207, 144] width 425 height 94
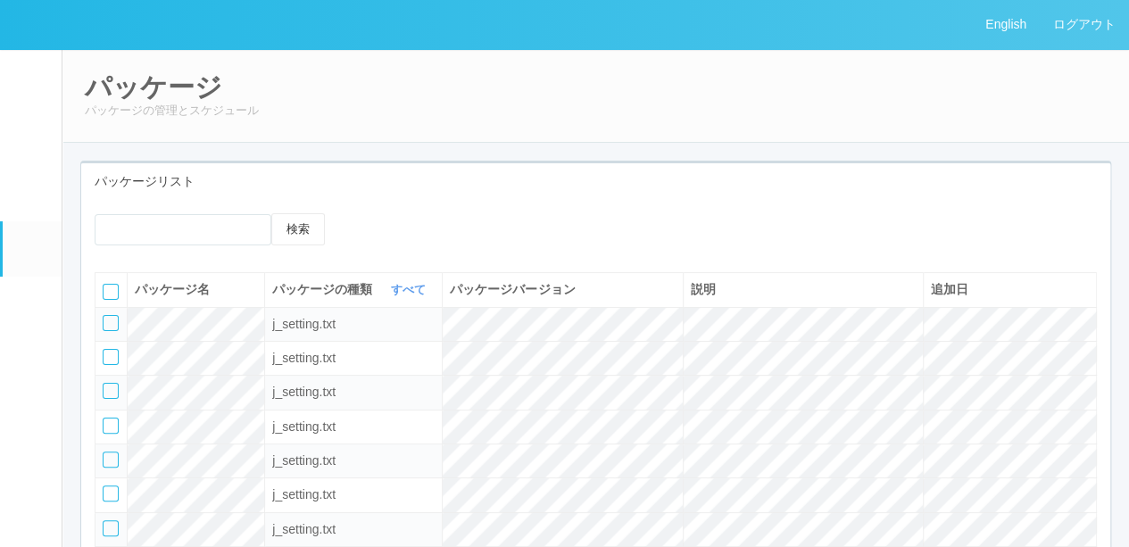
click at [31, 253] on em at bounding box center [31, 253] width 0 height 0
click at [539, 128] on div "パッケージ パッケージの管理とスケジュール" at bounding box center [596, 96] width 1069 height 94
drag, startPoint x: 1020, startPoint y: 165, endPoint x: 1120, endPoint y: 167, distance: 100.0
click at [646, 165] on div "パッケージリスト" at bounding box center [595, 181] width 1029 height 37
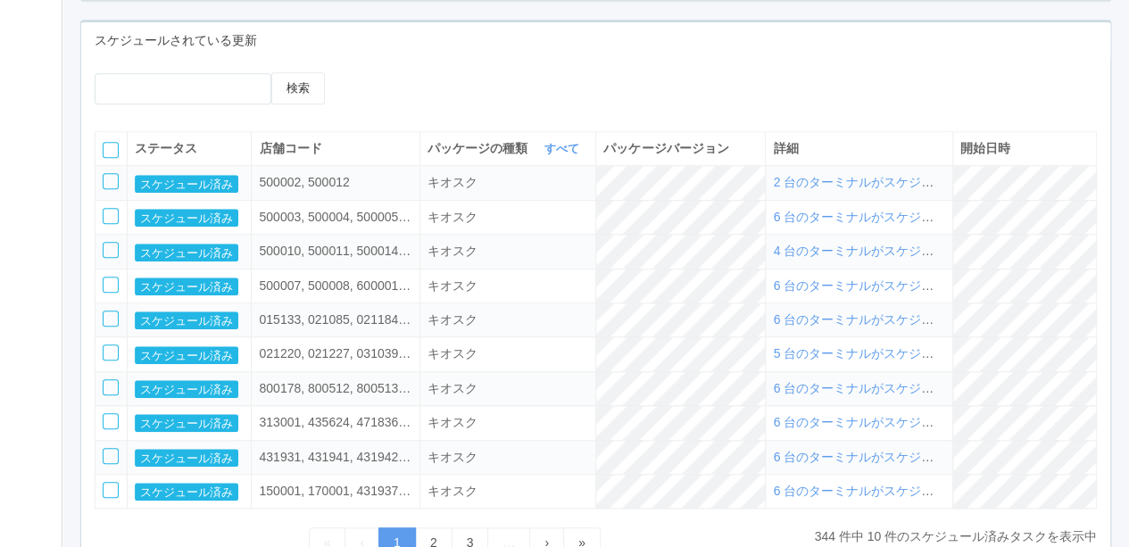
scroll to position [830, 0]
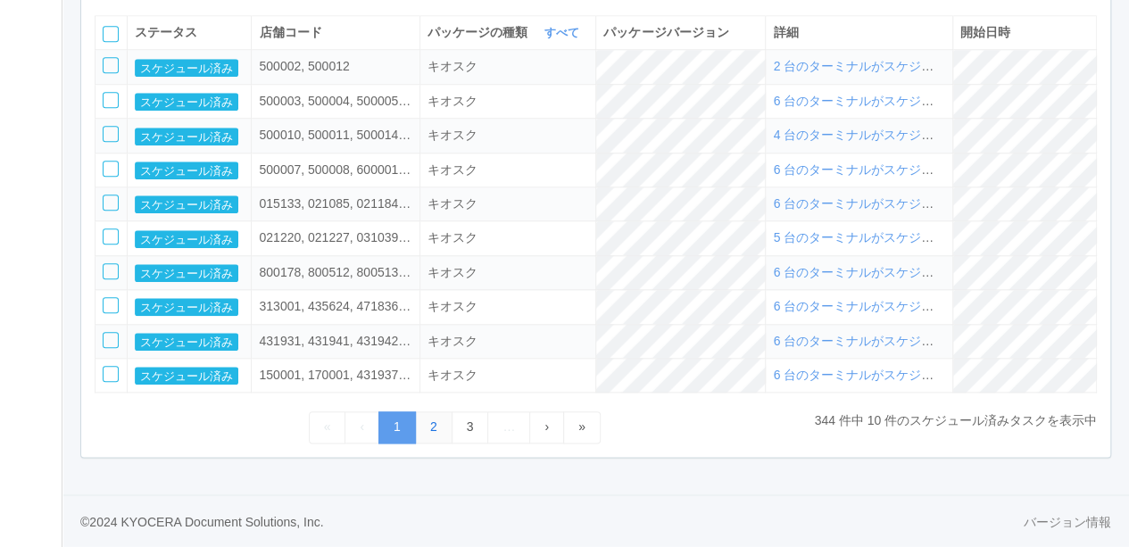
click at [429, 431] on link "2" at bounding box center [434, 427] width 38 height 31
click at [459, 431] on link "3" at bounding box center [471, 427] width 38 height 31
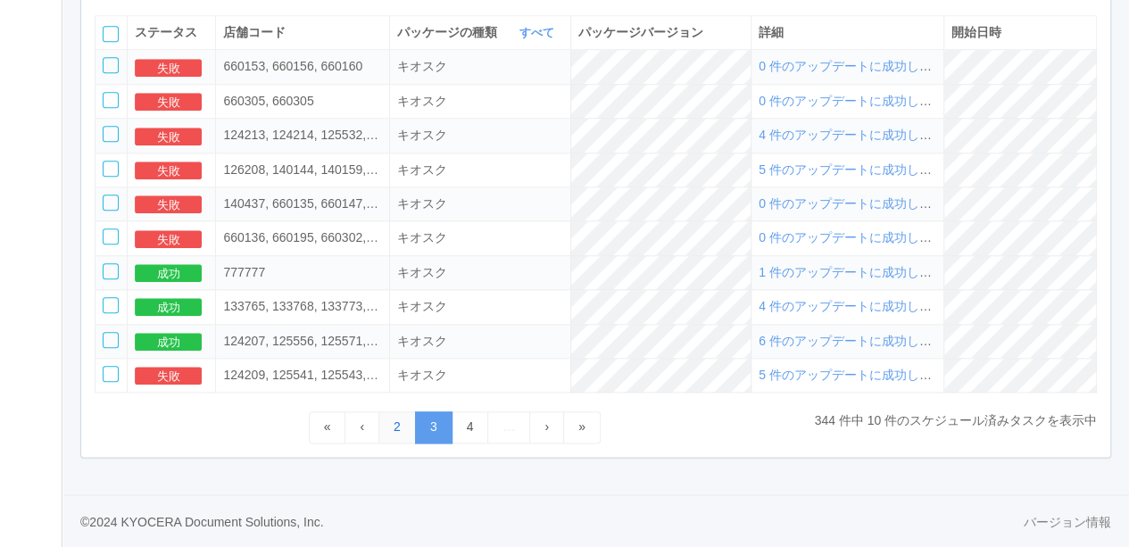
click at [389, 426] on link "2" at bounding box center [398, 427] width 38 height 31
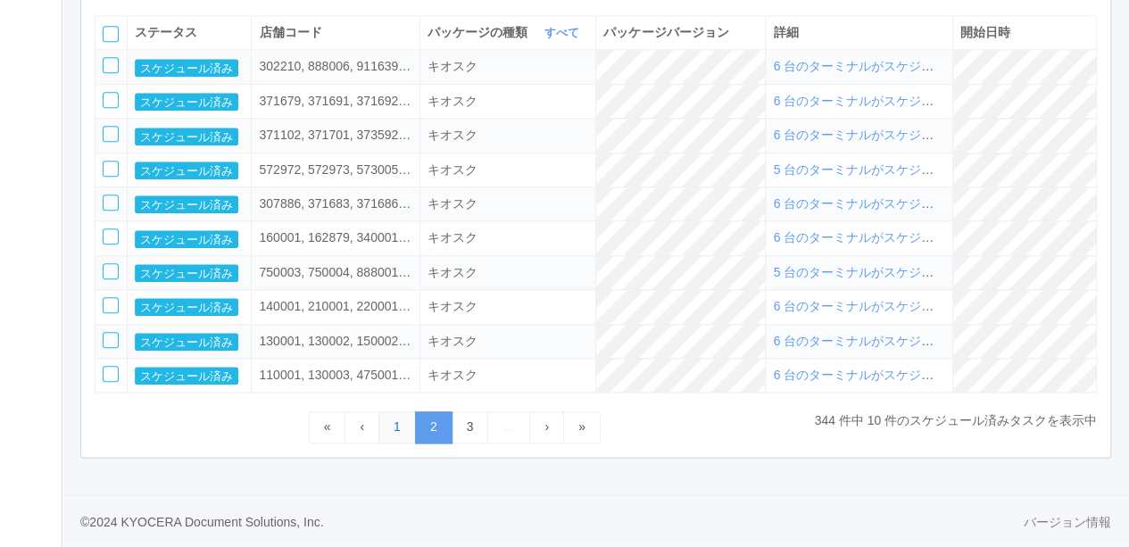
click at [389, 427] on link "1" at bounding box center [398, 427] width 38 height 31
click at [173, 71] on button "スケジュール済み" at bounding box center [187, 68] width 104 height 18
click at [646, 73] on span "2 台のターミナルがスケジュールされました" at bounding box center [897, 66] width 248 height 14
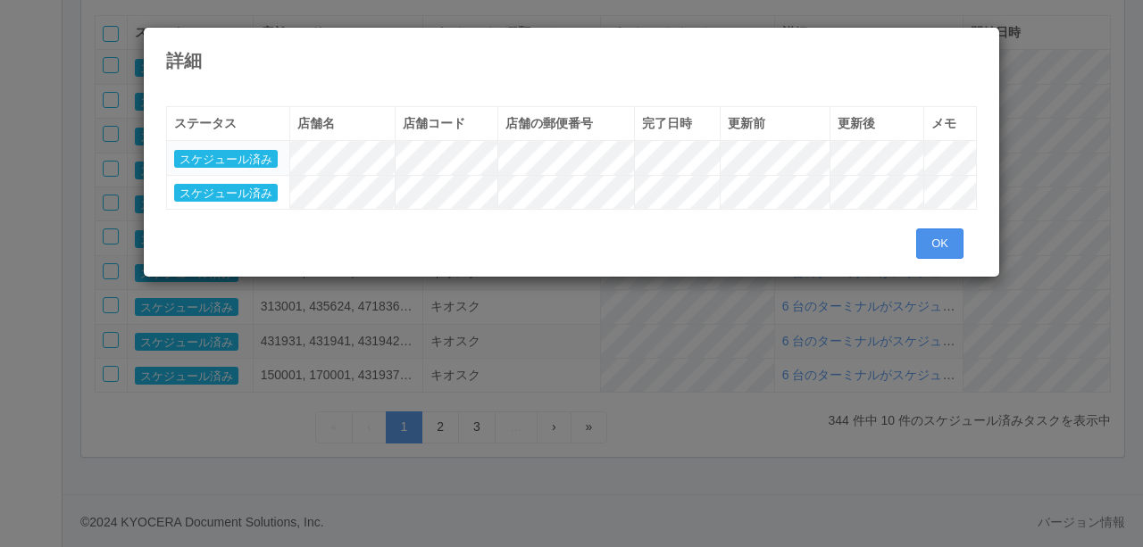
click at [646, 243] on button "OK" at bounding box center [939, 244] width 47 height 30
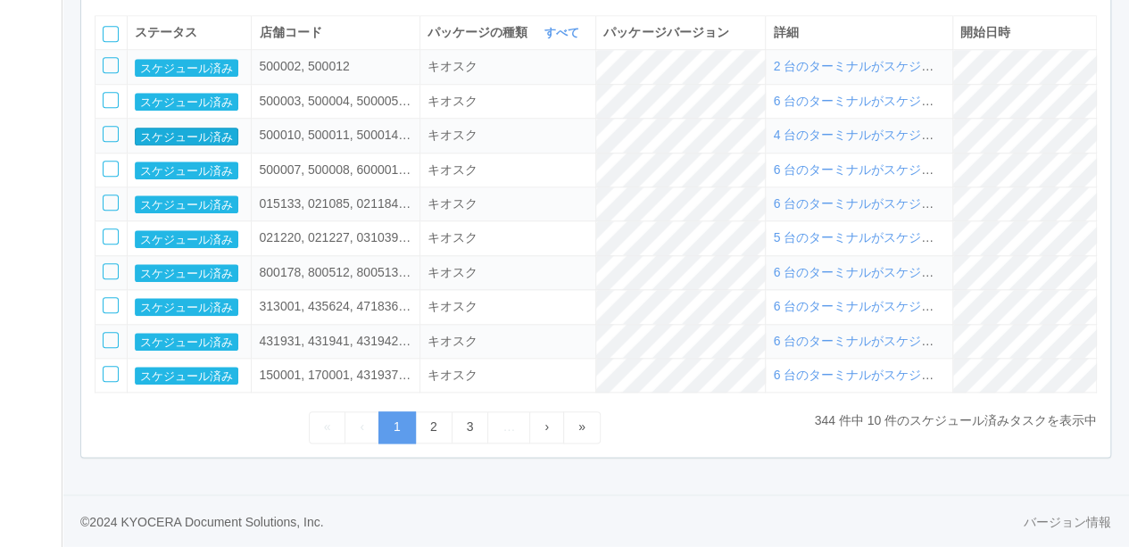
click at [216, 144] on button "スケジュール済み" at bounding box center [187, 137] width 104 height 18
click at [646, 444] on div "検索 ステータス 店舗コード パッケージの種類 すべて 表示 すべて キオスク KSD エージェント j_setting.txt パッケージバージョン 詳細 …" at bounding box center [595, 200] width 1029 height 514
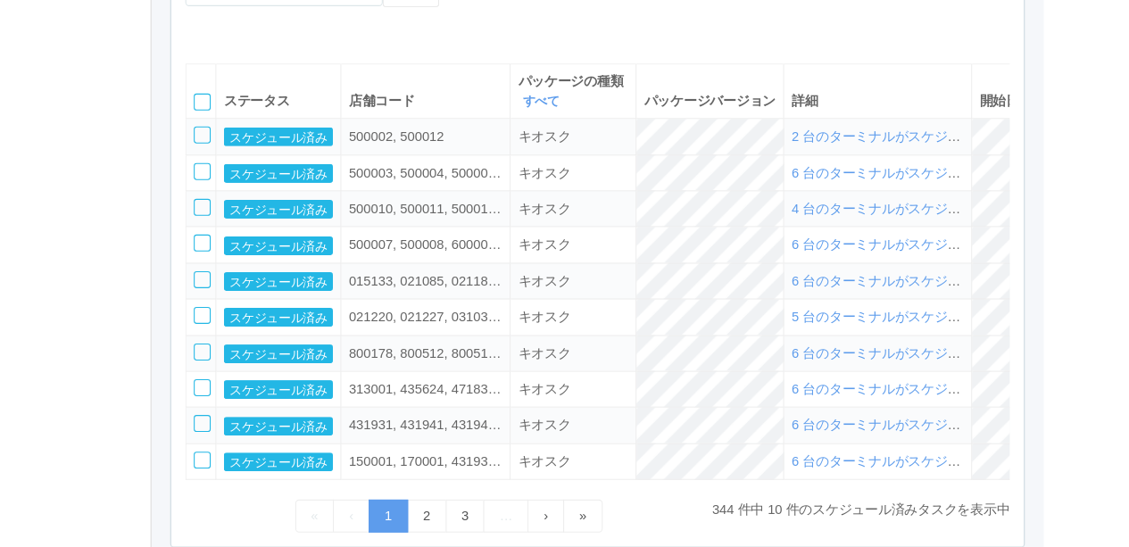
scroll to position [548, 0]
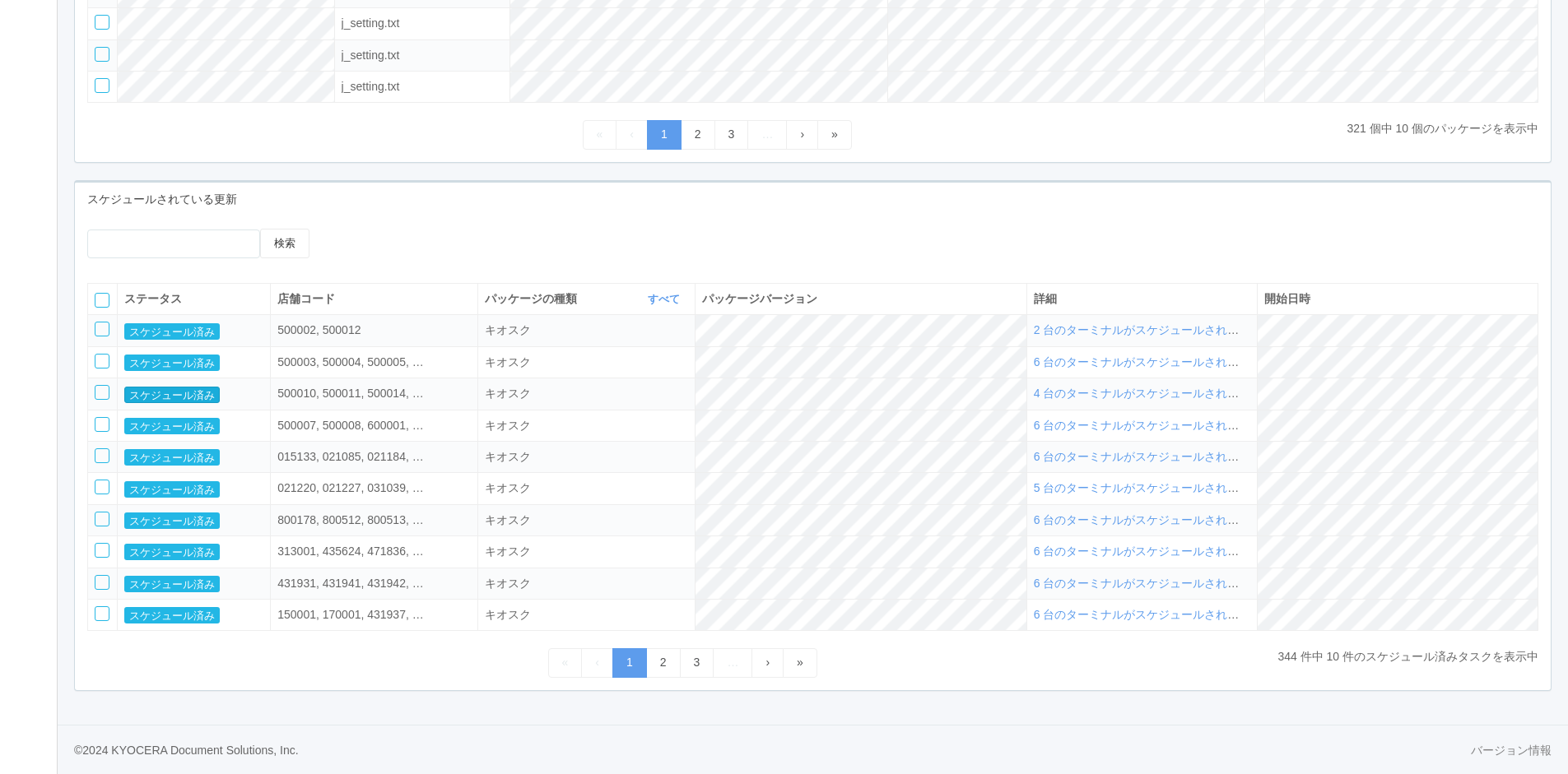
click at [156, 404] on td "スケジュール済み" at bounding box center [195, 394] width 153 height 31
click at [178, 392] on button "スケジュール済み" at bounding box center [172, 395] width 96 height 17
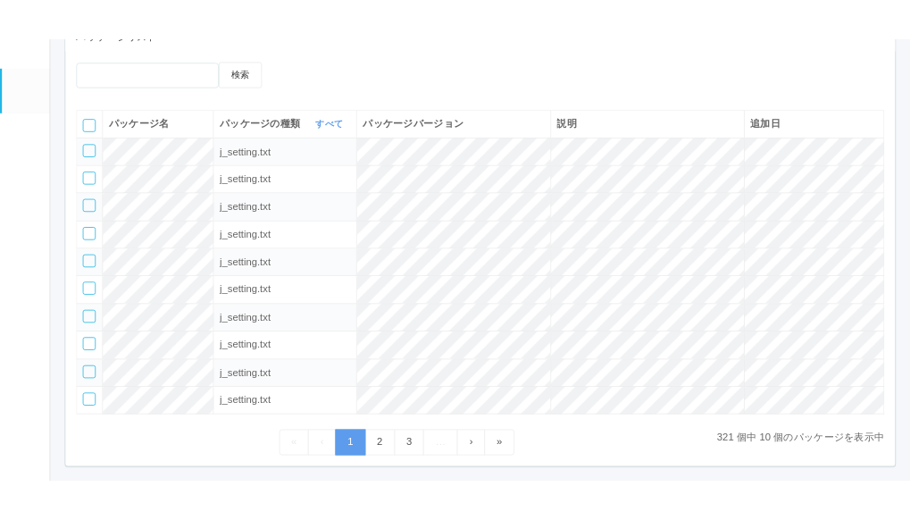
scroll to position [0, 0]
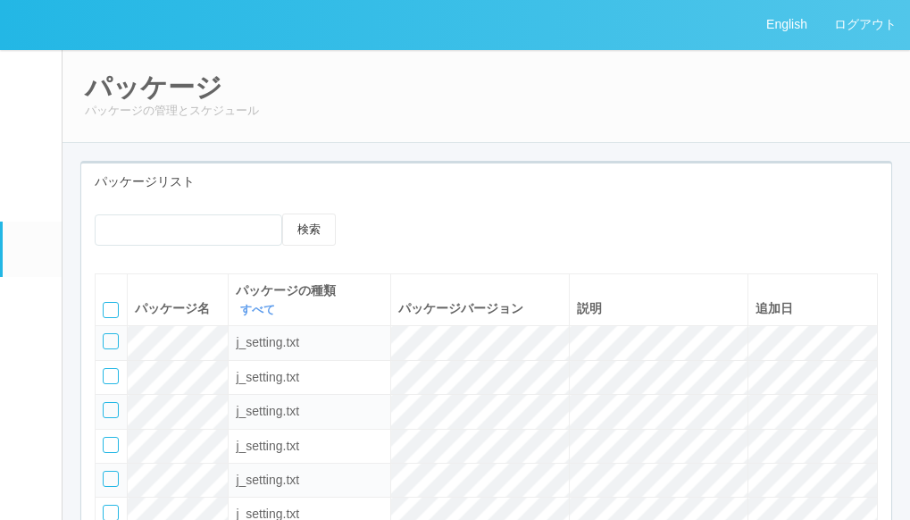
click at [618, 70] on div "パッケージ パッケージの管理とスケジュール" at bounding box center [486, 96] width 849 height 94
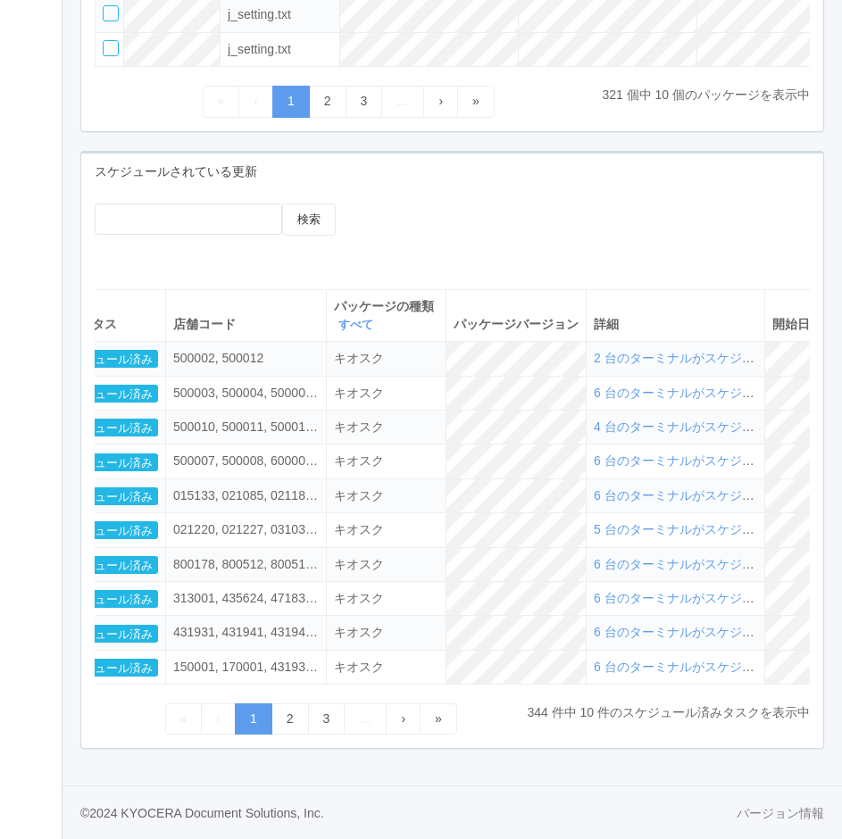
scroll to position [0, 154]
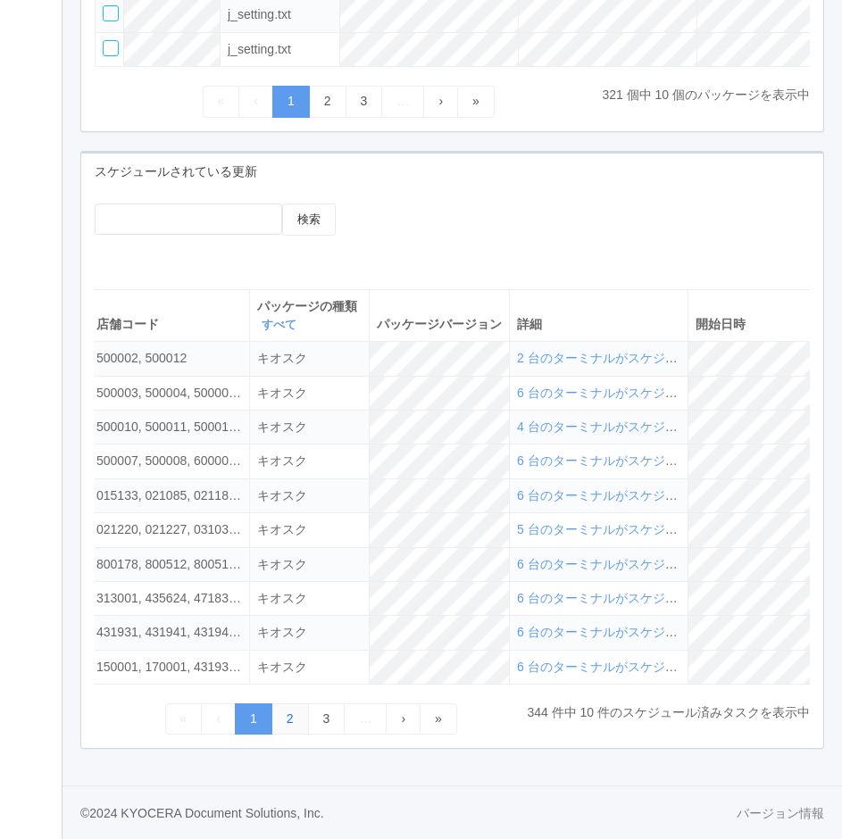
click at [280, 546] on link "2" at bounding box center [290, 719] width 38 height 31
click at [329, 546] on link "3" at bounding box center [327, 719] width 38 height 31
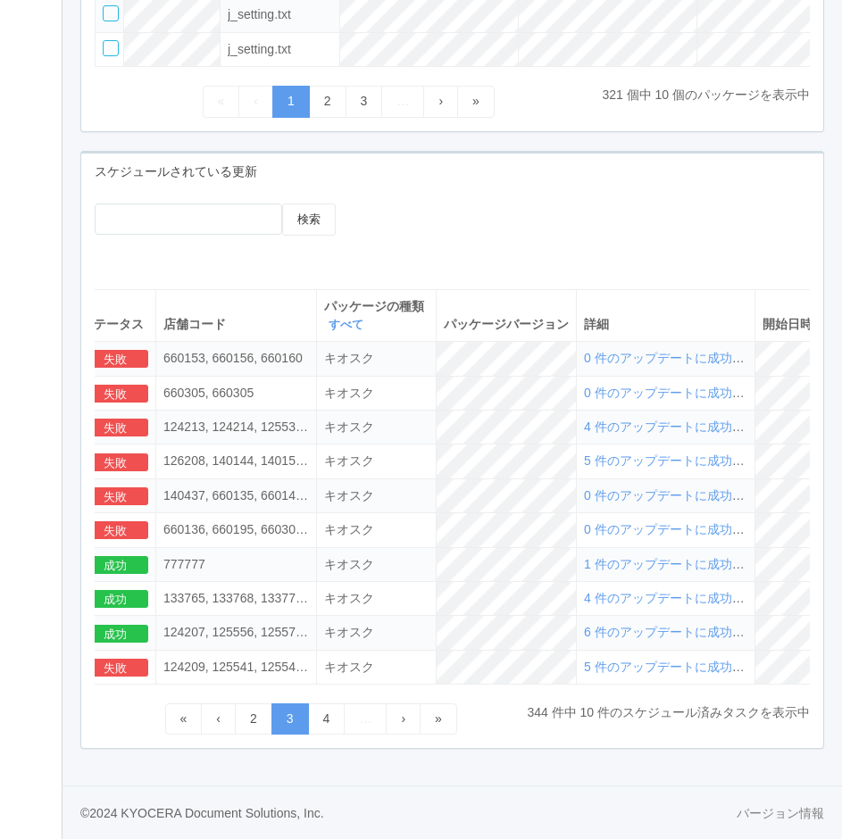
scroll to position [0, 0]
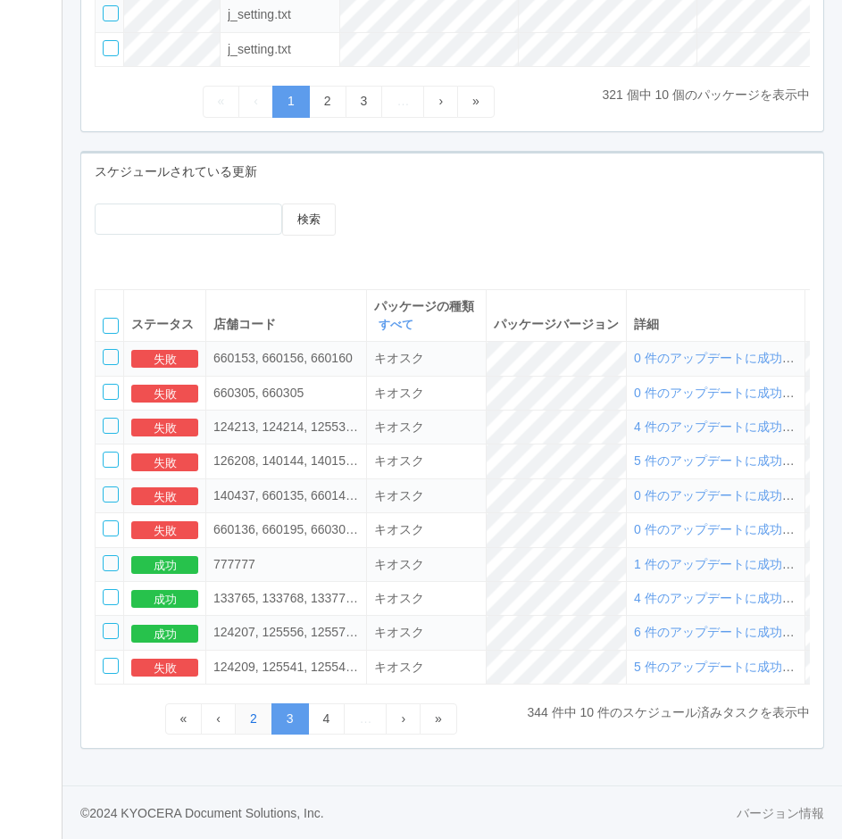
click at [250, 546] on link "2" at bounding box center [254, 719] width 38 height 31
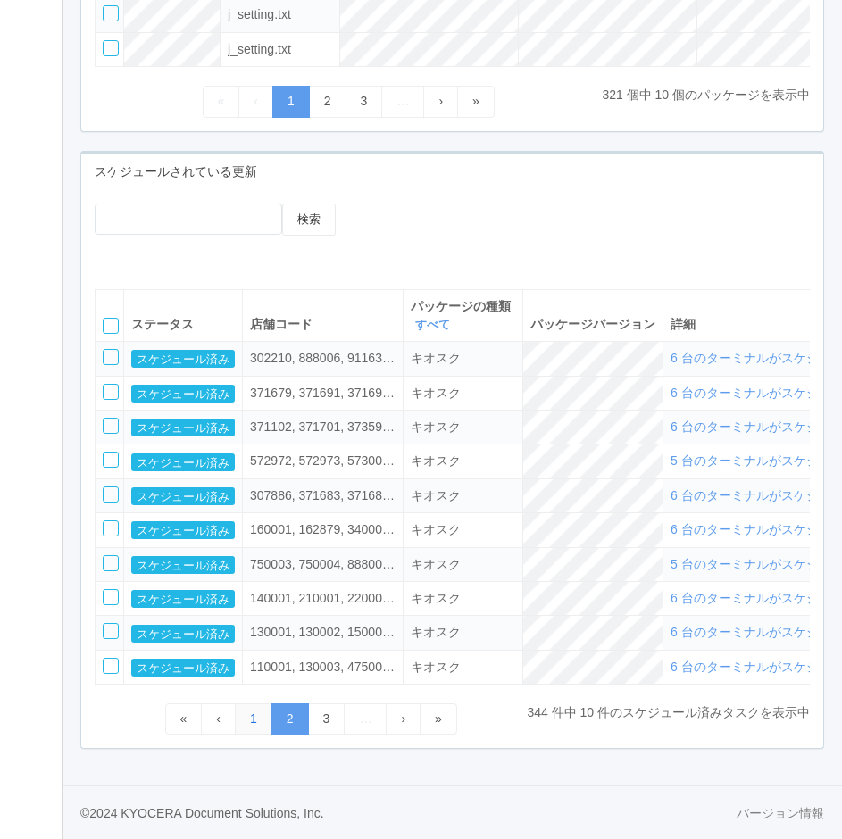
click at [255, 546] on link "1" at bounding box center [254, 719] width 38 height 31
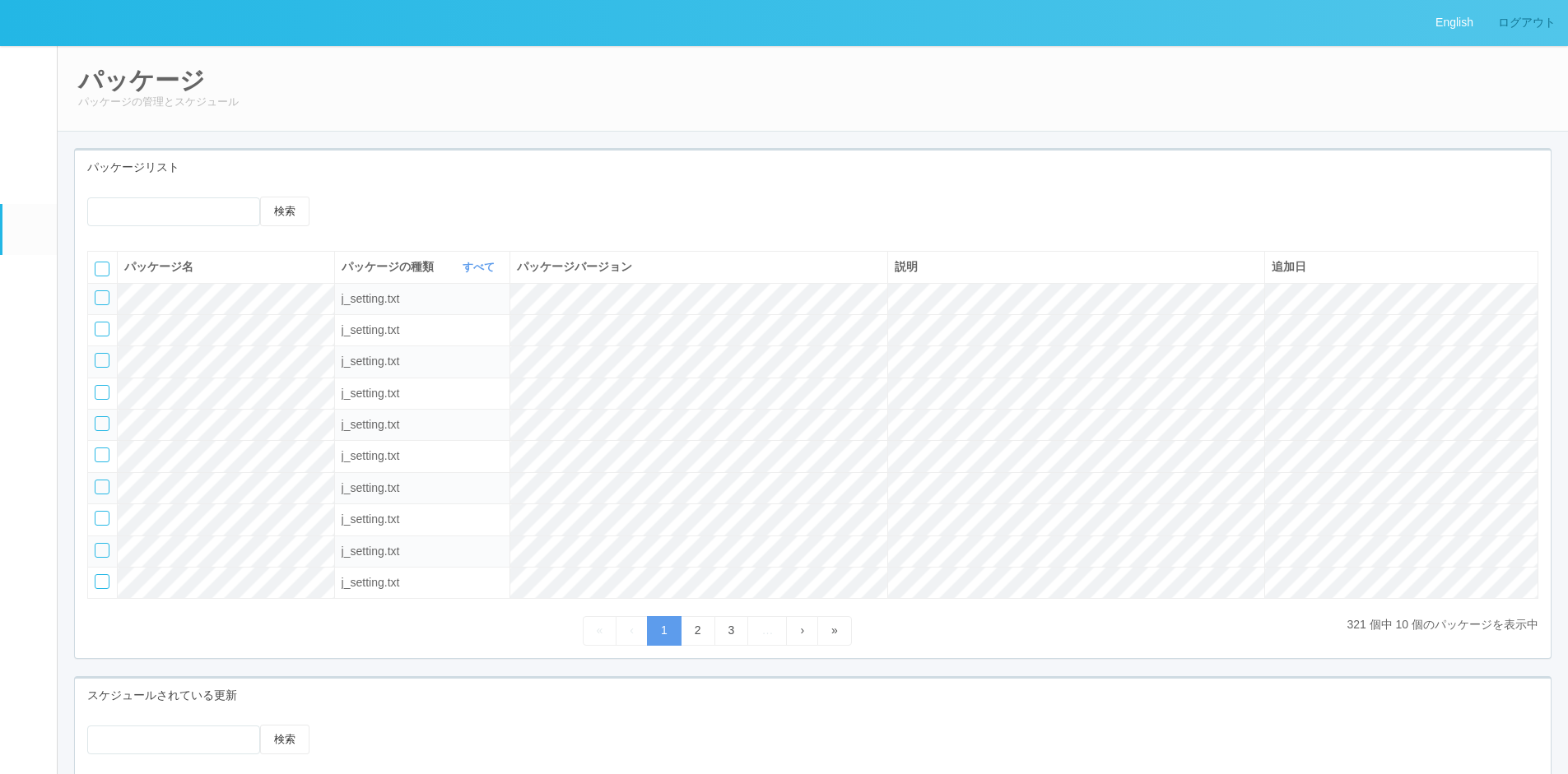
click at [595, 34] on link "ログアウト" at bounding box center [1527, 22] width 82 height 45
